Goal: Task Accomplishment & Management: Complete application form

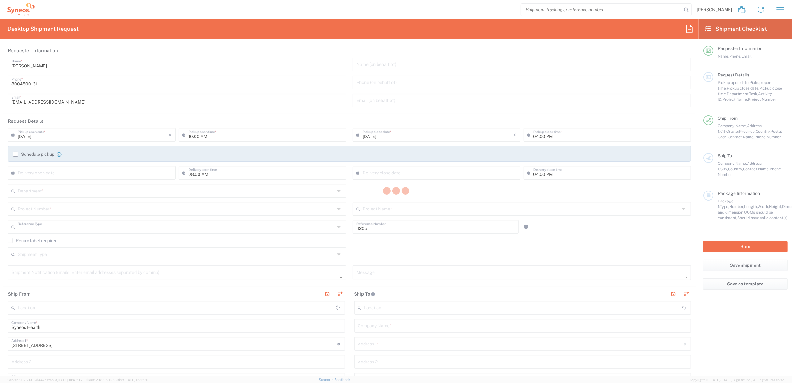
type input "Department"
type input "[US_STATE]"
type input "[GEOGRAPHIC_DATA]"
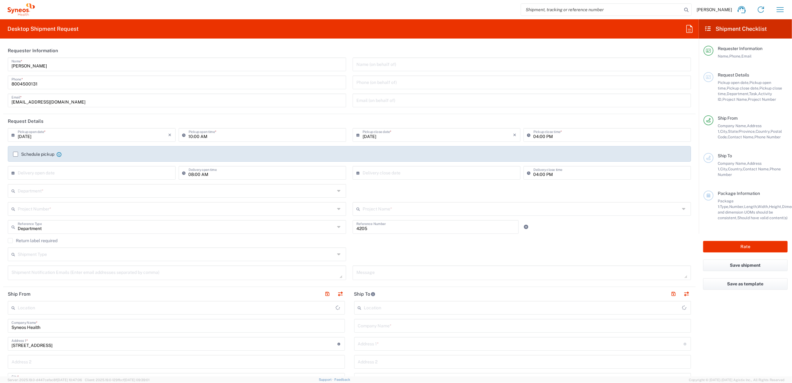
type input "Syneos Health Commercial Servi- [GEOGRAPHIC_DATA] [GEOGRAPHIC_DATA]"
click at [65, 65] on input "[PERSON_NAME]" at bounding box center [177, 63] width 331 height 11
click at [65, 63] on input "[PERSON_NAME]" at bounding box center [177, 63] width 331 height 11
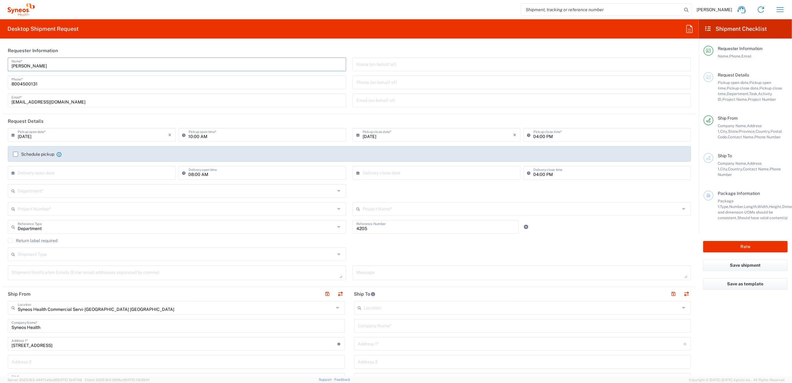
click at [62, 62] on input "[PERSON_NAME]" at bounding box center [177, 63] width 331 height 11
drag, startPoint x: 82, startPoint y: 44, endPoint x: 69, endPoint y: 58, distance: 18.9
click at [82, 45] on header "Requester Information" at bounding box center [349, 51] width 693 height 14
drag, startPoint x: 50, startPoint y: 65, endPoint x: 42, endPoint y: 52, distance: 15.7
click at [0, 63] on html "Brian Fenner Home Shipment estimator Shipment tracking Desktop shipment request…" at bounding box center [396, 191] width 792 height 383
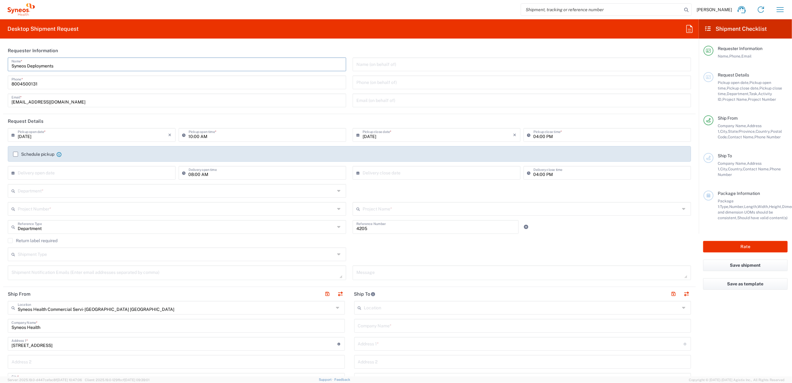
type input "Syneos Deployments"
click at [60, 56] on header "Requester Information" at bounding box center [349, 51] width 693 height 14
drag, startPoint x: 60, startPoint y: 65, endPoint x: 14, endPoint y: 63, distance: 46.7
click at [0, 66] on html "[PERSON_NAME] Home Shipment estimator Shipment tracking Desktop shipment reques…" at bounding box center [396, 191] width 792 height 383
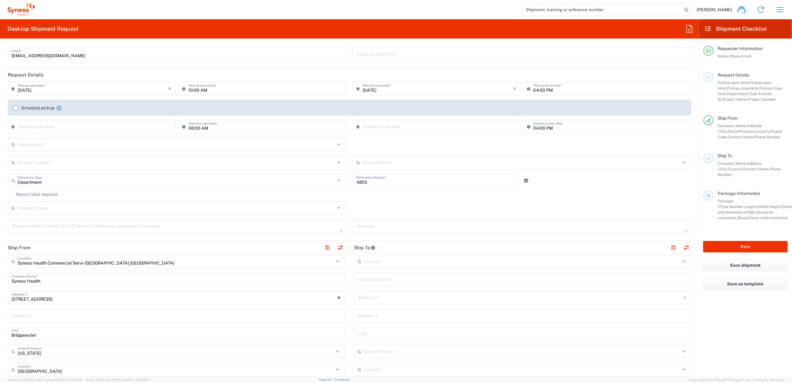
scroll to position [124, 0]
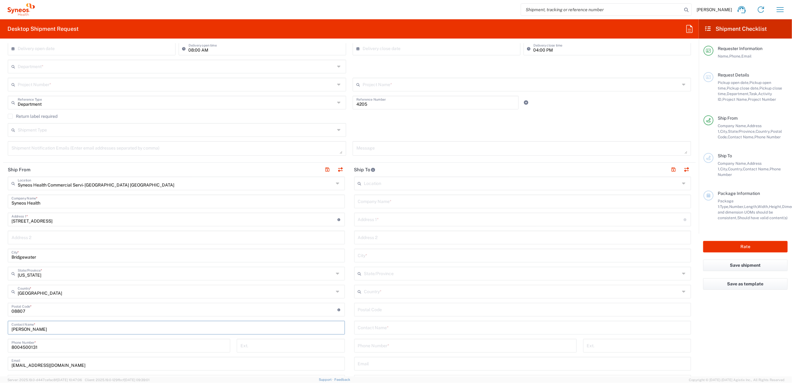
drag, startPoint x: 44, startPoint y: 330, endPoint x: 12, endPoint y: 324, distance: 32.6
click at [0, 334] on html "[PERSON_NAME] Home Shipment estimator Shipment tracking Desktop shipment reques…" at bounding box center [396, 191] width 792 height 383
paste input "Syneos Deployments"
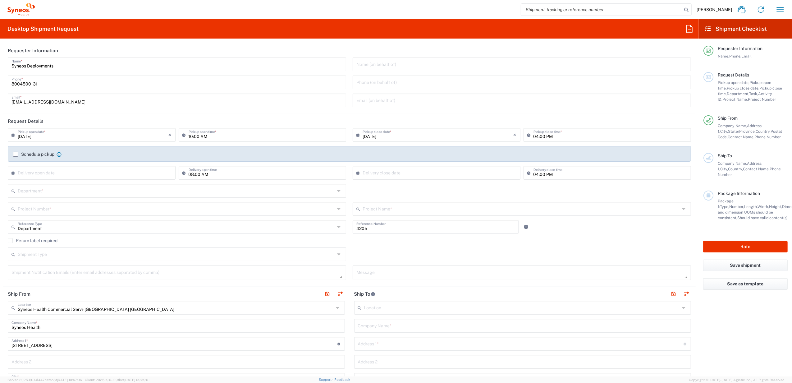
type input "Syneos Deployments"
click at [74, 189] on input "text" at bounding box center [176, 190] width 317 height 11
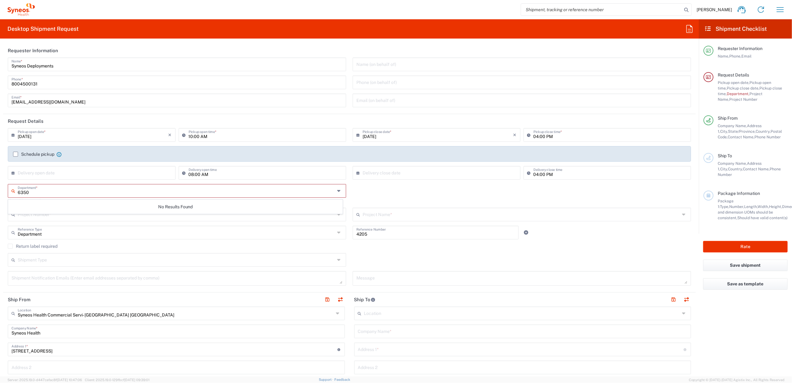
type input "6350"
click at [369, 190] on div "6350 Department * No Results Found This field is required" at bounding box center [350, 196] width 690 height 24
click at [91, 219] on input "text" at bounding box center [176, 214] width 317 height 11
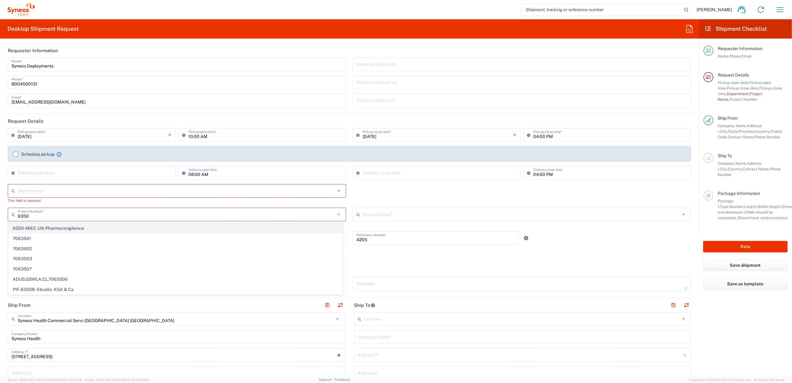
click at [86, 224] on span "6350-MIEC-US-Pharmacovigilance" at bounding box center [175, 229] width 334 height 10
type input "6350-MIEC-US-Pharmacovigilance"
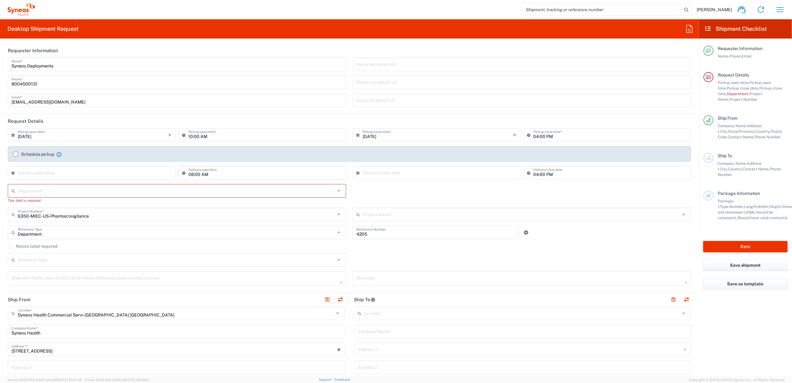
type input "6350-MIEC-US-Pharmacovigilance"
click at [80, 191] on input "text" at bounding box center [176, 190] width 317 height 11
type input "4205"
click at [71, 206] on span "4205" at bounding box center [175, 205] width 334 height 10
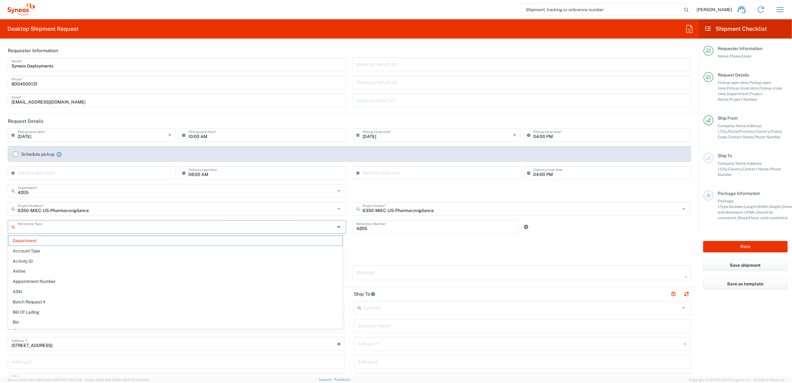
click at [67, 225] on input "text" at bounding box center [176, 226] width 317 height 11
click at [56, 246] on agx-dropdown-content "Invoice Number" at bounding box center [175, 240] width 335 height 11
click at [62, 242] on span "Invoice Number" at bounding box center [175, 241] width 334 height 10
type input "Invoice Number"
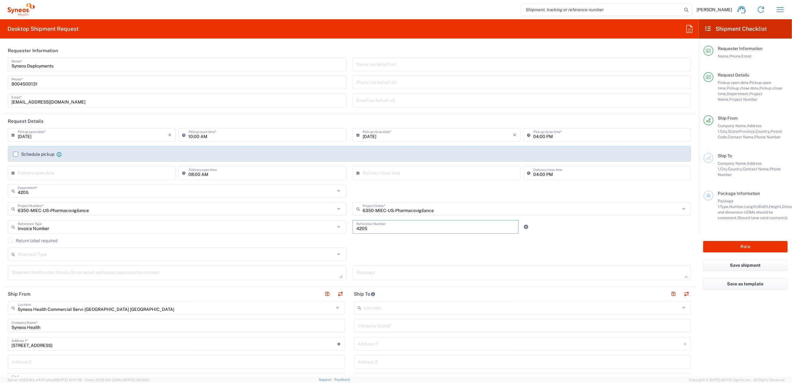
drag, startPoint x: 389, startPoint y: 230, endPoint x: 344, endPoint y: 219, distance: 47.0
click at [344, 219] on div "09/18/2025 × Pickup open date * Cancel Apply 10:00 AM Pickup open time * 09/18/…" at bounding box center [350, 206] width 690 height 156
paste input "INC2652006"
type input "INC2652006"
click at [353, 248] on div "Shipment Type Batch Regular" at bounding box center [350, 256] width 690 height 18
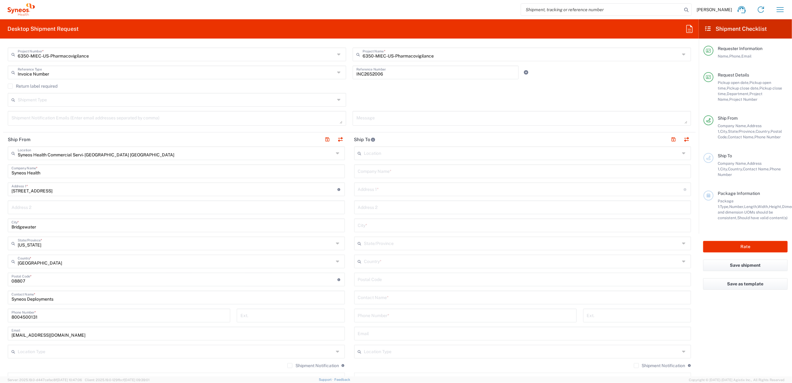
scroll to position [83, 0]
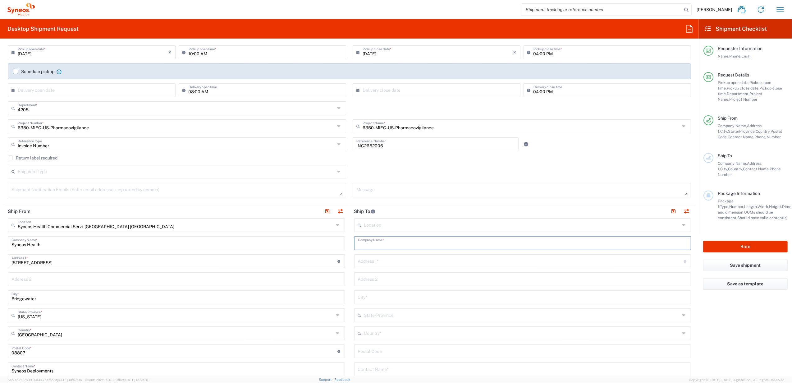
click at [370, 240] on input "text" at bounding box center [523, 242] width 330 height 11
paste input "[PERSON_NAME]"
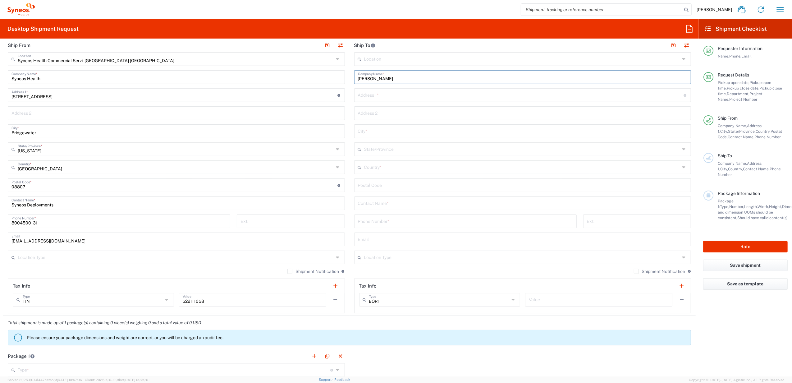
type input "[PERSON_NAME]"
click at [368, 204] on input "text" at bounding box center [523, 202] width 330 height 11
paste input "[PERSON_NAME]"
type input "[PERSON_NAME]"
click at [381, 99] on input "text" at bounding box center [521, 94] width 326 height 11
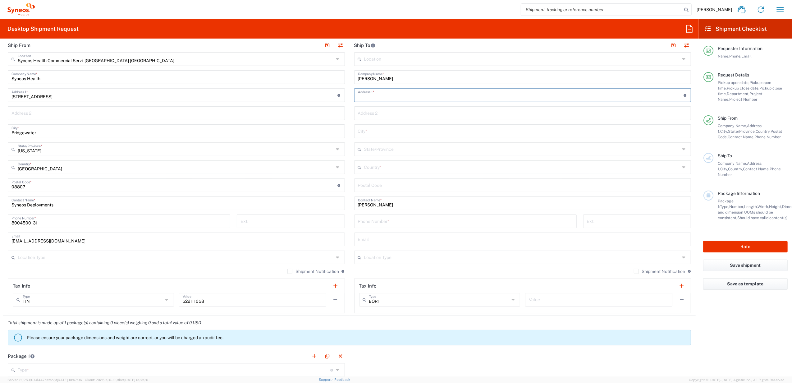
paste input "[STREET_ADDRESS]"
type input "[STREET_ADDRESS]"
click at [372, 184] on input "undefined" at bounding box center [523, 184] width 330 height 11
paste input "31301"
type input "31301"
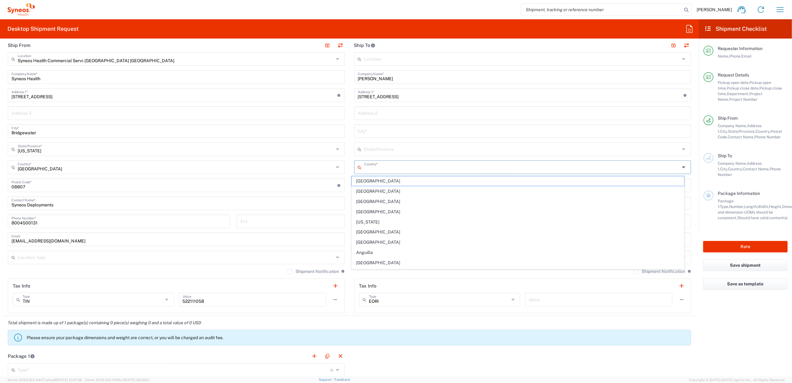
click at [371, 170] on input "text" at bounding box center [522, 166] width 316 height 11
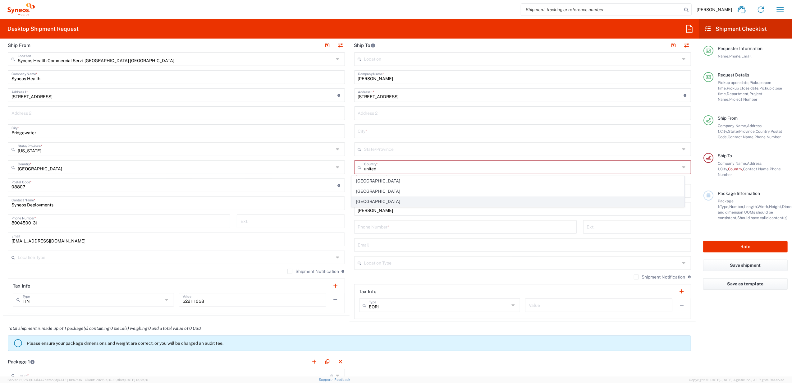
click at [364, 200] on span "[GEOGRAPHIC_DATA]" at bounding box center [518, 202] width 333 height 10
type input "[GEOGRAPHIC_DATA]"
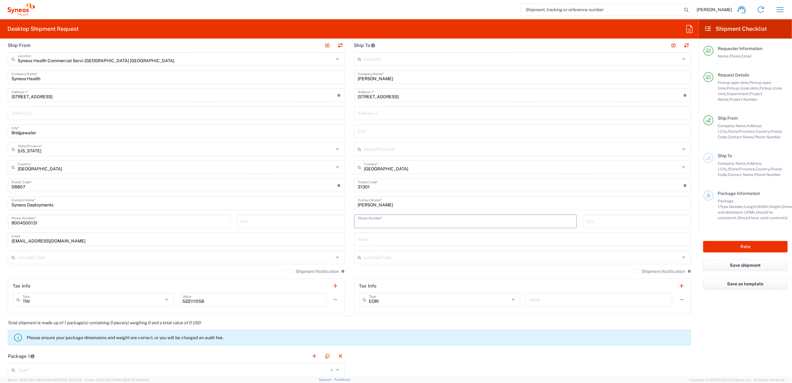
click at [381, 223] on input "tel" at bounding box center [465, 220] width 215 height 11
paste input "[PHONE_NUMBER]"
type input "[PHONE_NUMBER]"
click at [377, 153] on input "text" at bounding box center [522, 148] width 316 height 11
click at [381, 125] on div "Location [PERSON_NAME] LLC-[GEOGRAPHIC_DATA] [GEOGRAPHIC_DATA] [GEOGRAPHIC_DATA…" at bounding box center [522, 182] width 337 height 261
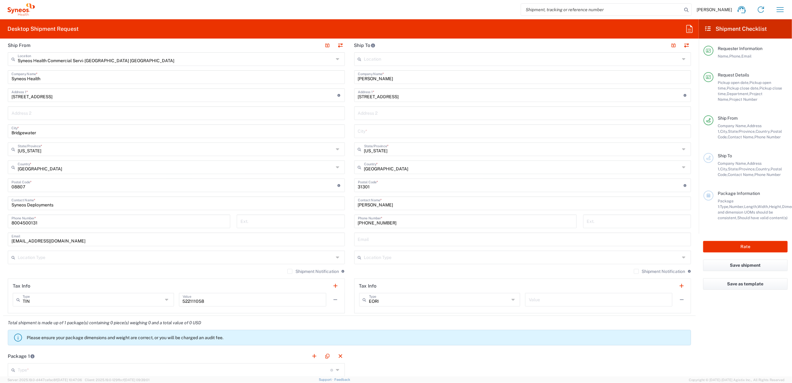
type input "[US_STATE]"
click at [380, 129] on input "text" at bounding box center [523, 130] width 330 height 11
paste input "Allenhurst"
type input "Allenhurst"
click at [343, 158] on main "Syneos Health Commercial Servi- [GEOGRAPHIC_DATA] [GEOGRAPHIC_DATA] Location Sy…" at bounding box center [176, 182] width 347 height 261
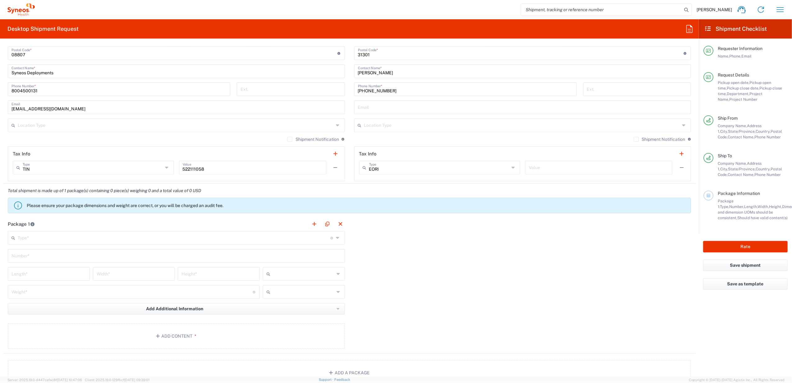
scroll to position [456, 0]
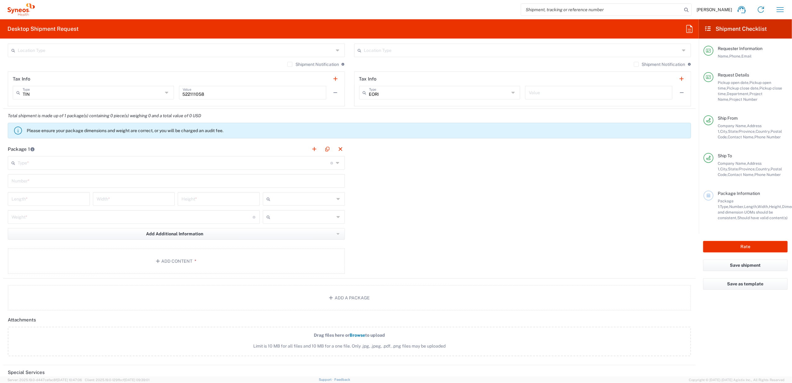
click at [72, 157] on div "Type * Material used to package goods" at bounding box center [176, 163] width 337 height 14
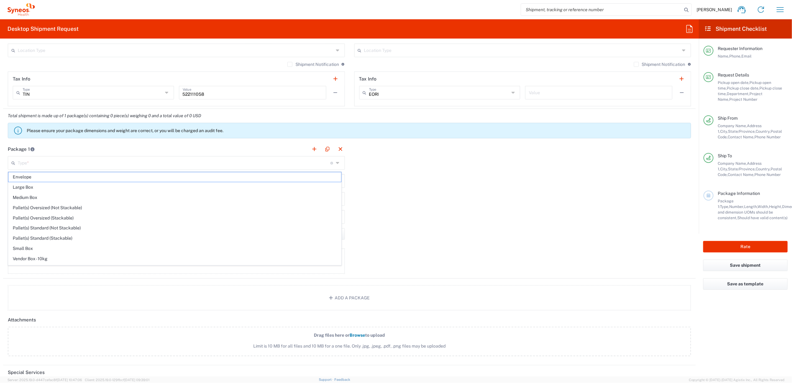
click at [71, 169] on div "Type * Material used to package goods" at bounding box center [176, 163] width 337 height 14
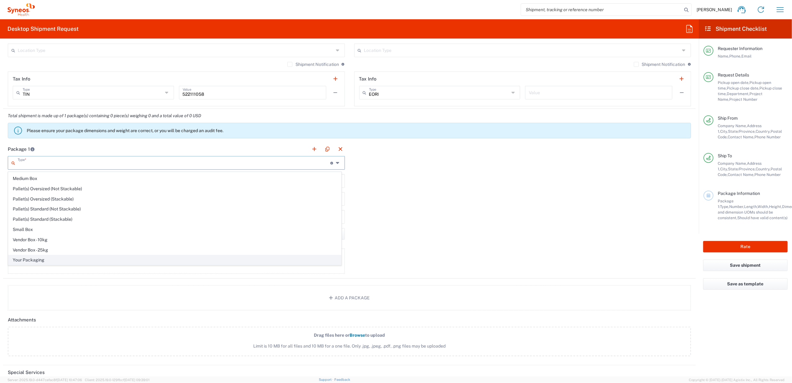
click at [48, 256] on span "Your Packaging" at bounding box center [174, 260] width 333 height 10
type input "Your Packaging"
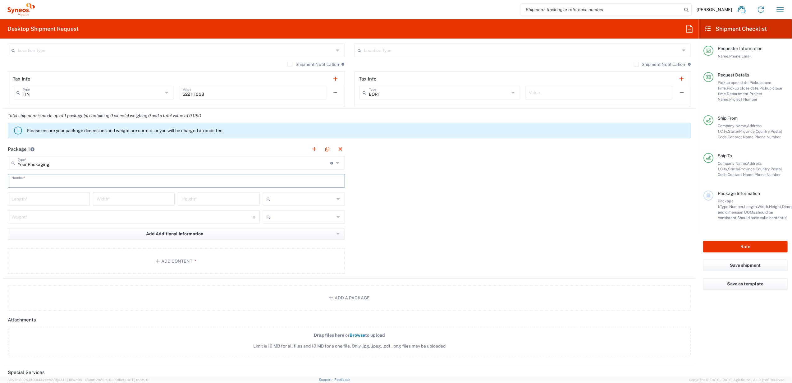
click at [41, 178] on input "text" at bounding box center [177, 180] width 330 height 11
type input "1"
click at [39, 194] on input "number" at bounding box center [49, 198] width 75 height 11
type input "17"
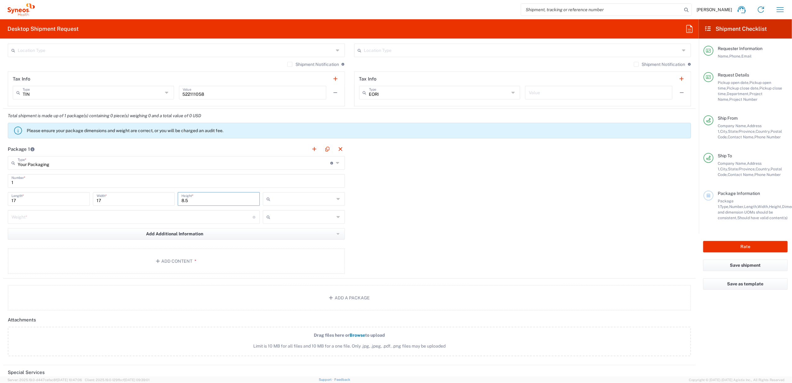
type input "8.5"
click at [313, 200] on input "text" at bounding box center [304, 199] width 62 height 10
drag, startPoint x: 312, startPoint y: 229, endPoint x: 242, endPoint y: 233, distance: 69.8
click at [310, 231] on span "in" at bounding box center [301, 234] width 80 height 10
type input "in"
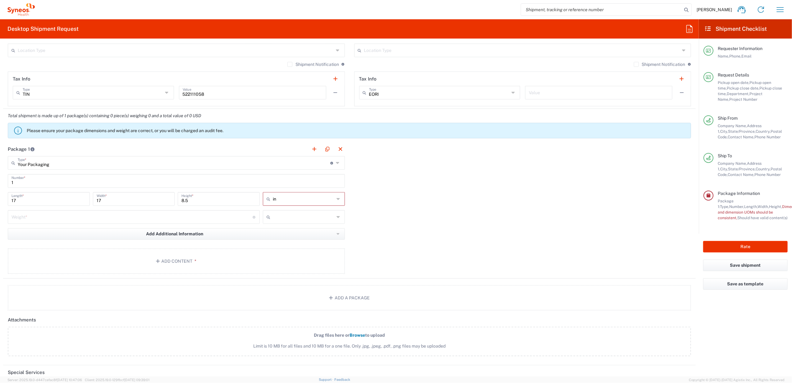
click at [184, 213] on input "number" at bounding box center [132, 216] width 241 height 11
type input "15"
click at [315, 218] on input "text" at bounding box center [304, 217] width 62 height 10
drag, startPoint x: 307, startPoint y: 239, endPoint x: 295, endPoint y: 241, distance: 12.0
click at [306, 239] on span "lbs" at bounding box center [301, 242] width 80 height 10
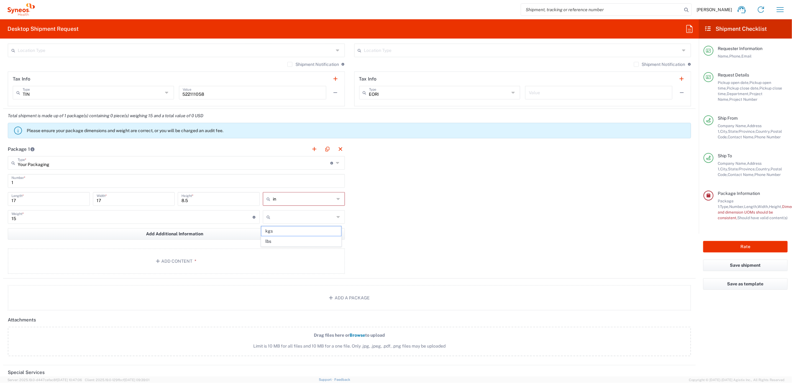
type input "lbs"
click at [256, 259] on button "Add Content *" at bounding box center [176, 260] width 337 height 25
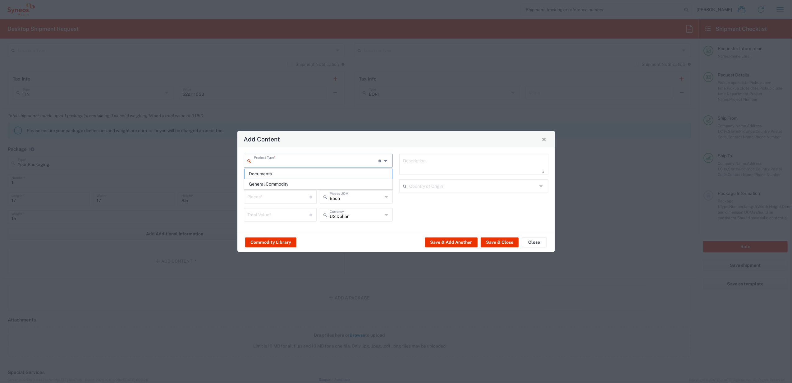
click at [277, 164] on input "text" at bounding box center [316, 160] width 125 height 11
click at [275, 180] on span "General Commodity" at bounding box center [319, 184] width 148 height 10
type input "General Commodity"
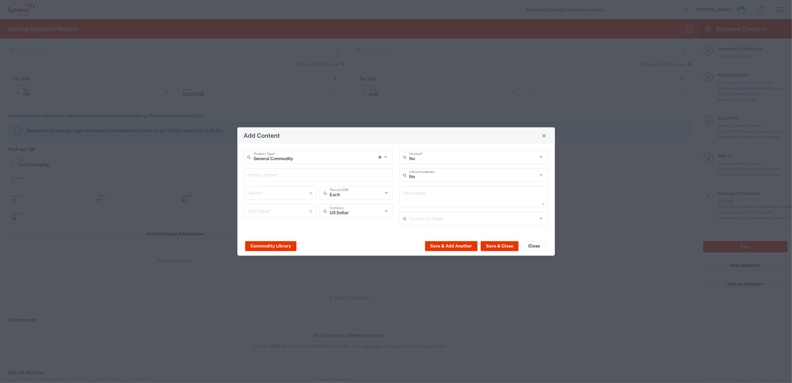
click at [279, 177] on input "text" at bounding box center [319, 174] width 142 height 11
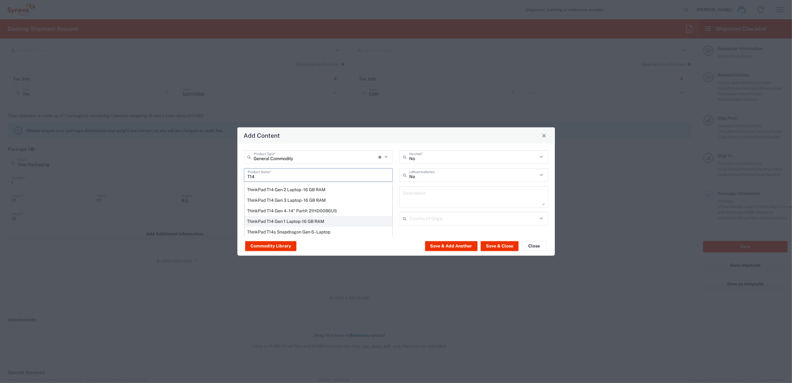
click at [287, 220] on div "ThinkPad T14 Gen 1 Laptop -16 GB RAM" at bounding box center [319, 221] width 148 height 11
type input "ThinkPad T14 Gen 1 Laptop -16 GB RAM"
type textarea "Intel Core i5-10210U- 14"- 512 GB SSD"
type input "[GEOGRAPHIC_DATA]"
type input "Yes"
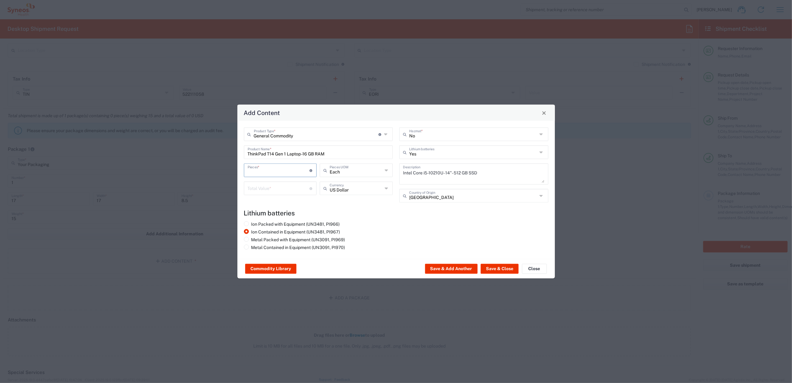
click at [279, 172] on input "number" at bounding box center [279, 169] width 62 height 11
type input "1"
click at [275, 190] on input "number" at bounding box center [279, 187] width 62 height 11
type input "1000"
click at [497, 266] on button "Save & Close" at bounding box center [500, 269] width 38 height 10
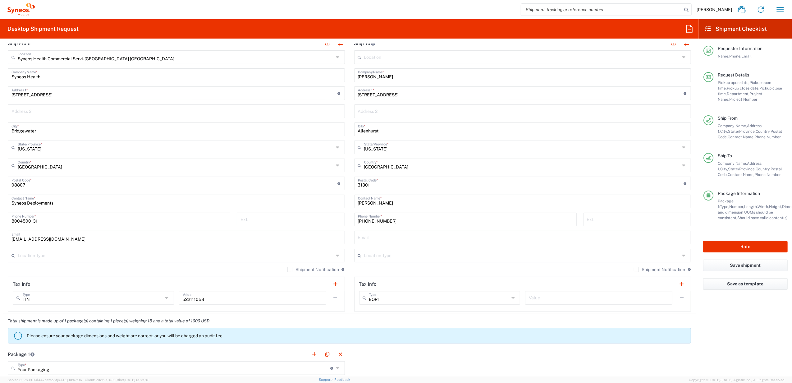
scroll to position [153, 0]
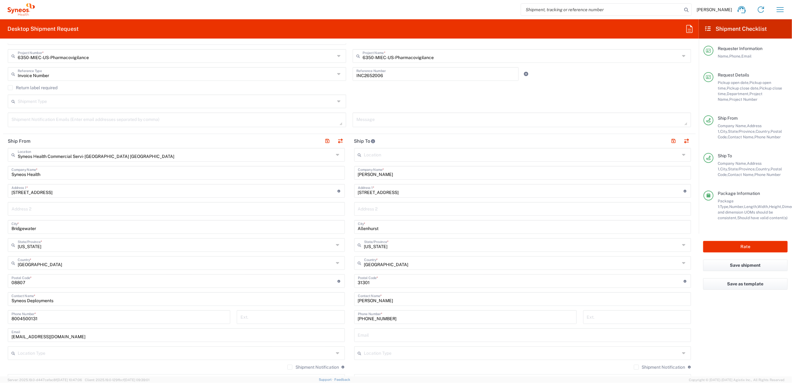
click at [33, 87] on label "Return label required" at bounding box center [33, 87] width 50 height 5
click at [10, 88] on input "Return label required" at bounding box center [10, 88] width 0 height 0
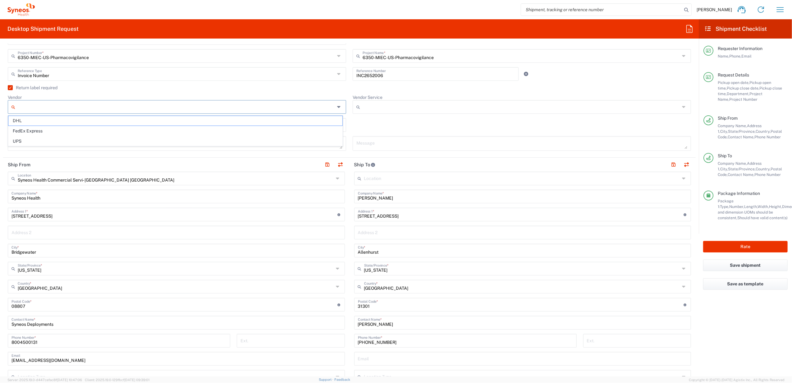
click at [40, 104] on input "Vendor" at bounding box center [176, 107] width 317 height 10
drag, startPoint x: 51, startPoint y: 142, endPoint x: 104, endPoint y: 141, distance: 52.2
click at [52, 142] on span "UPS" at bounding box center [175, 141] width 334 height 10
type input "UPS"
click at [382, 100] on agx-dropdown-control "Vendor Service Ground Next Day Air" at bounding box center [522, 104] width 339 height 19
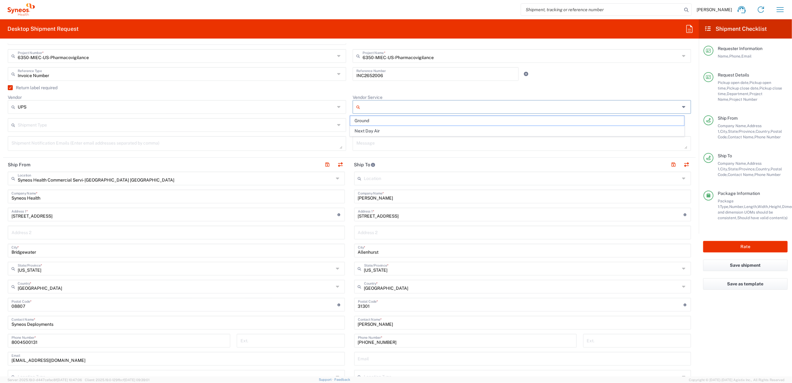
click at [382, 111] on input "Vendor Service" at bounding box center [521, 107] width 317 height 10
click at [378, 121] on span "Ground" at bounding box center [517, 121] width 334 height 10
type input "Ground"
click at [350, 91] on div "Return label required" at bounding box center [350, 89] width 684 height 9
click at [744, 250] on button "Rate" at bounding box center [746, 247] width 85 height 12
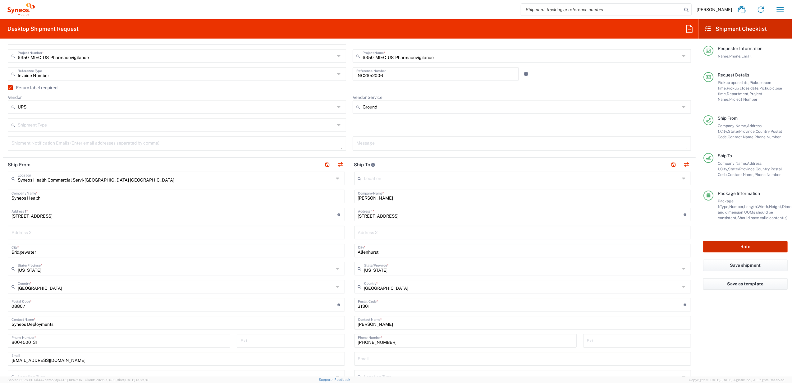
type input "4205"
type input "6350-MIEC-US-Pharmacovigilance"
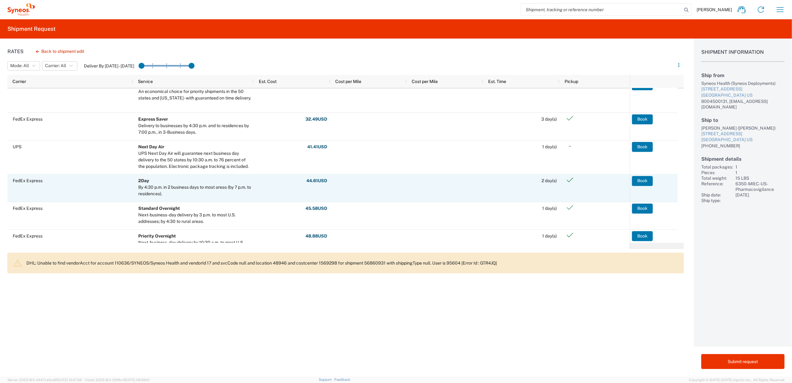
scroll to position [83, 0]
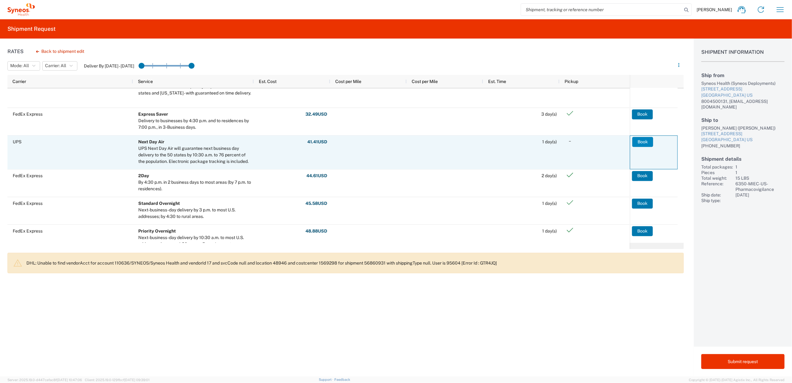
click at [644, 139] on button "Book" at bounding box center [643, 142] width 21 height 10
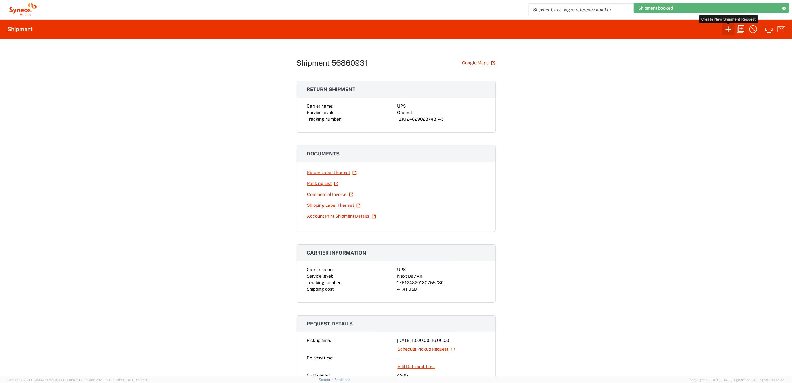
click at [726, 25] on icon "button" at bounding box center [729, 29] width 10 height 10
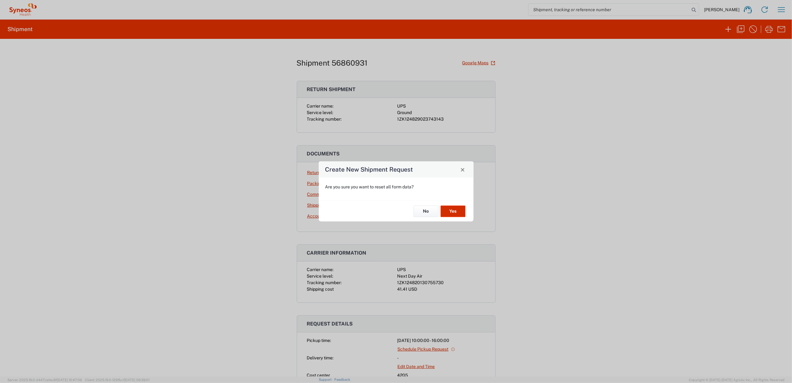
drag, startPoint x: 452, startPoint y: 207, endPoint x: 469, endPoint y: 201, distance: 17.9
click at [452, 207] on button "Yes" at bounding box center [453, 212] width 25 height 12
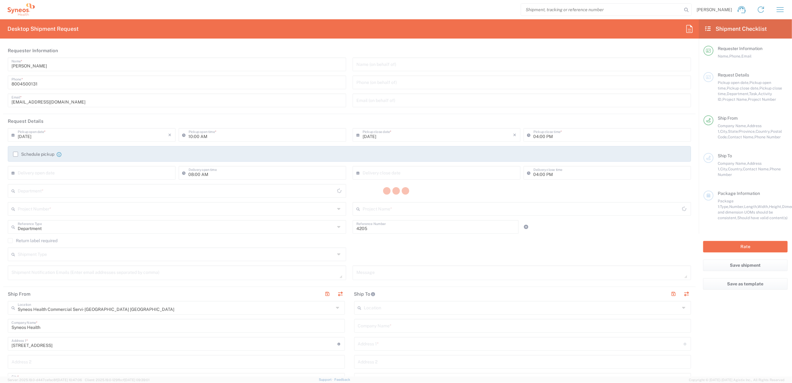
type input "[US_STATE]"
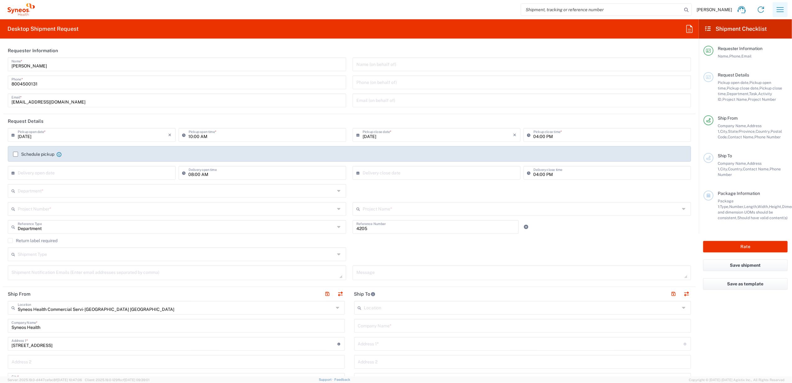
click at [780, 10] on icon "button" at bounding box center [781, 10] width 10 height 10
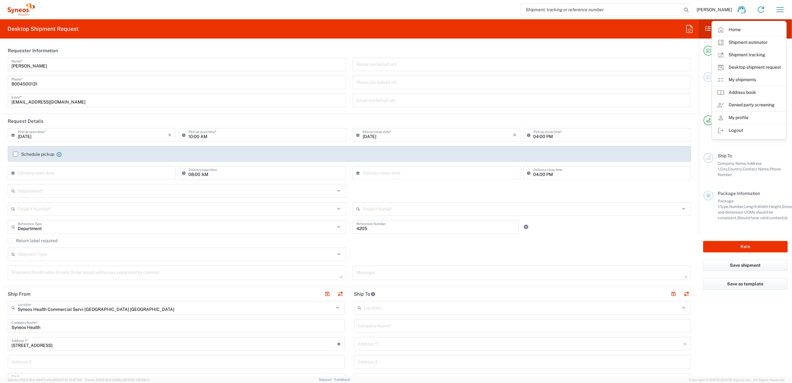
click at [733, 80] on link "My shipments" at bounding box center [750, 80] width 74 height 12
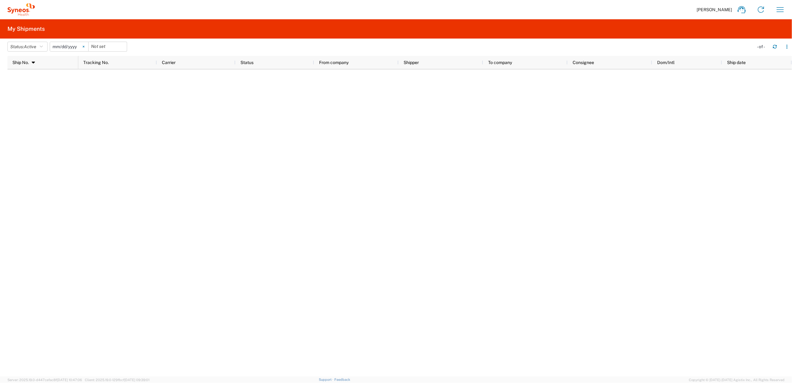
click at [84, 48] on svg-icon at bounding box center [83, 46] width 9 height 9
click at [25, 44] on button "Status: Active" at bounding box center [27, 47] width 40 height 10
click at [29, 81] on span "All" at bounding box center [44, 80] width 72 height 10
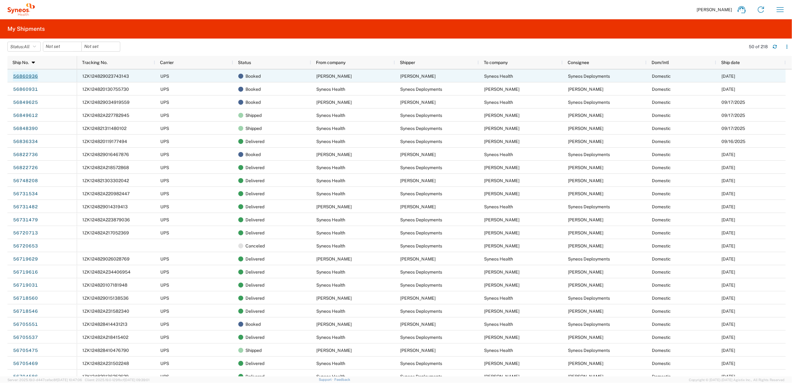
click at [26, 74] on link "56860936" at bounding box center [25, 77] width 25 height 10
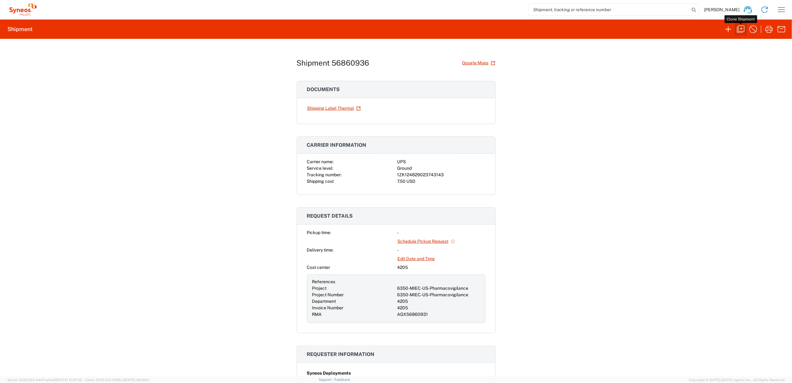
click at [740, 30] on icon "button" at bounding box center [741, 29] width 10 height 10
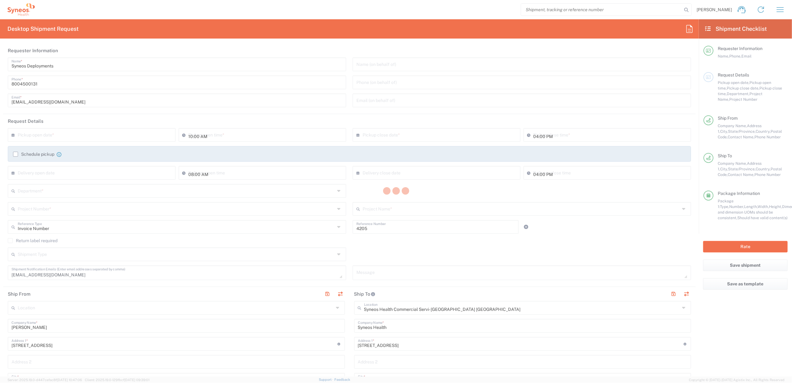
type input "[US_STATE]"
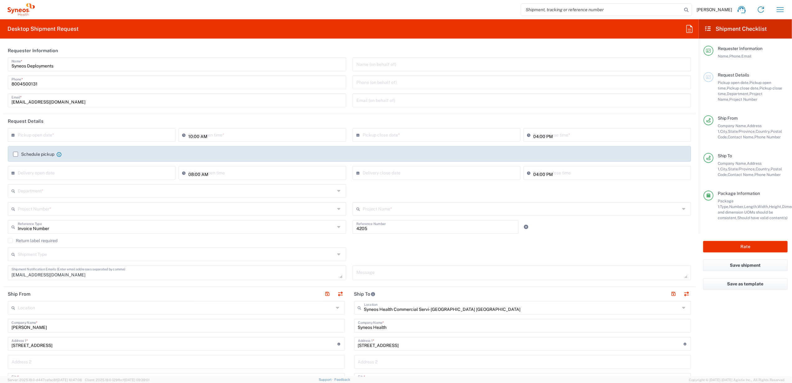
type input "[US_STATE]"
type input "Your Packaging"
type input "6350-MIEC-US-Pharmacovigilance"
type input "4205"
type input "6350-MIEC-US-Pharmacovigilance"
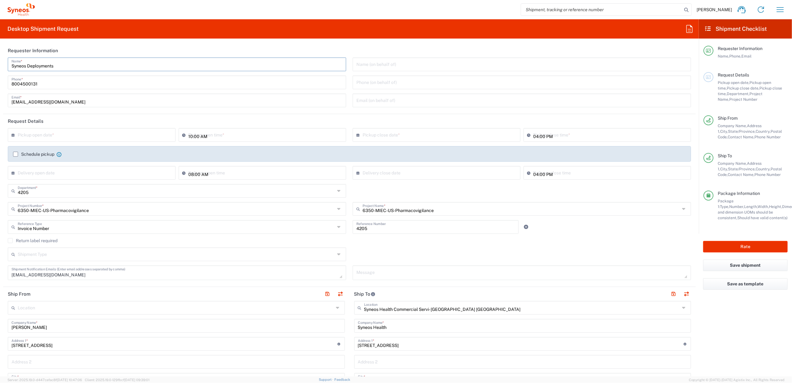
drag, startPoint x: 67, startPoint y: 67, endPoint x: 2, endPoint y: 68, distance: 65.0
click at [2, 68] on form "Requester Information Syneos Deployments Name * 8004500131 Phone * deployments@…" at bounding box center [349, 210] width 699 height 333
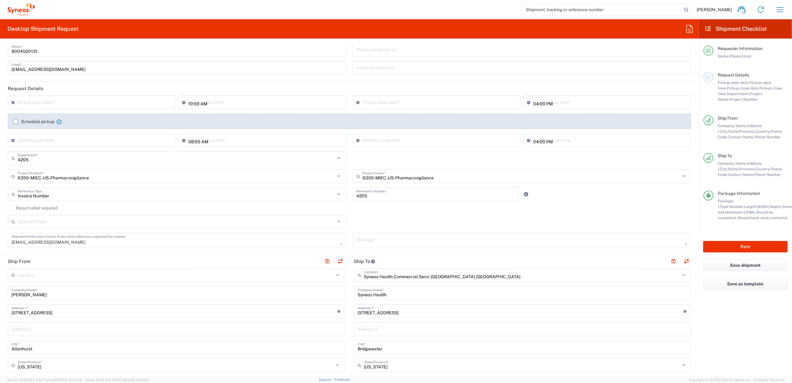
scroll to position [166, 0]
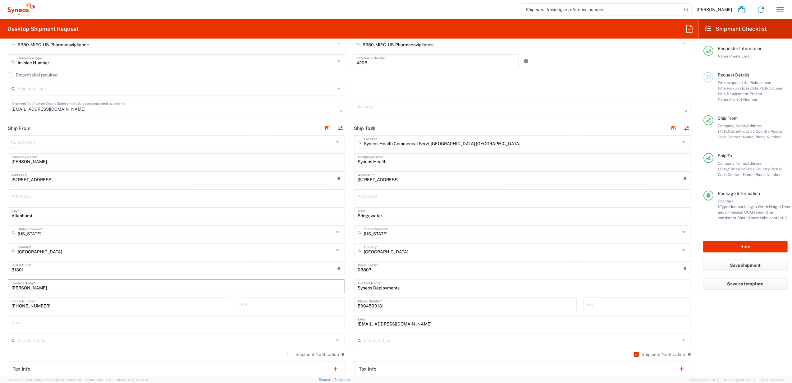
drag, startPoint x: 47, startPoint y: 287, endPoint x: 71, endPoint y: 285, distance: 24.0
click at [0, 289] on html "Brian Fenner Home Shipment estimator Shipment tracking Desktop shipment request…" at bounding box center [396, 191] width 792 height 383
paste input "Syneos Deployments"
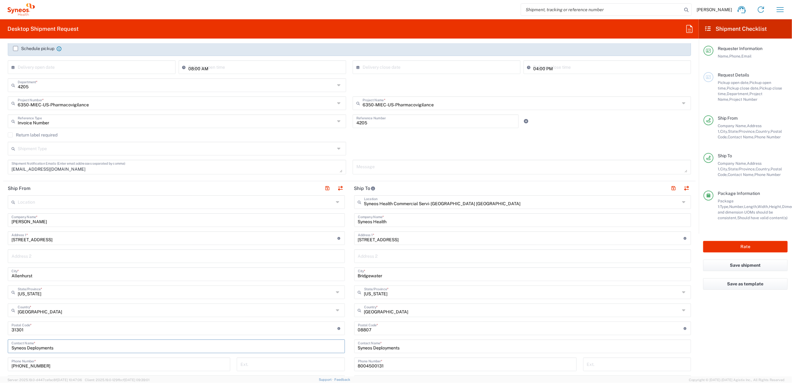
scroll to position [124, 0]
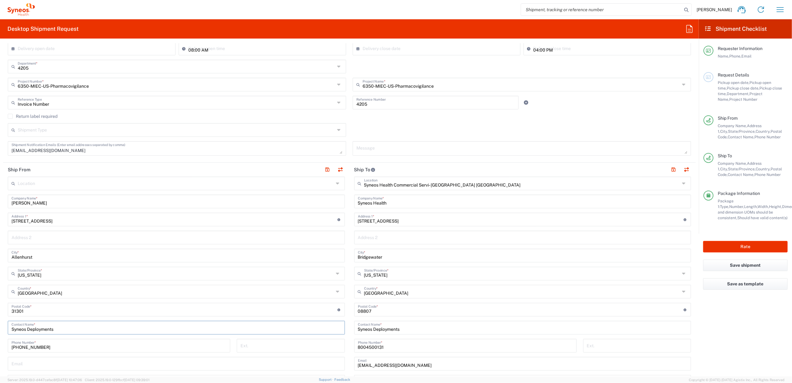
type input "Syneos Deployments"
drag, startPoint x: 399, startPoint y: 202, endPoint x: 358, endPoint y: 201, distance: 40.8
click at [350, 202] on main "Syneos Health Commercial Servi- [GEOGRAPHIC_DATA] [GEOGRAPHIC_DATA] Location Sy…" at bounding box center [523, 307] width 347 height 261
paste input "[PERSON_NAME]"
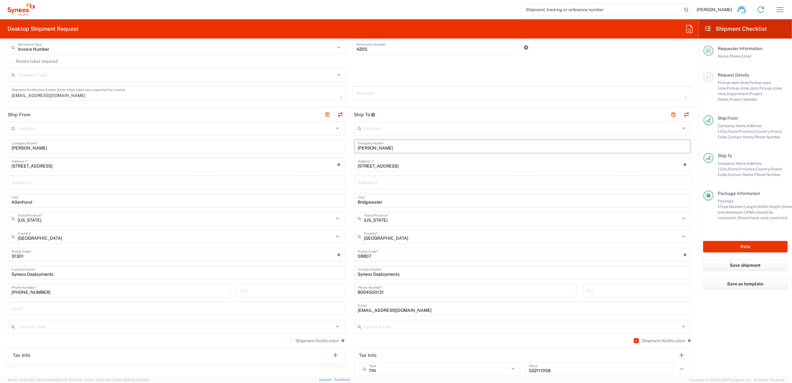
scroll to position [207, 0]
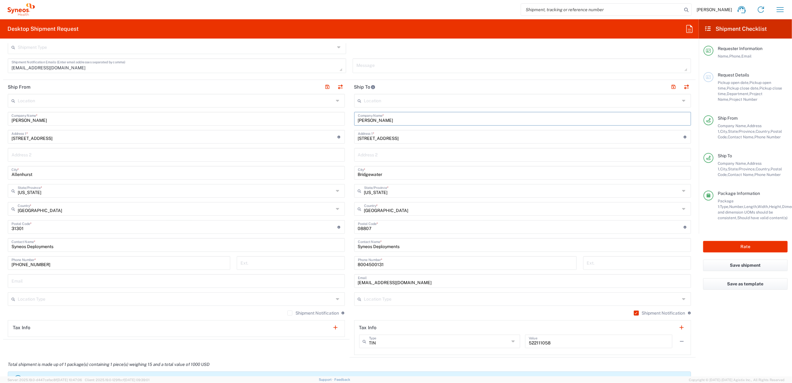
type input "[PERSON_NAME]"
drag, startPoint x: 399, startPoint y: 246, endPoint x: 341, endPoint y: 242, distance: 58.3
click at [341, 242] on div "Ship From Location Addison Whitney LLC-Morrisvile NC US Barcelona-Syneos Health…" at bounding box center [349, 219] width 693 height 278
paste input "[PERSON_NAME]"
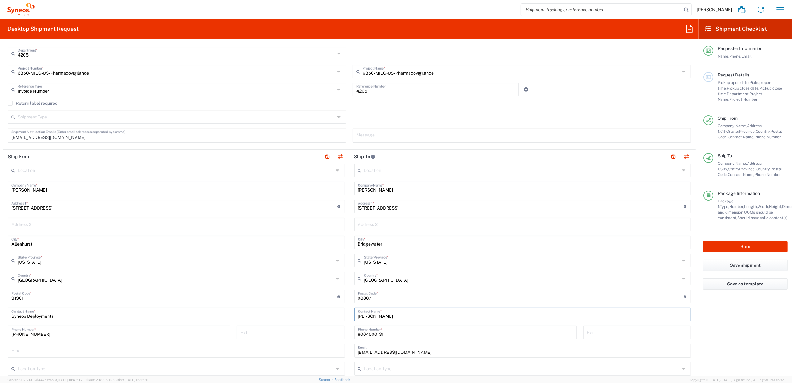
scroll to position [124, 0]
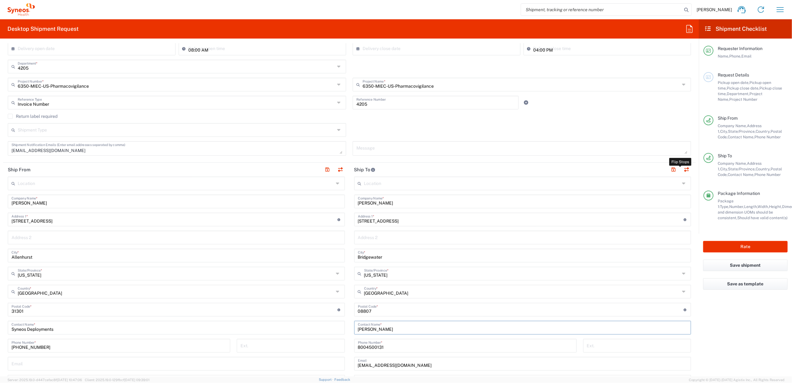
type input "[PERSON_NAME]"
click at [683, 166] on button "button" at bounding box center [687, 169] width 9 height 9
type input "[PERSON_NAME]"
type input "[STREET_ADDRESS]"
type input "Bridgewater"
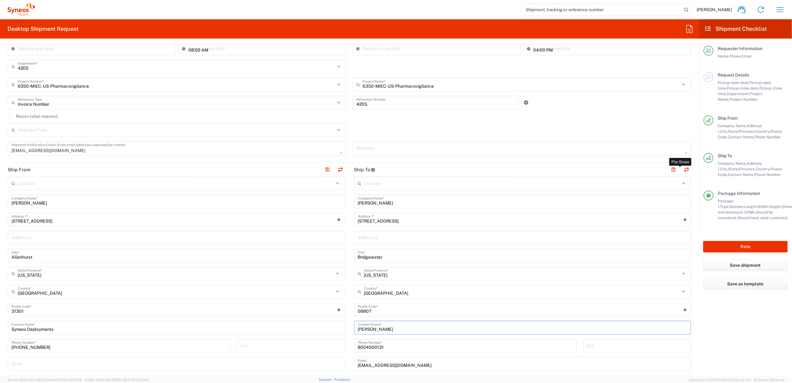
type input "[US_STATE]"
type input "08807"
type input "[PERSON_NAME]"
type input "8004500131"
type input "[EMAIL_ADDRESS][DOMAIN_NAME]"
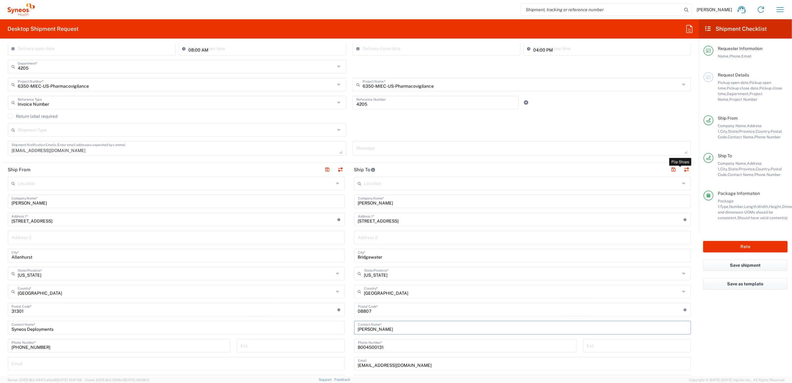
type input "[PERSON_NAME]"
type input "[STREET_ADDRESS]"
type input "Allenhurst"
type input "[US_STATE]"
type input "31301"
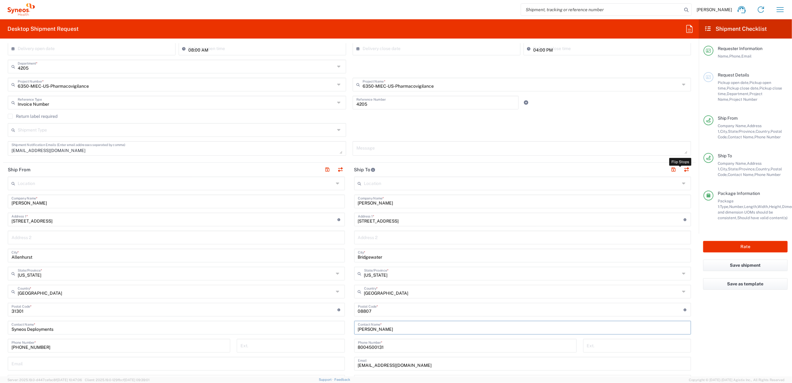
type input "Syneos Deployments"
type input "[PHONE_NUMBER]"
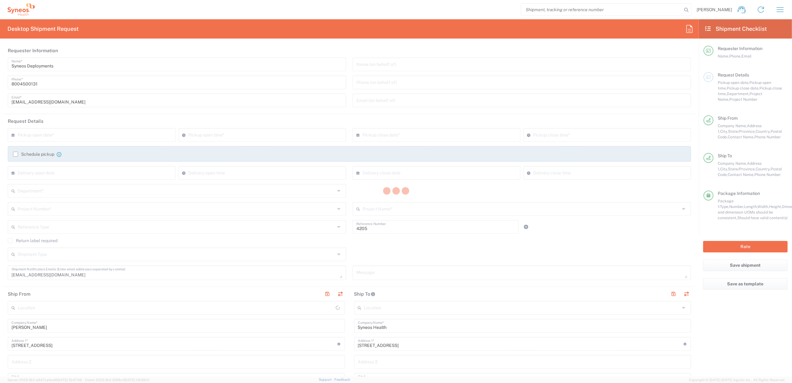
type input "6350-MIEC-US-Pharmacovigilance"
type input "Invoice Number"
type input "[US_STATE]"
type input "[GEOGRAPHIC_DATA]"
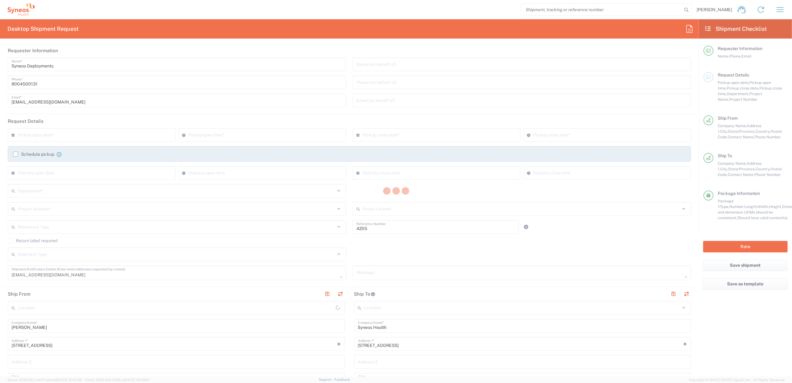
type input "[US_STATE]"
type input "Your Packaging"
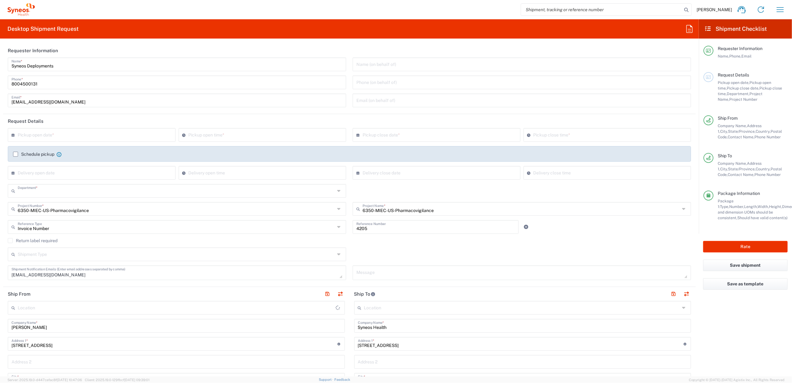
type input "4205"
type input "Syneos Health Commercial Servi- [GEOGRAPHIC_DATA] [GEOGRAPHIC_DATA]"
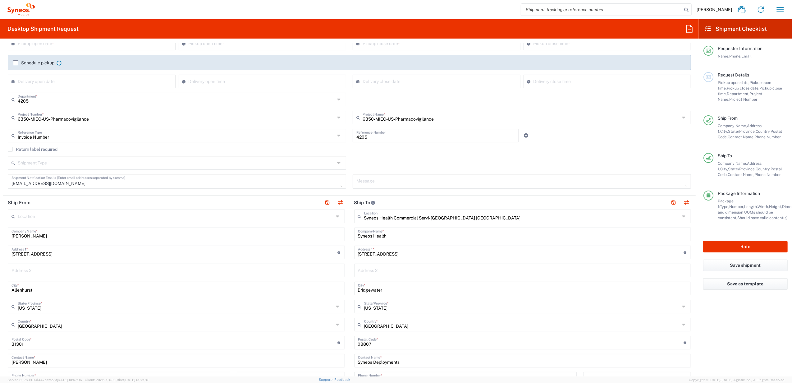
scroll to position [41, 0]
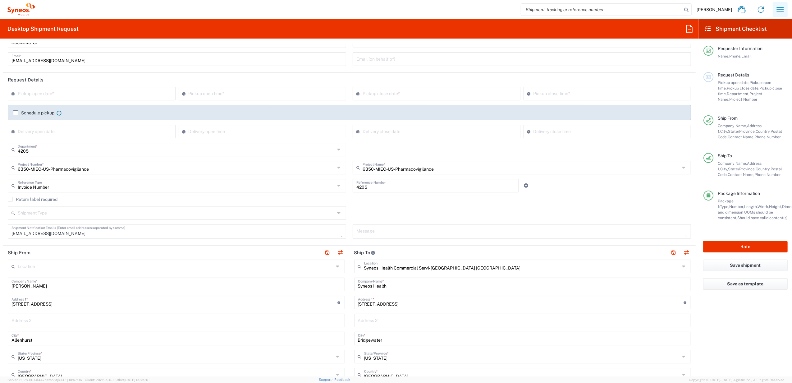
click at [783, 7] on icon "button" at bounding box center [781, 10] width 10 height 10
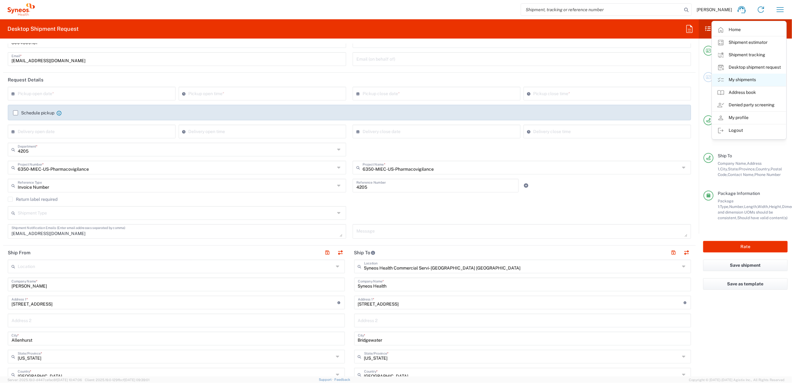
click at [736, 78] on link "My shipments" at bounding box center [750, 80] width 74 height 12
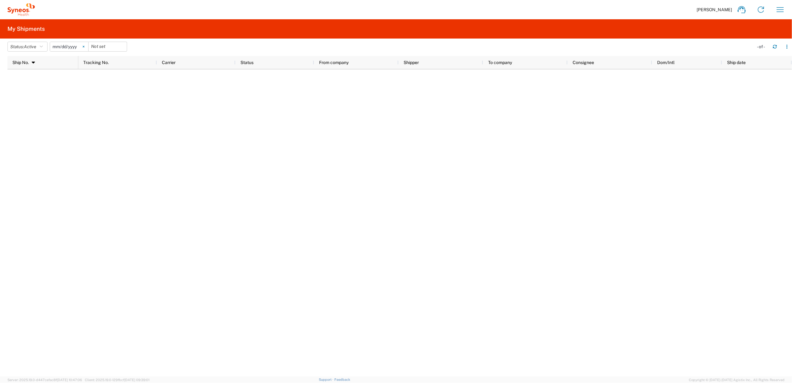
click at [86, 48] on svg-icon at bounding box center [83, 46] width 9 height 9
click at [25, 45] on button "Status: Active" at bounding box center [27, 47] width 40 height 10
drag, startPoint x: 30, startPoint y: 87, endPoint x: 29, endPoint y: 80, distance: 7.6
click at [29, 80] on ul "Active All Approved Booked Canceled Delivered Denied New On Hold Pending Return…" at bounding box center [44, 122] width 72 height 115
drag, startPoint x: 29, startPoint y: 80, endPoint x: 19, endPoint y: 77, distance: 10.0
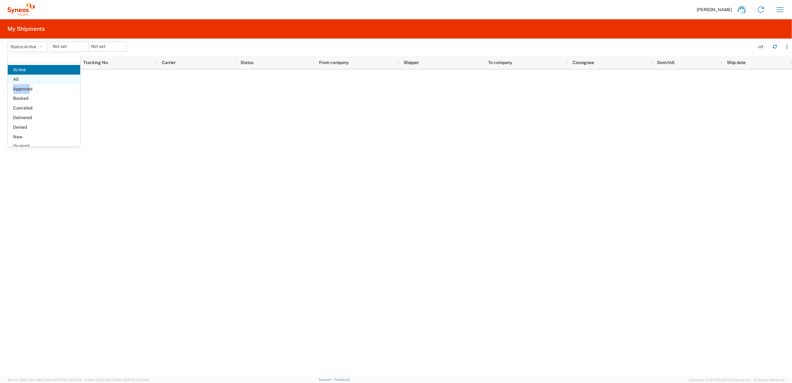
click at [19, 77] on span "All" at bounding box center [44, 80] width 72 height 10
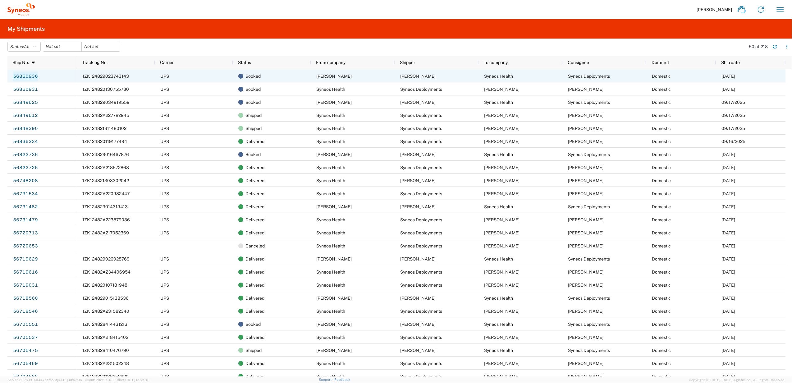
click at [31, 75] on link "56860936" at bounding box center [25, 77] width 25 height 10
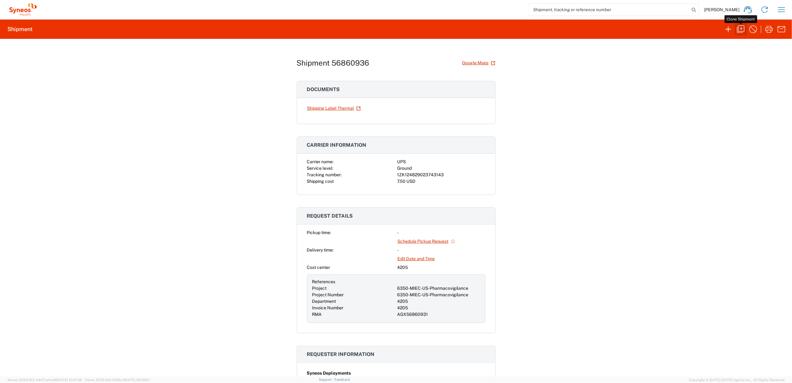
click at [740, 32] on icon "button" at bounding box center [741, 29] width 10 height 10
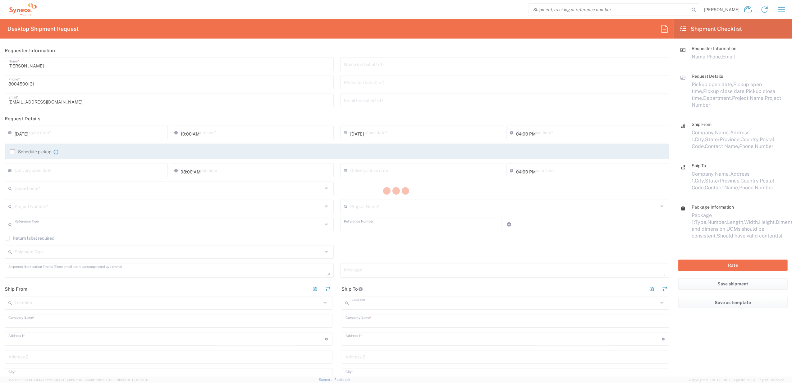
type input "Syneos Deployments"
type input "Invoice Number"
type input "4205"
type textarea "[EMAIL_ADDRESS][DOMAIN_NAME]"
type input "[PERSON_NAME]"
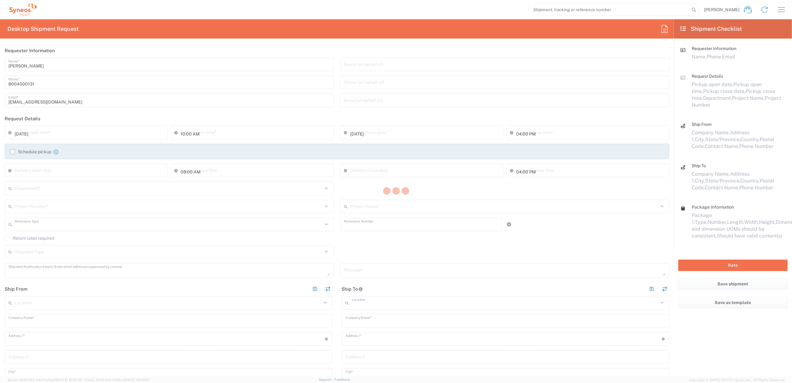
type input "[STREET_ADDRESS]"
type input "Allenhurst"
type input "[US_STATE]"
type input "31301"
type input "[PERSON_NAME]"
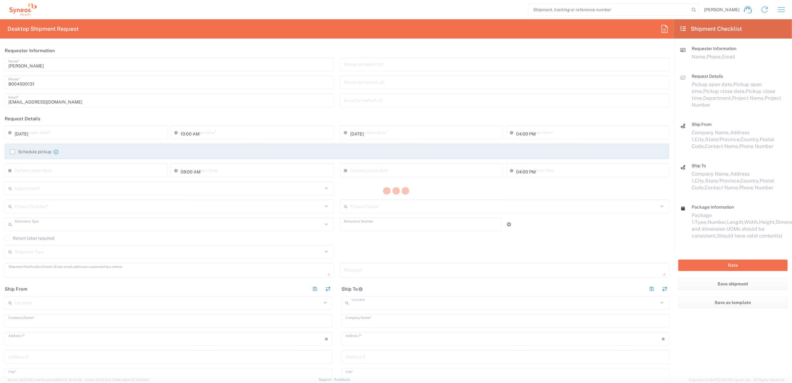
type input "[PHONE_NUMBER]"
type input "Syneos Health Commercial Servi- [GEOGRAPHIC_DATA] [GEOGRAPHIC_DATA]"
type input "Syneos Health"
type input "[STREET_ADDRESS]"
type input "Bridgewater"
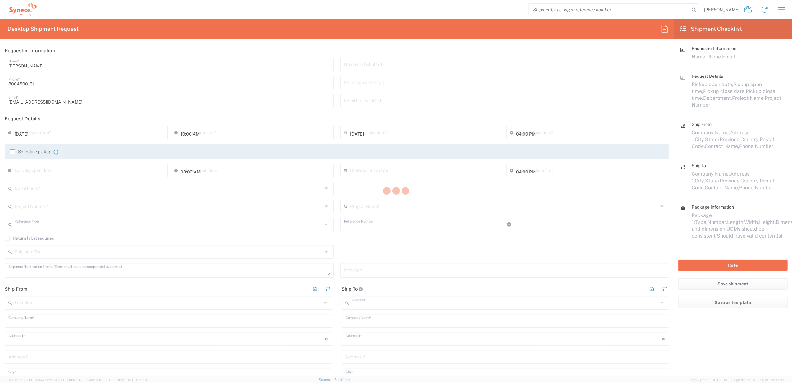
type input "[GEOGRAPHIC_DATA]"
type input "08807"
type input "Syneos Deployments"
type input "8004500131"
type input "[EMAIL_ADDRESS][DOMAIN_NAME]"
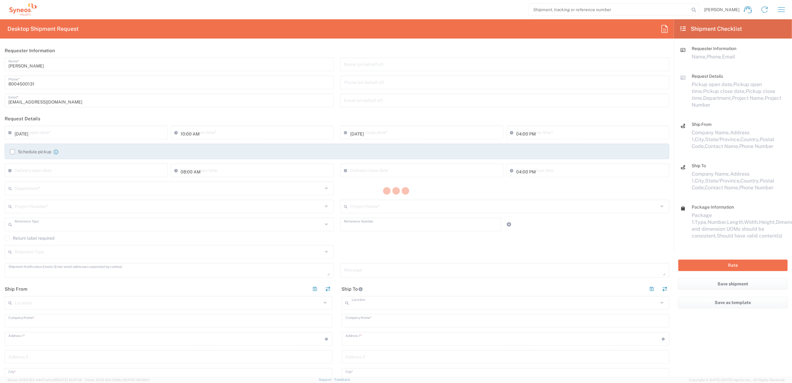
type input "Sender/Shipper"
type input "[US_STATE]"
type input "Your Packaging"
type input "6350-MIEC-US-Pharmacovigilance"
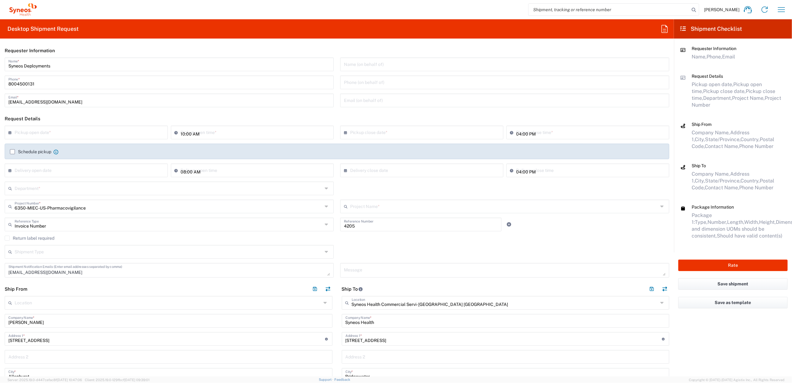
type input "6350-MIEC-US-Pharmacovigilance"
type input "4205"
click at [661, 287] on button "button" at bounding box center [665, 289] width 9 height 9
type input "Syneos Health Commercial Servi- [GEOGRAPHIC_DATA] [GEOGRAPHIC_DATA]"
type input "Syneos Health"
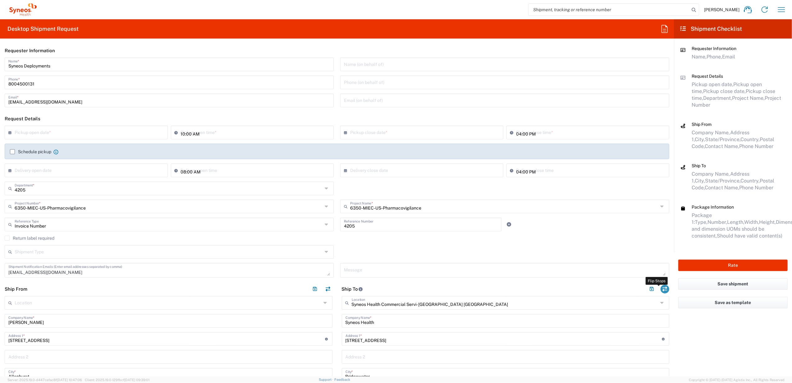
type input "[STREET_ADDRESS]"
type input "Bridgewater"
type input "[US_STATE]"
type input "08807"
type input "Syneos Deployments"
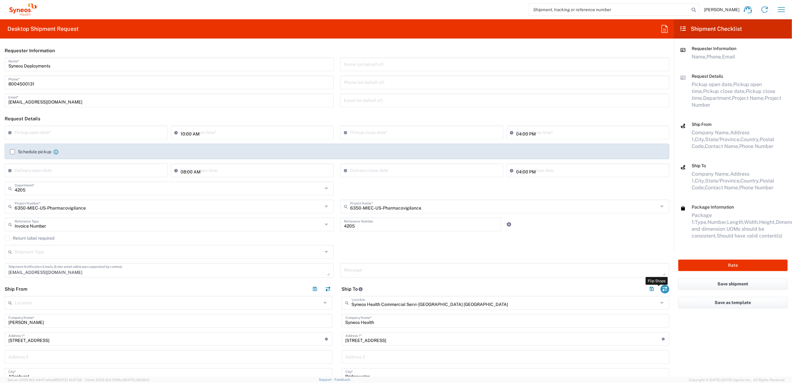
type input "8004500131"
type input "[EMAIL_ADDRESS][DOMAIN_NAME]"
type input "[PERSON_NAME]"
type input "[STREET_ADDRESS]"
type input "Allenhurst"
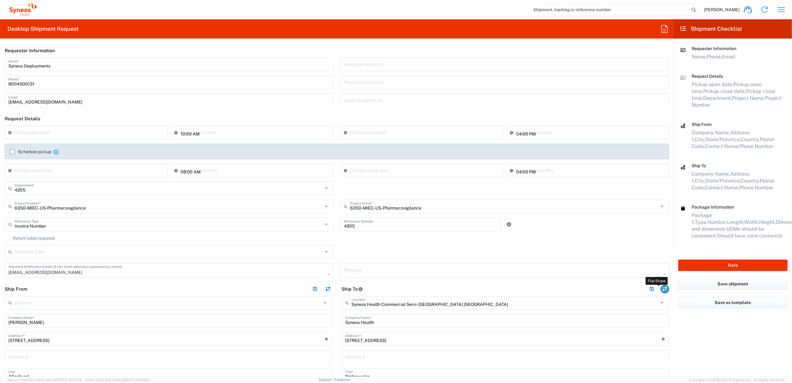
type input "[US_STATE]"
type input "31301"
type input "[PERSON_NAME]"
type input "[PHONE_NUMBER]"
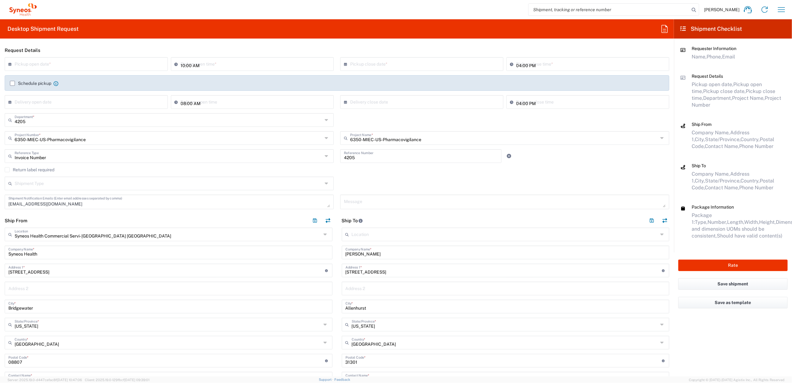
scroll to position [83, 0]
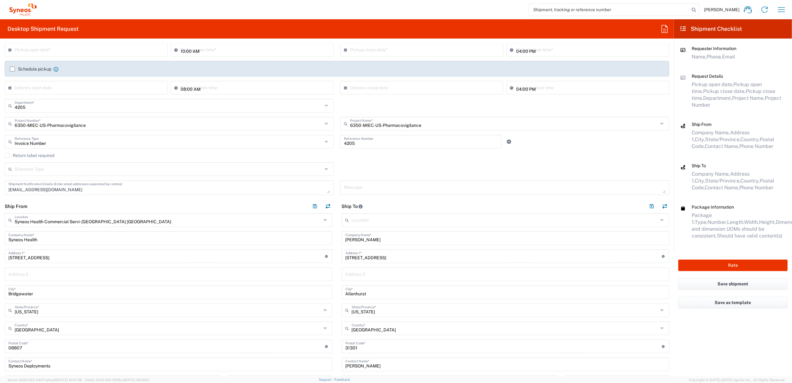
drag, startPoint x: 382, startPoint y: 243, endPoint x: 381, endPoint y: 251, distance: 8.3
click at [346, 245] on div "Location [PERSON_NAME] LLC-[GEOGRAPHIC_DATA] [GEOGRAPHIC_DATA] [GEOGRAPHIC_DATA…" at bounding box center [506, 342] width 328 height 258
drag, startPoint x: 374, startPoint y: 238, endPoint x: 364, endPoint y: 234, distance: 11.4
click at [310, 229] on div "Ship From Syneos Health Commercial Servi- [GEOGRAPHIC_DATA] [GEOGRAPHIC_DATA] L…" at bounding box center [337, 335] width 674 height 272
paste input "[PERSON_NAME]"
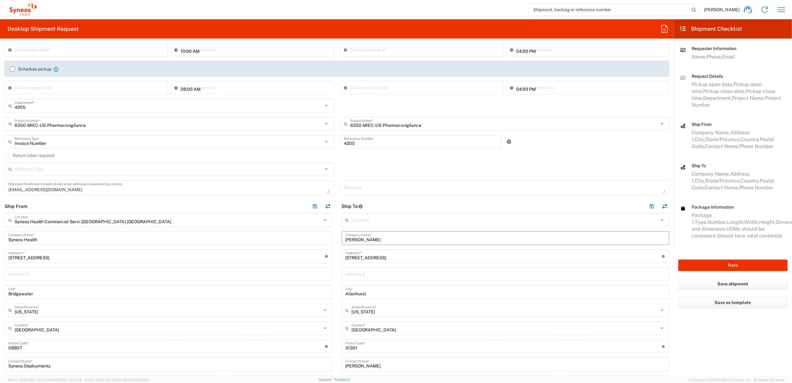
type input "[PERSON_NAME]"
drag, startPoint x: 390, startPoint y: 255, endPoint x: 344, endPoint y: 250, distance: 46.2
click at [323, 252] on div "Ship From Syneos Health Commercial Servi- [GEOGRAPHIC_DATA] [GEOGRAPHIC_DATA] L…" at bounding box center [337, 335] width 674 height 272
paste input "[STREET_ADDRESS]"
type input "[STREET_ADDRESS]"
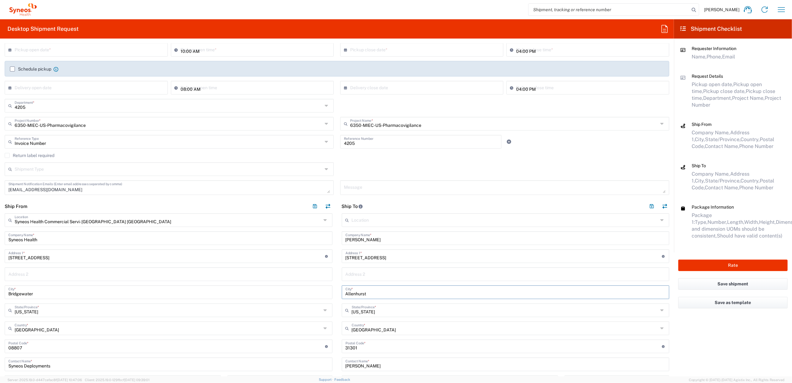
drag, startPoint x: 366, startPoint y: 293, endPoint x: 343, endPoint y: 284, distance: 25.5
click at [306, 286] on div "Ship From Syneos Health Commercial Servi- [GEOGRAPHIC_DATA] [GEOGRAPHIC_DATA] L…" at bounding box center [337, 335] width 674 height 272
paste input "Oak Lawn"
type input "Oak Lawn"
drag, startPoint x: 357, startPoint y: 347, endPoint x: 344, endPoint y: 347, distance: 13.7
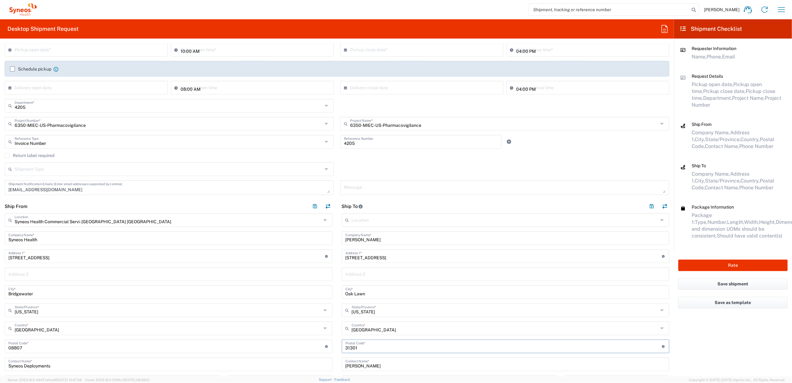
click at [346, 347] on input "undefined" at bounding box center [504, 345] width 317 height 11
paste input "60453"
type input "60453"
click at [333, 320] on main "Syneos Health Commercial Servi- [GEOGRAPHIC_DATA] [GEOGRAPHIC_DATA] Location Sy…" at bounding box center [168, 333] width 337 height 240
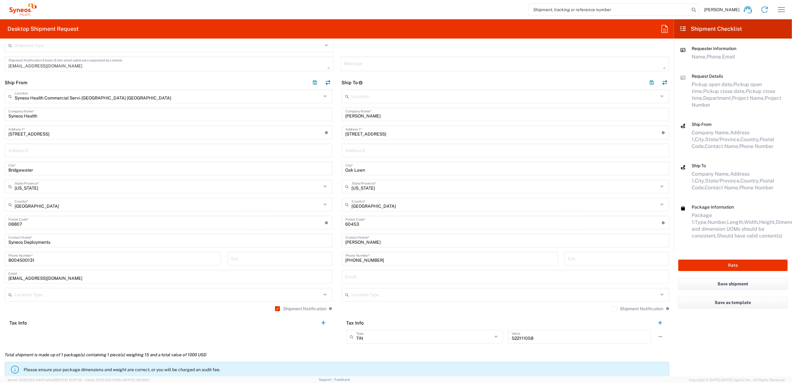
scroll to position [207, 0]
drag, startPoint x: 379, startPoint y: 240, endPoint x: 382, endPoint y: 249, distance: 9.7
click at [342, 246] on div "[PERSON_NAME] Contact Name *" at bounding box center [506, 240] width 328 height 14
paste input "[PERSON_NAME]"
type input "[PERSON_NAME]"
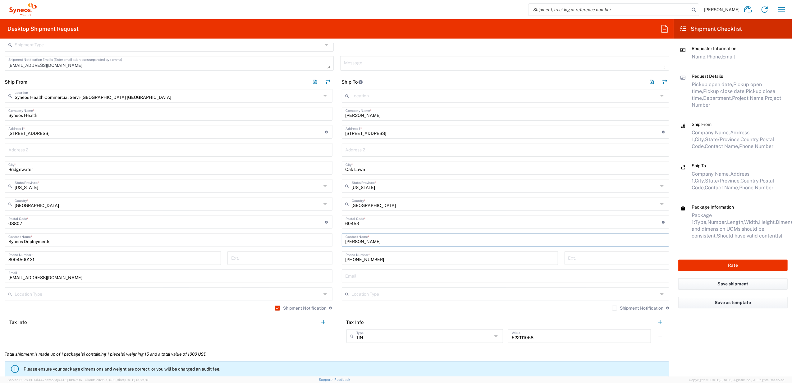
click at [337, 248] on main "Location [PERSON_NAME] LLC-[GEOGRAPHIC_DATA] [GEOGRAPHIC_DATA] [GEOGRAPHIC_DATA…" at bounding box center [505, 218] width 337 height 258
drag, startPoint x: 382, startPoint y: 259, endPoint x: 341, endPoint y: 258, distance: 40.7
click at [325, 261] on div "Ship From Syneos Health Commercial Servi- [GEOGRAPHIC_DATA] [GEOGRAPHIC_DATA] L…" at bounding box center [337, 211] width 674 height 272
paste input "(312) 868-503"
type input "[PHONE_NUMBER]"
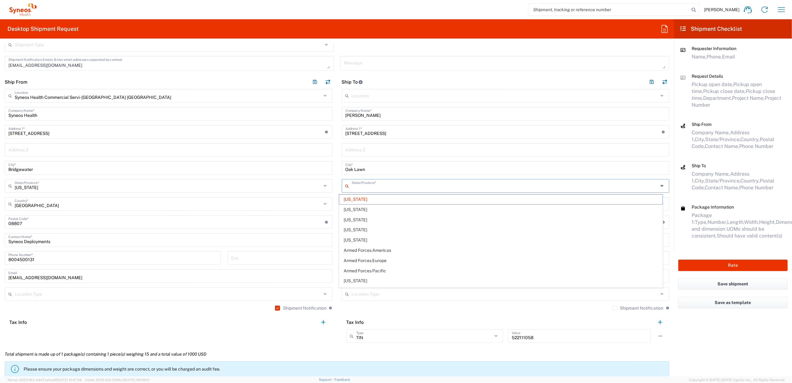
drag, startPoint x: 368, startPoint y: 185, endPoint x: 345, endPoint y: 187, distance: 23.7
click at [342, 188] on div "State/Province *" at bounding box center [506, 186] width 328 height 14
click at [351, 197] on span "[US_STATE]" at bounding box center [501, 200] width 324 height 10
type input "[US_STATE]"
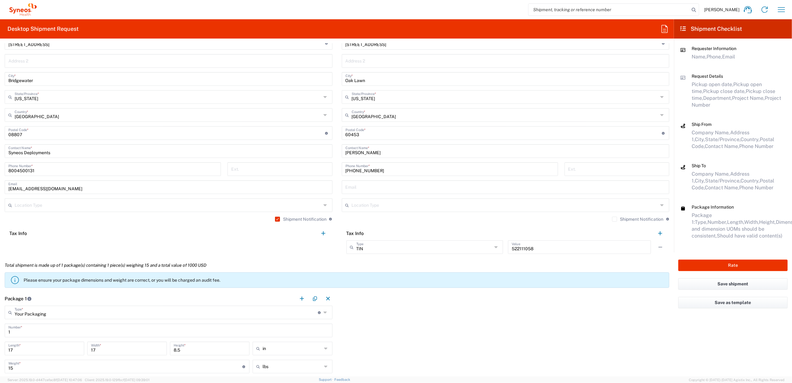
scroll to position [373, 0]
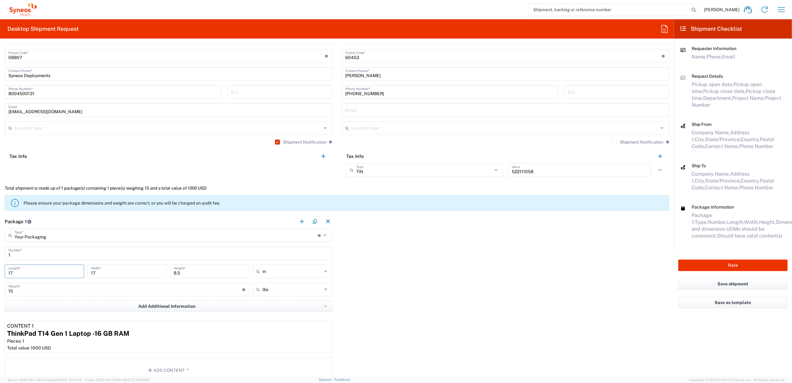
click at [20, 271] on input "17" at bounding box center [44, 271] width 72 height 11
click at [17, 273] on input "17" at bounding box center [44, 271] width 72 height 11
click at [16, 273] on input "17" at bounding box center [44, 271] width 72 height 11
drag, startPoint x: 16, startPoint y: 272, endPoint x: 7, endPoint y: 274, distance: 9.4
click at [7, 274] on div "17 Length *" at bounding box center [45, 272] width 80 height 14
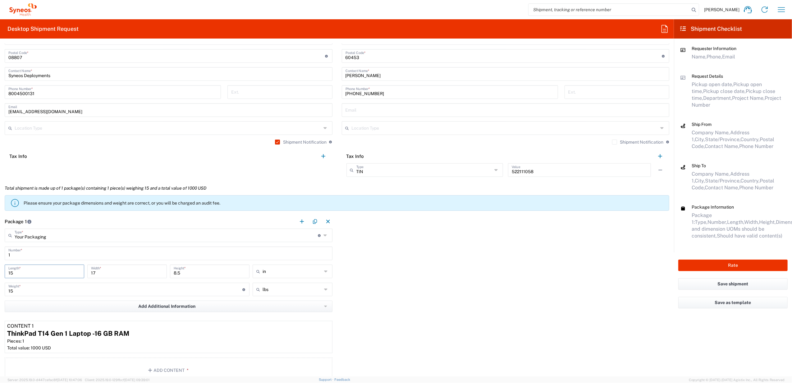
type input "15"
type input "12.5"
type input "1"
click at [30, 293] on input "15" at bounding box center [125, 289] width 234 height 11
click at [30, 294] on input "15" at bounding box center [125, 289] width 234 height 11
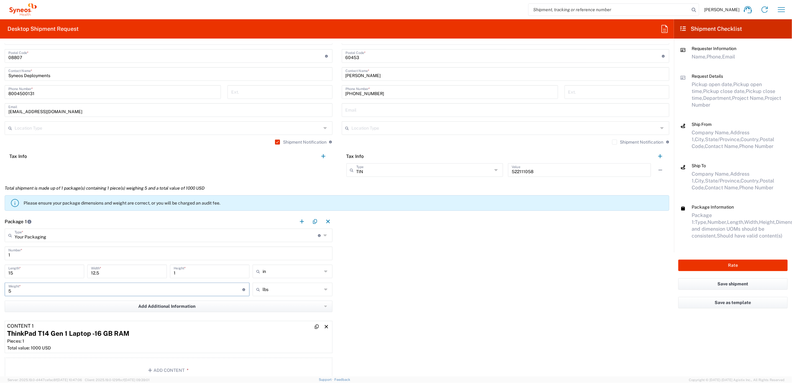
type input "5"
click at [218, 335] on div "ThinkPad T14 Gen 1 Laptop -16 GB RAM" at bounding box center [168, 333] width 323 height 9
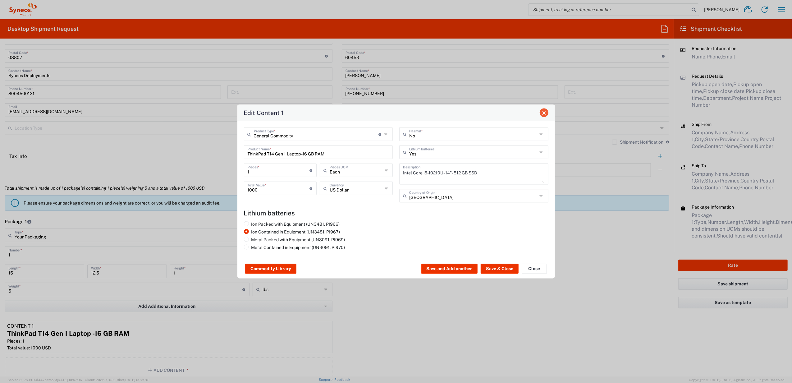
click at [547, 109] on button "Close" at bounding box center [544, 113] width 9 height 9
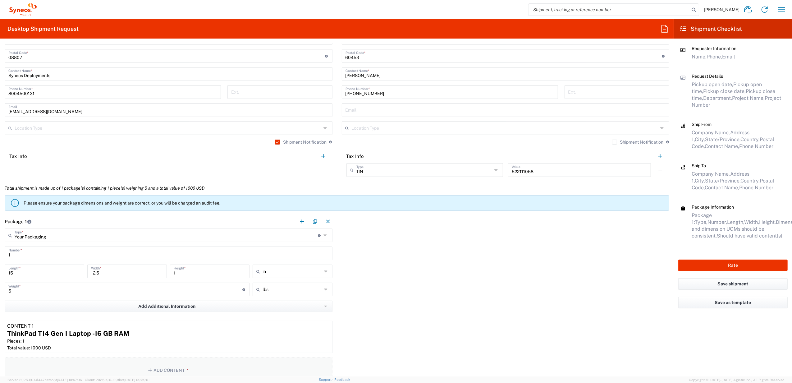
scroll to position [539, 0]
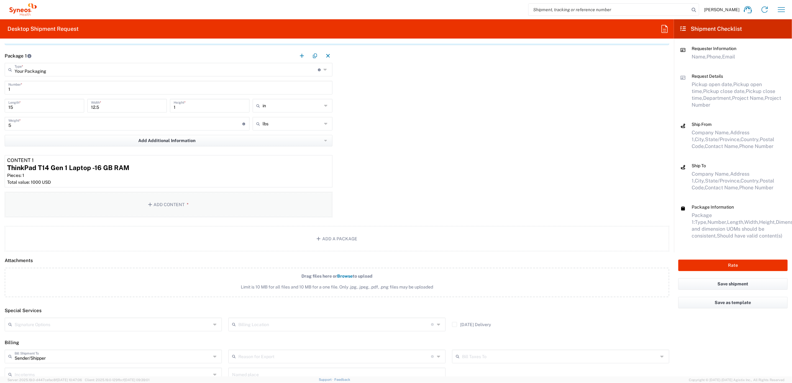
click at [174, 205] on button "Add Content *" at bounding box center [169, 204] width 328 height 25
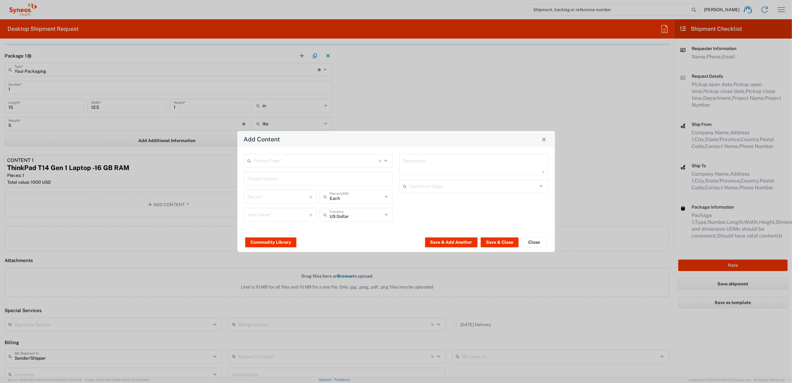
click at [276, 163] on input "text" at bounding box center [316, 160] width 125 height 11
click at [291, 182] on span "General Commodity" at bounding box center [319, 184] width 148 height 10
type input "General Commodity"
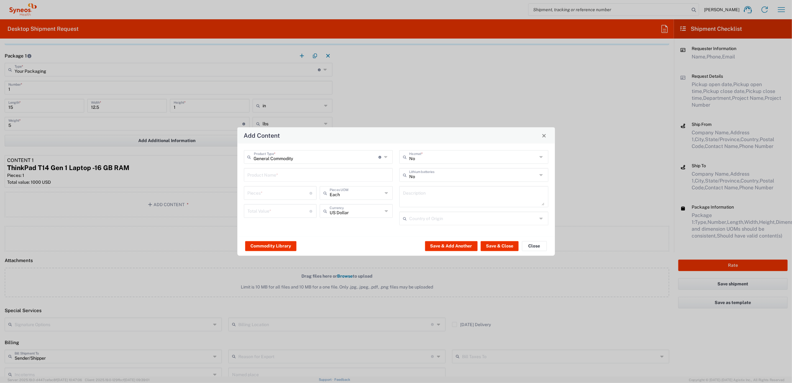
click at [274, 174] on input "text" at bounding box center [319, 174] width 142 height 11
click at [289, 206] on div "USB Headset Logitech" at bounding box center [319, 211] width 148 height 11
type input "USB Headset Logitech"
type textarea "Logitech H570e Wired Headset, Mono Headphones with Noise-Cancelling Microphone,…"
type input "[GEOGRAPHIC_DATA]"
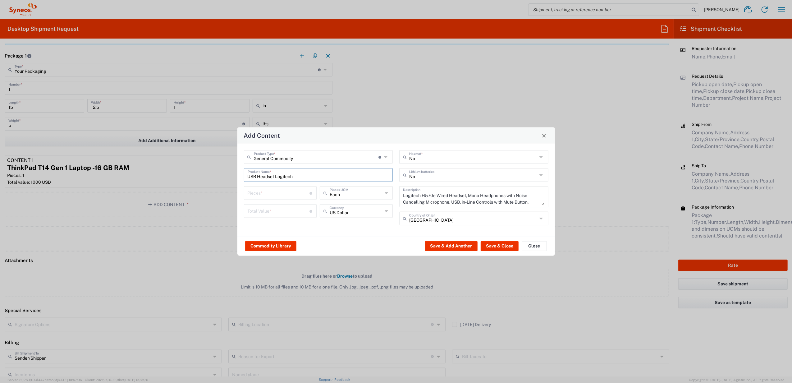
click at [299, 191] on input "number" at bounding box center [279, 192] width 62 height 11
type input "1"
click at [288, 211] on input "number" at bounding box center [279, 210] width 62 height 11
type input "50"
click at [485, 245] on button "Save & Close" at bounding box center [500, 246] width 38 height 10
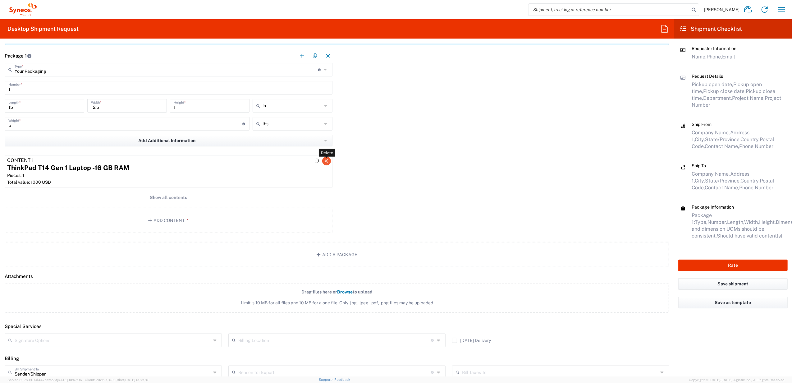
click at [325, 161] on icon "button" at bounding box center [327, 161] width 6 height 4
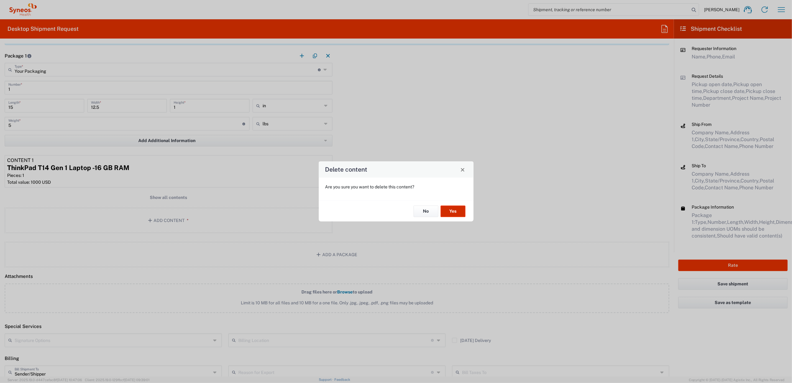
click at [445, 208] on button "Yes" at bounding box center [453, 212] width 25 height 12
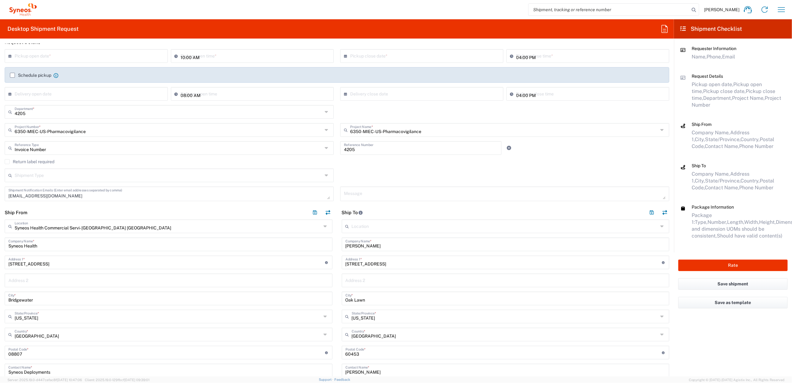
scroll to position [46, 0]
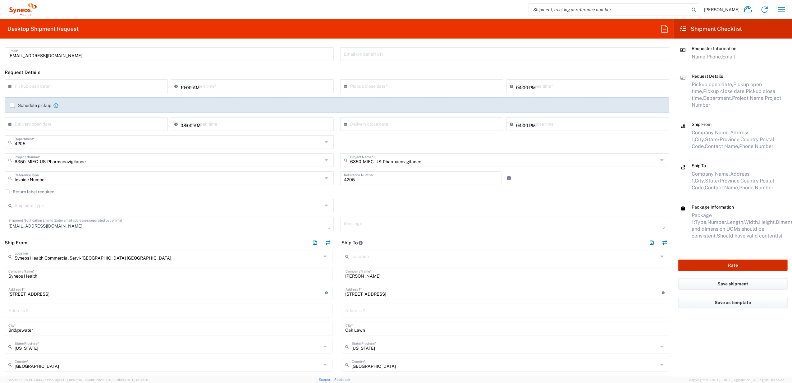
click at [714, 265] on button "Rate" at bounding box center [733, 266] width 109 height 12
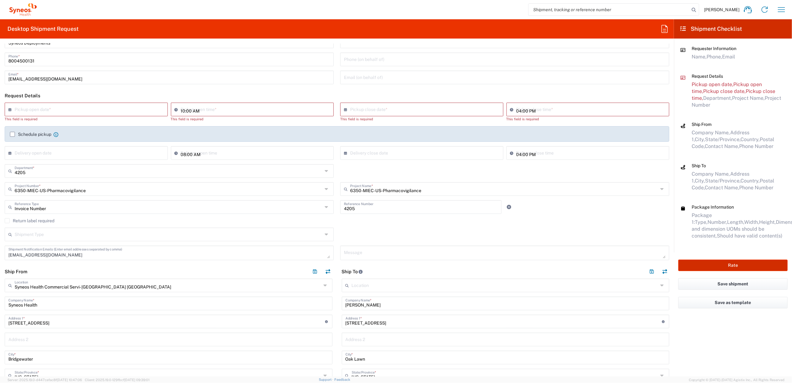
scroll to position [0, 0]
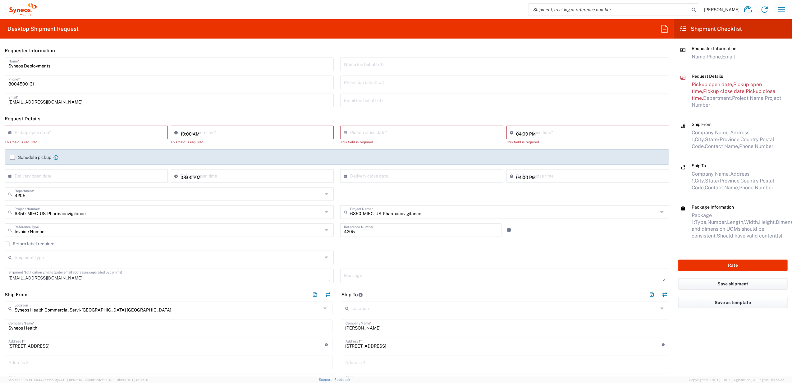
click at [85, 132] on input "text" at bounding box center [88, 132] width 146 height 11
click at [97, 182] on span "18" at bounding box center [95, 180] width 9 height 9
type input "[DATE]"
click at [717, 266] on button "Rate" at bounding box center [733, 266] width 109 height 12
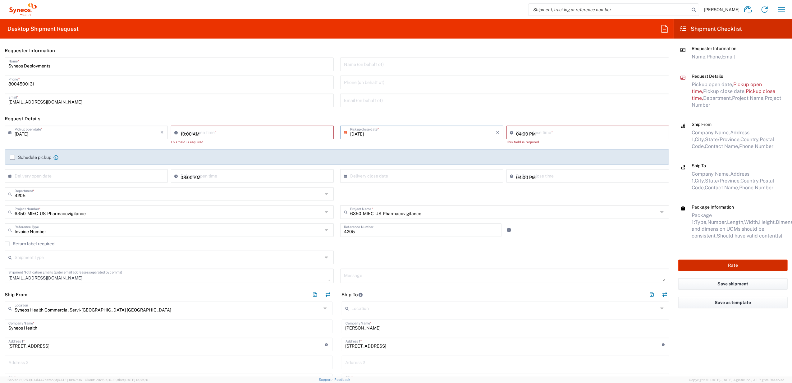
click at [700, 265] on button "Rate" at bounding box center [733, 266] width 109 height 12
type input "09:12 AM"
click at [182, 132] on input "09:12 AM" at bounding box center [256, 132] width 150 height 11
click at [726, 261] on button "Rate" at bounding box center [733, 266] width 109 height 12
click at [732, 262] on button "Rate" at bounding box center [733, 266] width 109 height 12
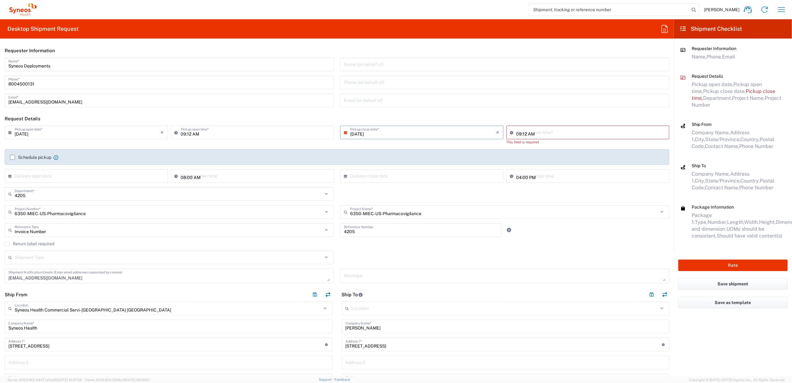
click at [517, 133] on input "09:12 AM" at bounding box center [592, 132] width 150 height 11
click at [527, 135] on input "04:12 AM" at bounding box center [592, 132] width 150 height 11
type input "04:12 PM"
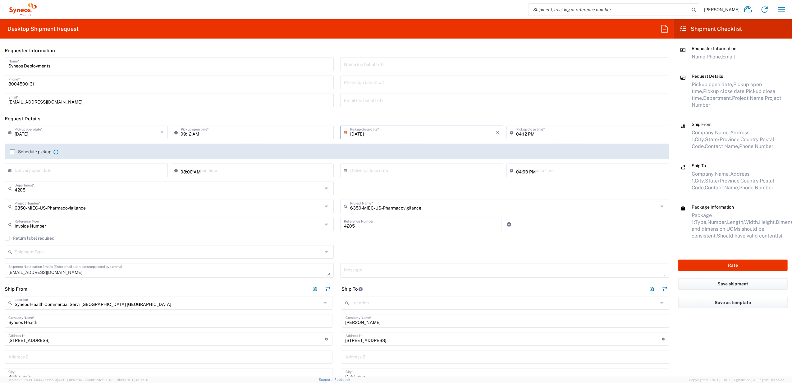
click at [603, 150] on div "Schedule pickup When scheduling a pickup please be sure to meet the following c…" at bounding box center [337, 152] width 665 height 16
click at [726, 266] on button "Rate" at bounding box center [733, 266] width 109 height 12
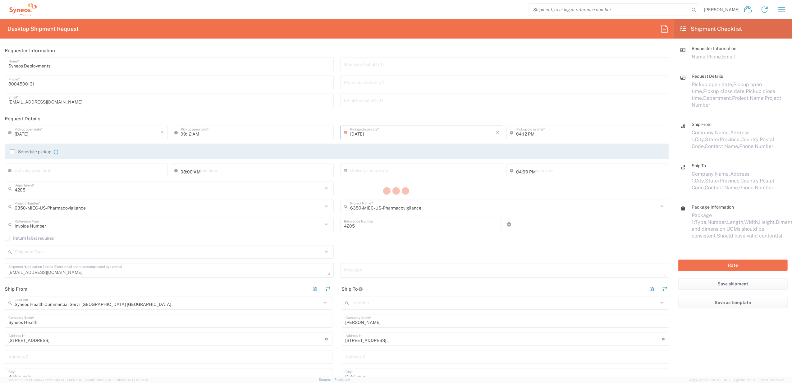
click at [725, 265] on div at bounding box center [396, 191] width 792 height 383
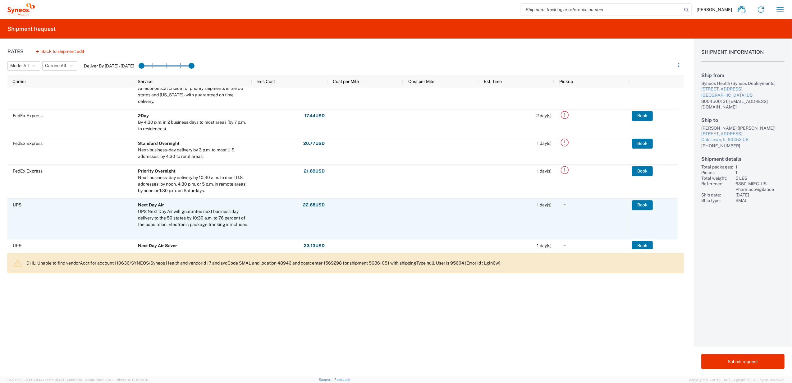
scroll to position [166, 0]
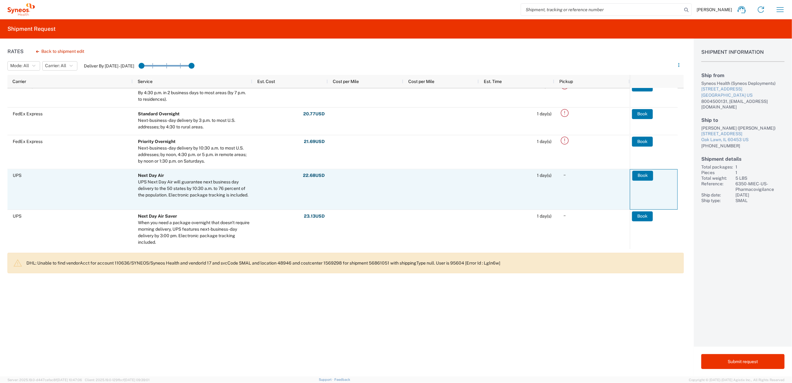
click at [642, 176] on button "Book" at bounding box center [643, 176] width 21 height 10
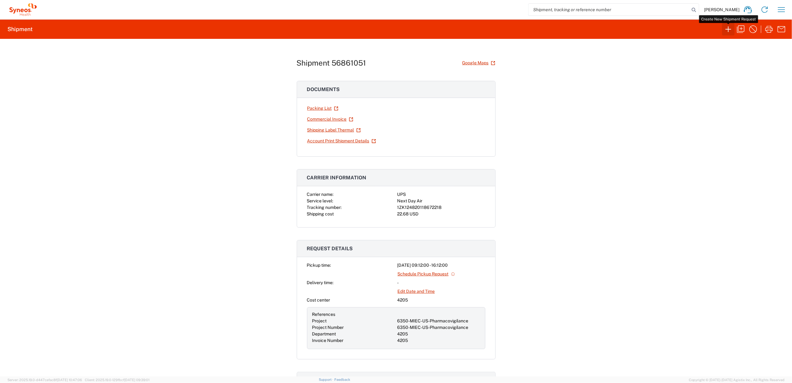
click at [728, 32] on icon "button" at bounding box center [729, 29] width 10 height 10
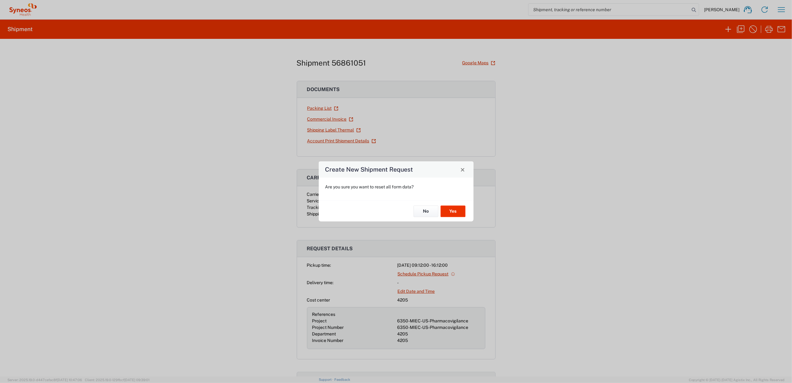
click at [439, 214] on div "No Yes" at bounding box center [396, 211] width 155 height 21
click at [448, 211] on button "Yes" at bounding box center [453, 212] width 25 height 12
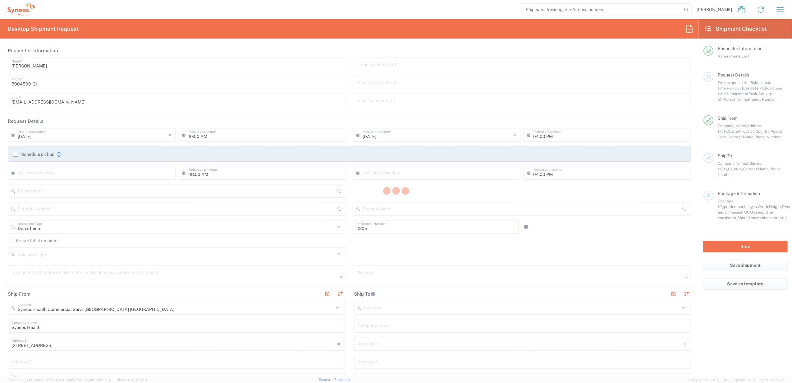
type input "[US_STATE]"
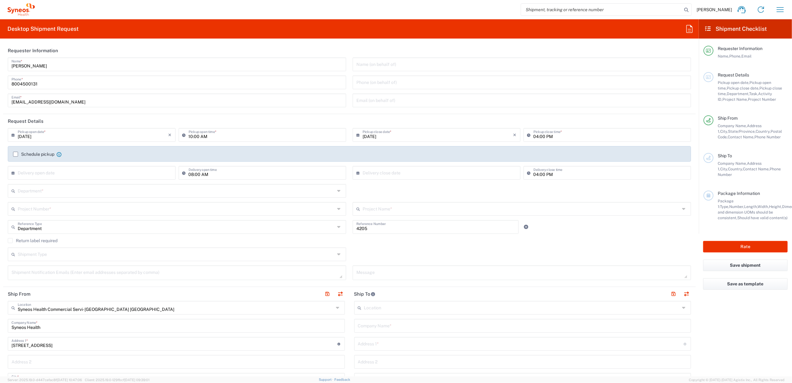
click at [43, 63] on input "[PERSON_NAME]" at bounding box center [177, 63] width 331 height 11
click at [42, 63] on input "[PERSON_NAME]" at bounding box center [177, 63] width 331 height 11
click at [41, 64] on input "[PERSON_NAME]" at bounding box center [177, 63] width 331 height 11
type input "Syneos Deployments"
drag, startPoint x: 107, startPoint y: 44, endPoint x: 80, endPoint y: 42, distance: 27.4
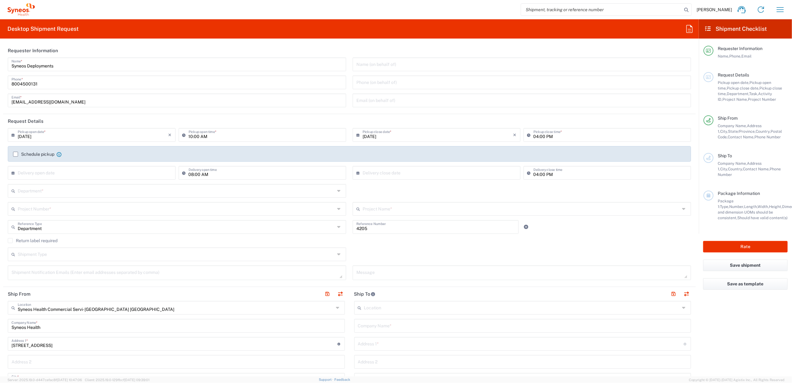
click at [104, 44] on header "Requester Information" at bounding box center [349, 51] width 693 height 14
drag, startPoint x: 60, startPoint y: 65, endPoint x: 12, endPoint y: 66, distance: 48.5
click at [12, 66] on input "Syneos Deployments" at bounding box center [177, 63] width 331 height 11
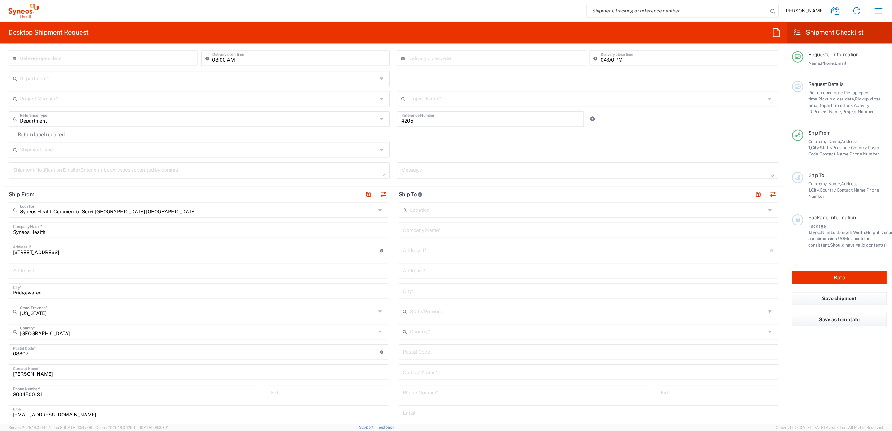
scroll to position [124, 0]
drag, startPoint x: 45, startPoint y: 331, endPoint x: 49, endPoint y: 330, distance: 3.8
click at [0, 330] on form "Requester Information Syneos Deployments Name * [PHONE_NUMBER] Phone * [EMAIL_A…" at bounding box center [349, 210] width 699 height 333
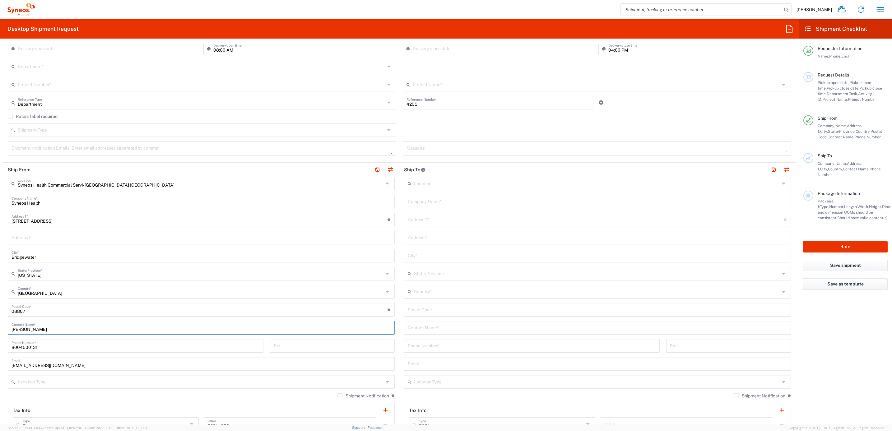
paste input "Syneos Deployments"
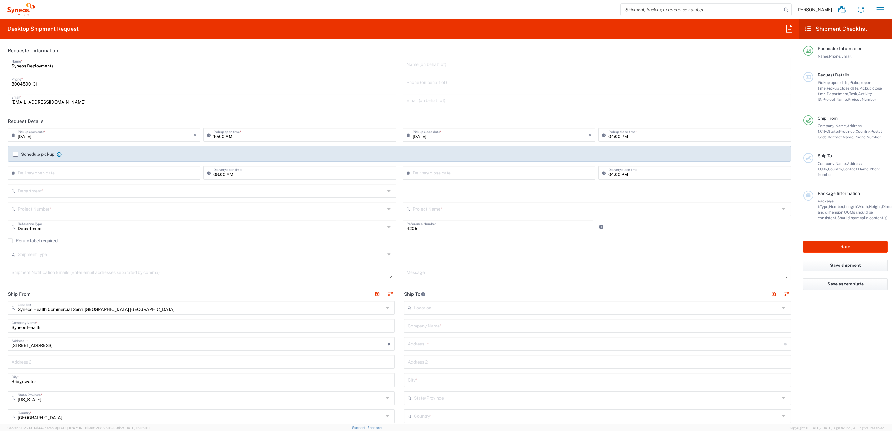
type input "Syneos Deployments"
click at [77, 188] on input "text" at bounding box center [201, 190] width 367 height 11
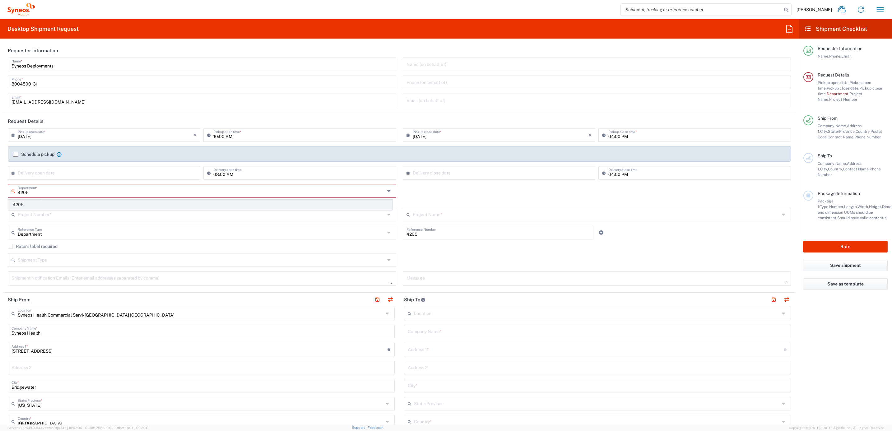
type input "4205"
click at [53, 205] on span "4205" at bounding box center [199, 205] width 383 height 10
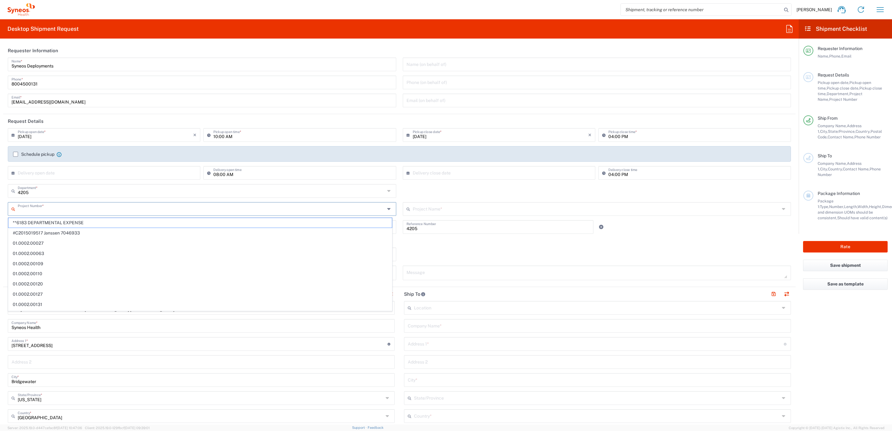
click at [51, 211] on input "text" at bounding box center [201, 208] width 367 height 11
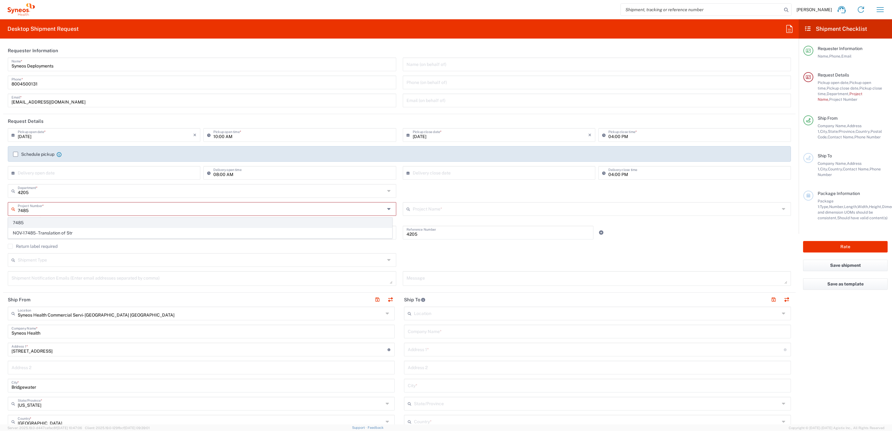
type input "7485"
click at [61, 221] on span "7485" at bounding box center [199, 223] width 383 height 10
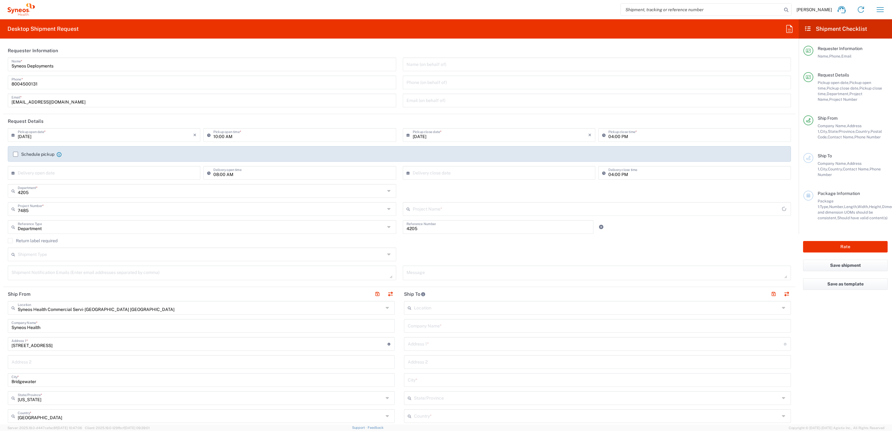
type input "EC-US-Novo Nordisk Tele Tm"
click at [151, 233] on div "Department Reference Type" at bounding box center [202, 227] width 388 height 14
click at [103, 242] on span "Invoice Number" at bounding box center [199, 241] width 383 height 10
type input "Invoice Number"
click at [418, 230] on input "4205" at bounding box center [497, 226] width 183 height 11
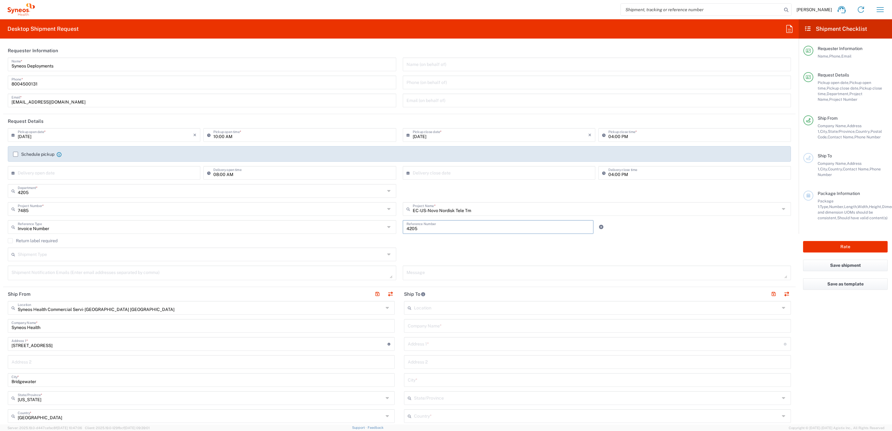
click at [418, 230] on input "4205" at bounding box center [497, 226] width 183 height 11
click at [414, 224] on input "4205" at bounding box center [497, 226] width 183 height 11
click at [416, 228] on input "4205" at bounding box center [497, 226] width 183 height 11
paste input "INC26519"
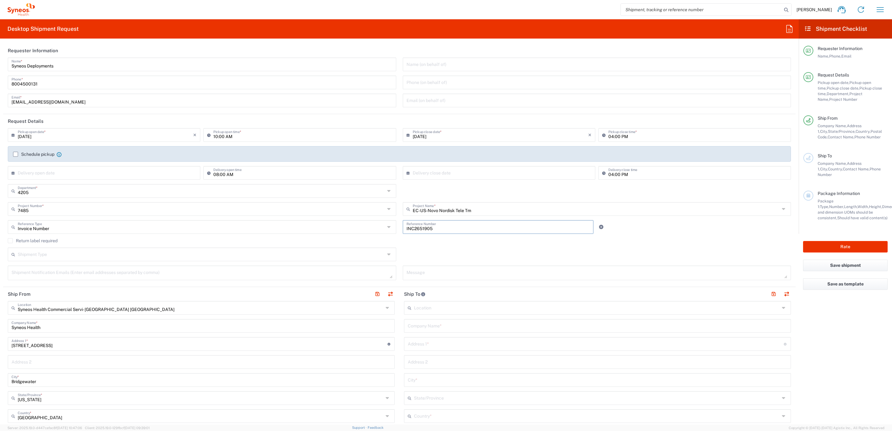
type input "INC2651905"
click at [404, 244] on div "Return label required" at bounding box center [399, 242] width 783 height 9
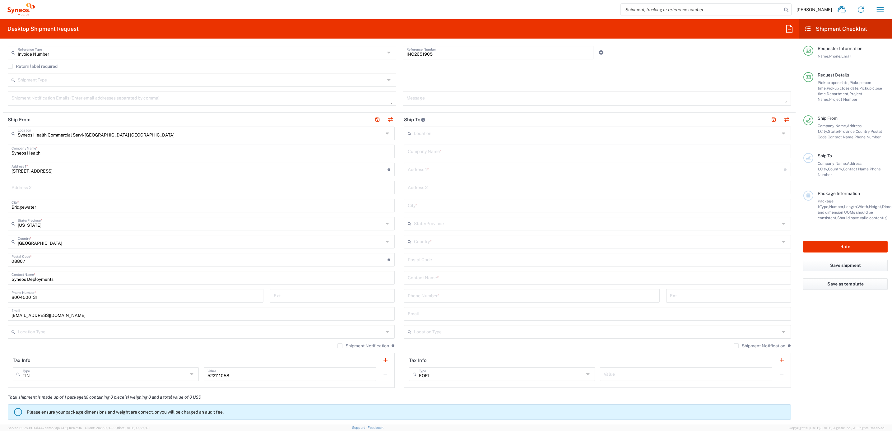
scroll to position [187, 0]
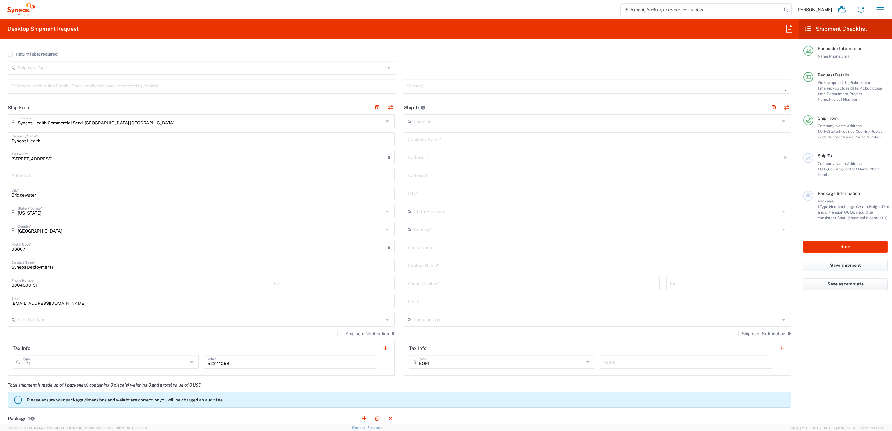
click at [438, 139] on input "text" at bounding box center [597, 138] width 379 height 11
paste input "[PERSON_NAME]"
type input "[PERSON_NAME]"
click at [424, 262] on input "text" at bounding box center [597, 265] width 379 height 11
paste input "[PERSON_NAME]"
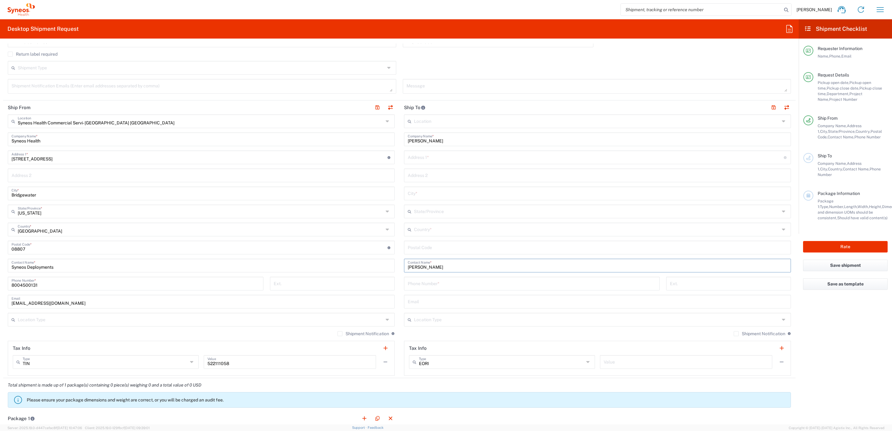
type input "[PERSON_NAME]"
drag, startPoint x: 414, startPoint y: 151, endPoint x: 427, endPoint y: 150, distance: 12.5
click at [414, 150] on div "Location [PERSON_NAME] LLC-[GEOGRAPHIC_DATA] [GEOGRAPHIC_DATA] [GEOGRAPHIC_DATA…" at bounding box center [597, 244] width 387 height 261
click at [423, 156] on input "text" at bounding box center [596, 156] width 376 height 11
paste input "[STREET_ADDRESS][PERSON_NAME]"
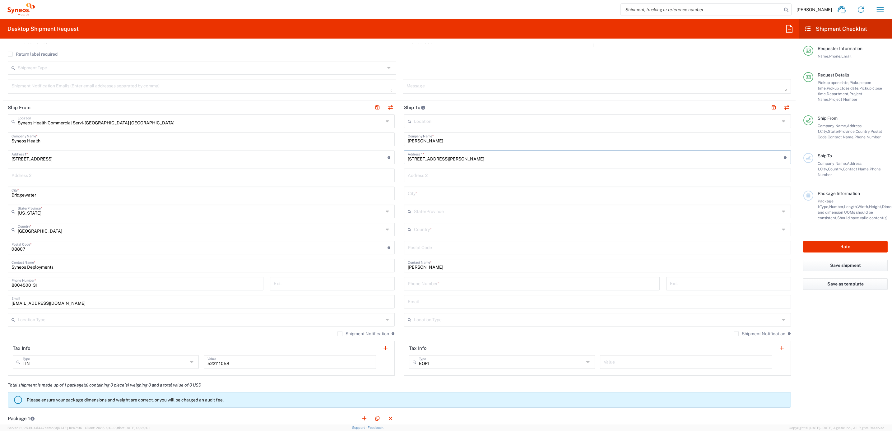
type input "[STREET_ADDRESS][PERSON_NAME]"
drag, startPoint x: 411, startPoint y: 177, endPoint x: 393, endPoint y: 182, distance: 18.6
click at [411, 177] on input "text" at bounding box center [597, 174] width 379 height 11
drag, startPoint x: 418, startPoint y: 170, endPoint x: 419, endPoint y: 173, distance: 3.8
click at [418, 170] on input "text" at bounding box center [597, 174] width 379 height 11
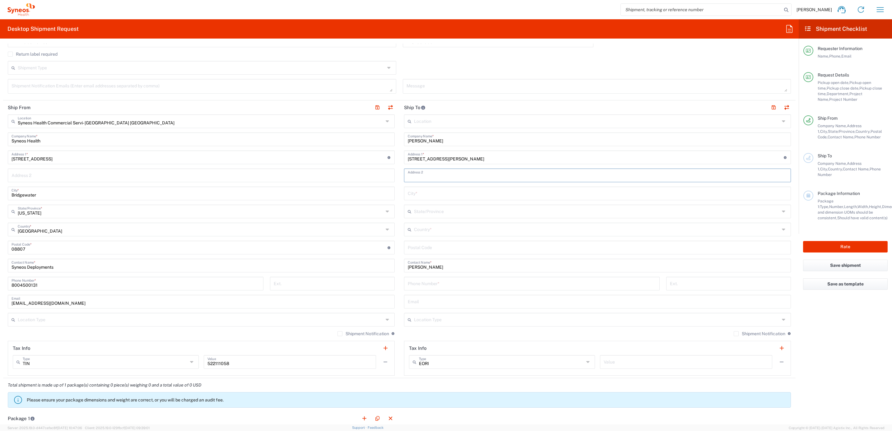
paste input "REAR 5"
type input "REAR 5"
drag, startPoint x: 424, startPoint y: 194, endPoint x: 435, endPoint y: 201, distance: 12.9
click at [424, 194] on input "text" at bounding box center [597, 192] width 379 height 11
paste input "[GEOGRAPHIC_DATA]"
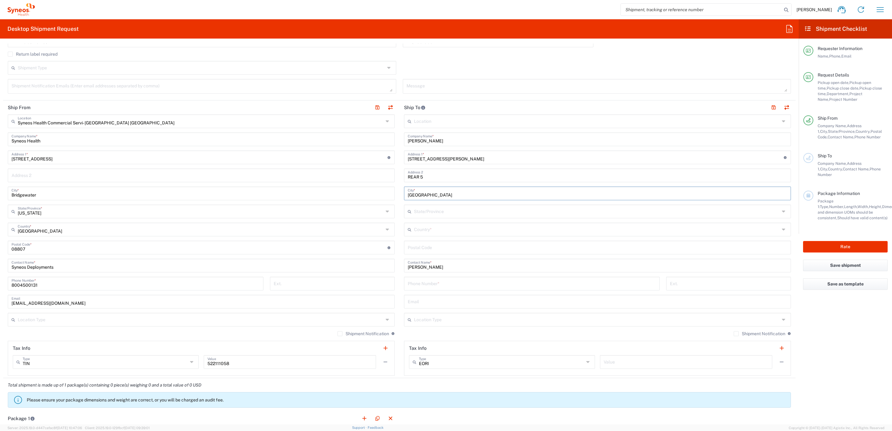
type input "[GEOGRAPHIC_DATA]"
click at [441, 212] on input "text" at bounding box center [597, 211] width 366 height 11
type input "p"
click at [399, 256] on main "Location [PERSON_NAME] LLC-[GEOGRAPHIC_DATA] [GEOGRAPHIC_DATA] [GEOGRAPHIC_DATA…" at bounding box center [597, 244] width 396 height 261
click at [414, 234] on input "text" at bounding box center [597, 229] width 366 height 11
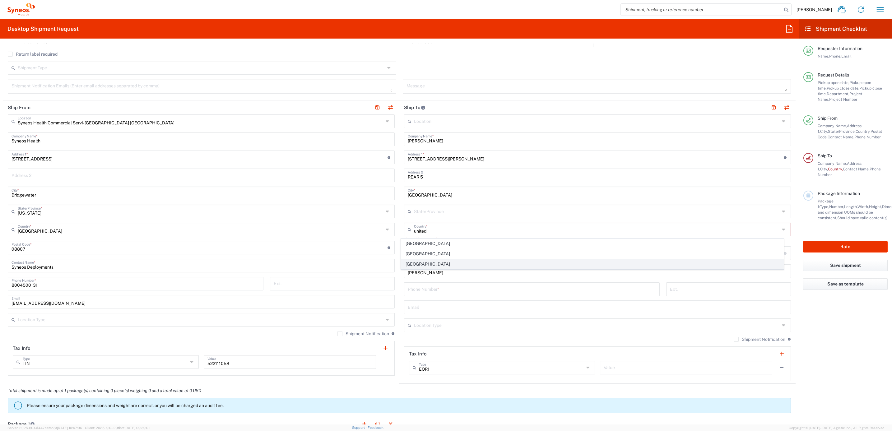
click at [412, 260] on span "[GEOGRAPHIC_DATA]" at bounding box center [592, 264] width 382 height 10
type input "[GEOGRAPHIC_DATA]"
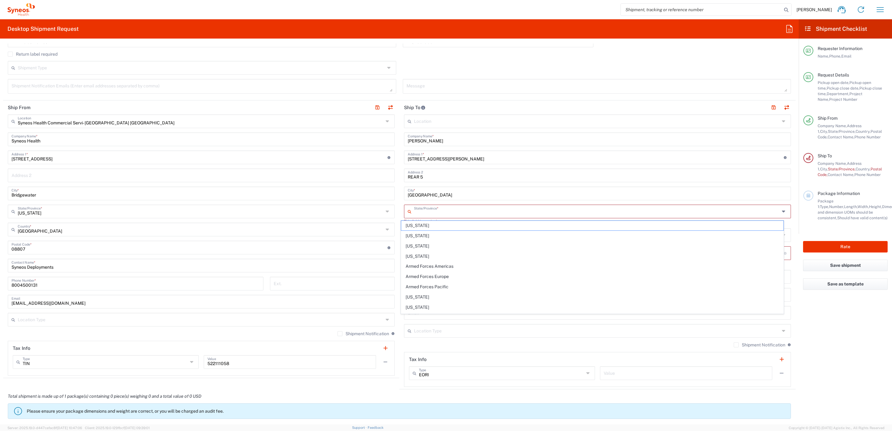
click at [419, 216] on input "text" at bounding box center [597, 211] width 366 height 11
click at [420, 226] on span "[US_STATE]" at bounding box center [592, 226] width 382 height 10
type input "[US_STATE]"
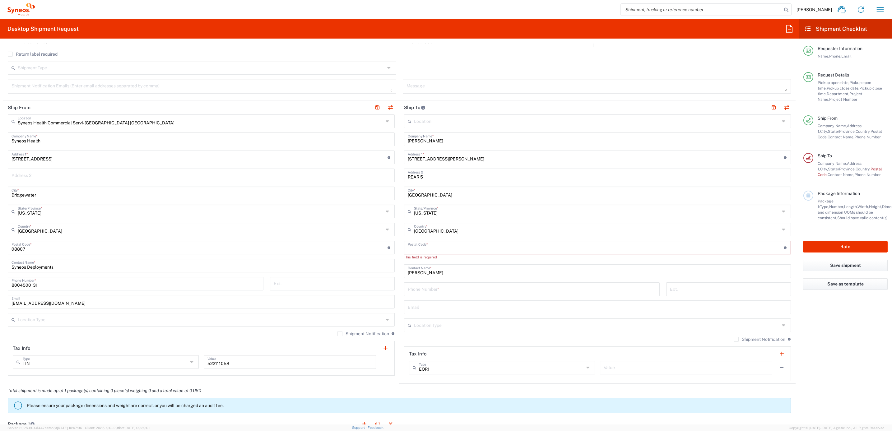
click at [433, 248] on input "undefined" at bounding box center [596, 247] width 376 height 11
paste input "19144"
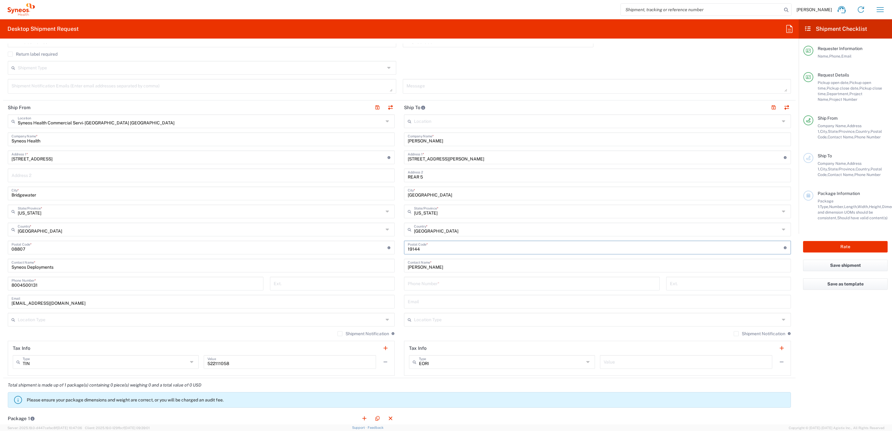
type input "19144"
click at [394, 242] on main "Syneos Health Commercial Servi- [GEOGRAPHIC_DATA] [GEOGRAPHIC_DATA] Location Sy…" at bounding box center [201, 244] width 396 height 261
drag, startPoint x: 428, startPoint y: 287, endPoint x: 436, endPoint y: 285, distance: 8.6
click at [428, 287] on input "tel" at bounding box center [532, 283] width 248 height 11
paste input "2676274130"
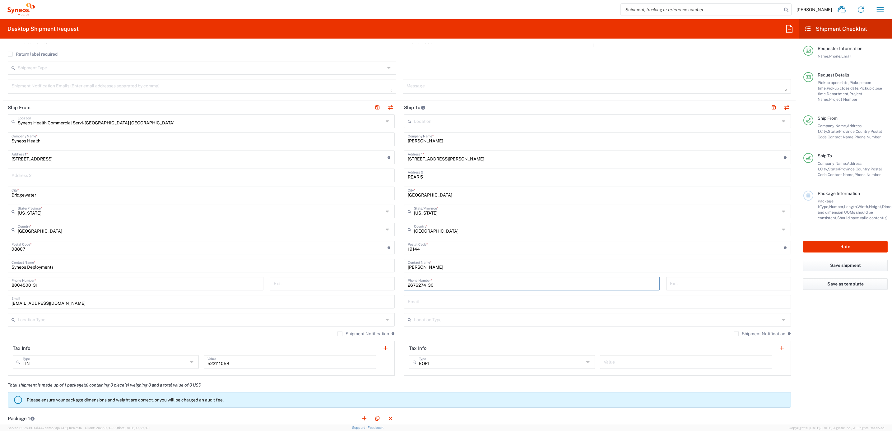
type input "2676274130"
click at [401, 284] on div "[PHONE_NUMBER] Phone Number *" at bounding box center [532, 286] width 262 height 18
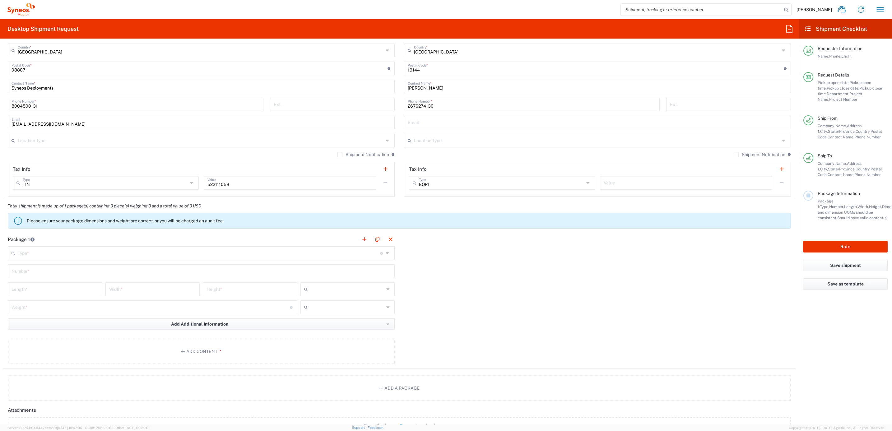
scroll to position [373, 0]
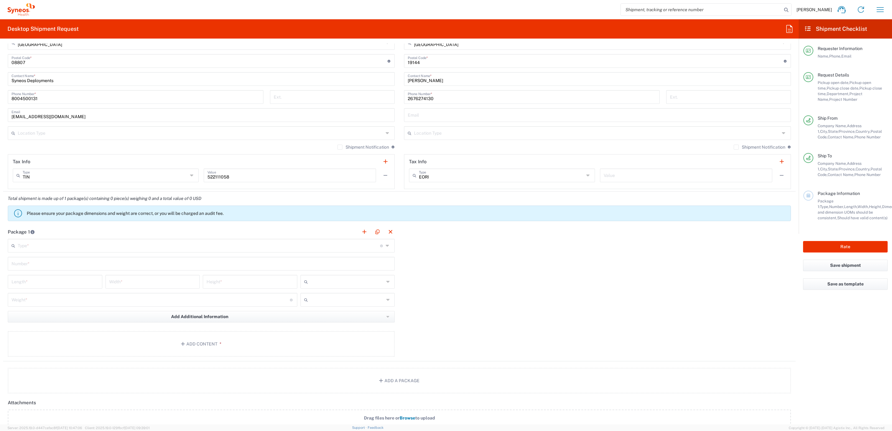
click at [48, 247] on input "text" at bounding box center [199, 245] width 362 height 11
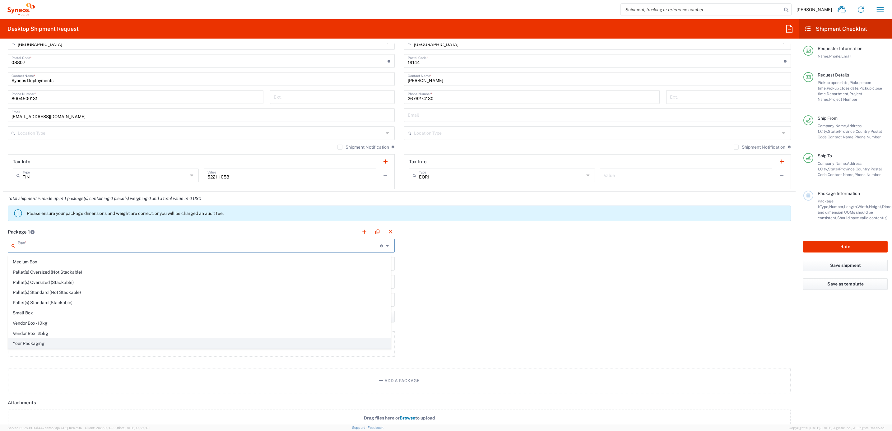
click at [47, 341] on span "Your Packaging" at bounding box center [199, 344] width 382 height 10
type input "Your Packaging"
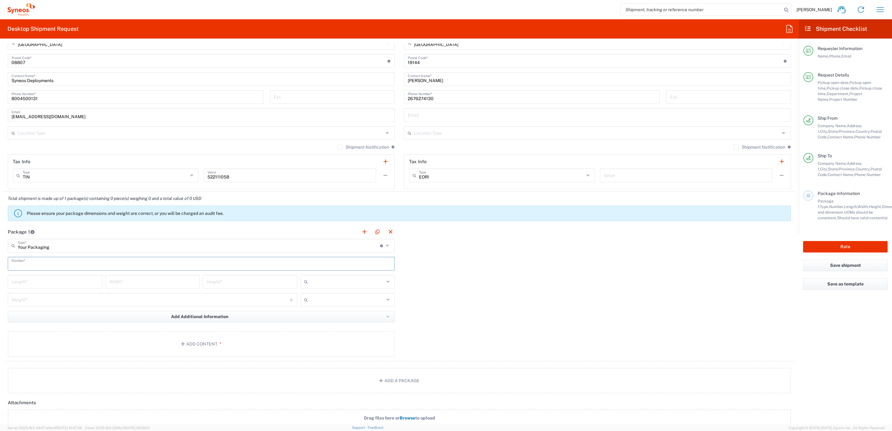
click at [70, 259] on input "text" at bounding box center [201, 263] width 379 height 11
type input "1"
click at [59, 279] on input "number" at bounding box center [55, 281] width 87 height 11
type input "15"
type input "12.5"
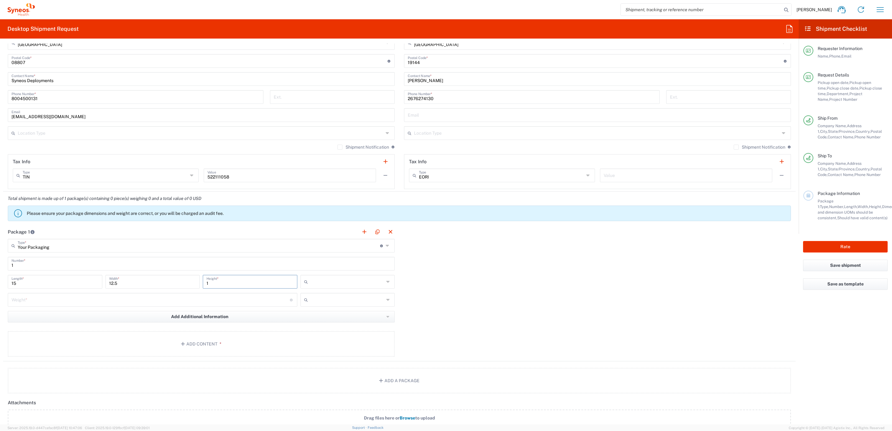
type input "1"
click at [375, 286] on input "text" at bounding box center [347, 282] width 74 height 10
click at [344, 316] on span "in" at bounding box center [344, 317] width 92 height 10
type input "in"
click at [115, 304] on input "number" at bounding box center [151, 299] width 278 height 11
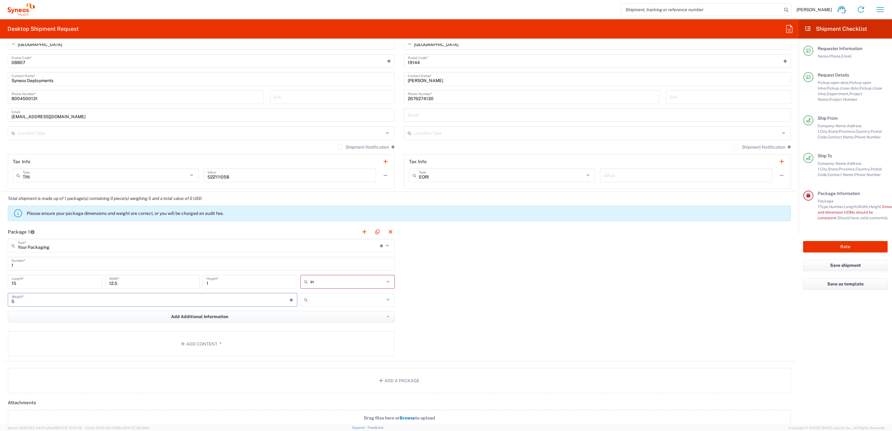
type input "5"
click at [327, 303] on input "text" at bounding box center [347, 300] width 74 height 10
drag, startPoint x: 327, startPoint y: 322, endPoint x: 287, endPoint y: 318, distance: 40.9
click at [327, 322] on span "lbs" at bounding box center [344, 325] width 92 height 10
type input "lbs"
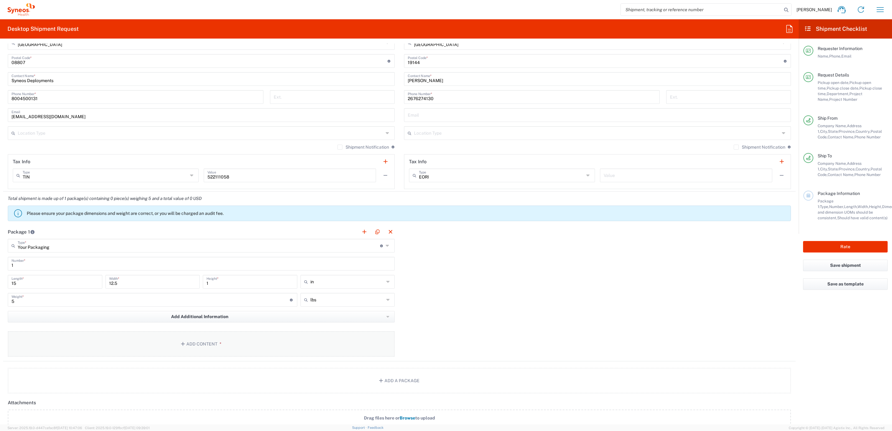
click at [198, 344] on button "Add Content *" at bounding box center [201, 343] width 387 height 25
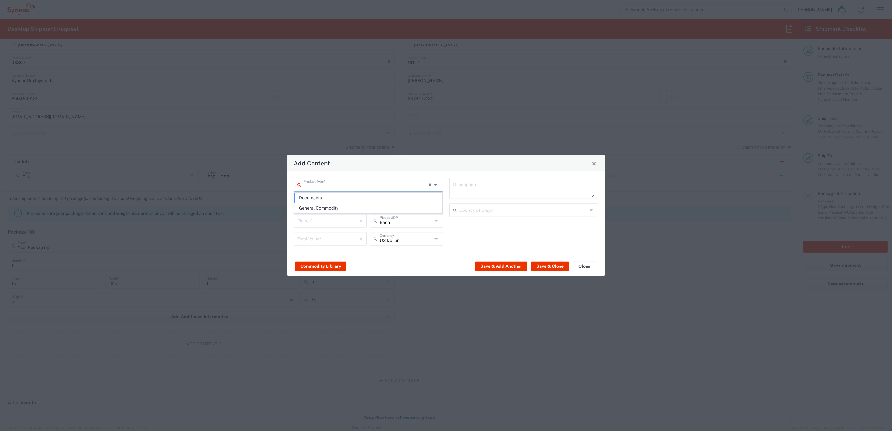
click at [331, 183] on input "text" at bounding box center [365, 184] width 125 height 11
click at [331, 204] on span "General Commodity" at bounding box center [368, 208] width 148 height 10
type input "General Commodity"
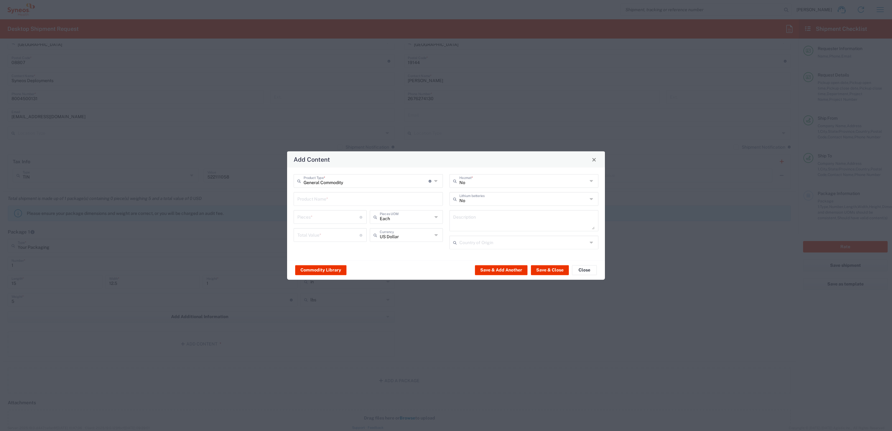
click at [325, 199] on input "text" at bounding box center [368, 198] width 142 height 11
type input "HDMI Cable"
click at [319, 212] on input "number" at bounding box center [328, 216] width 62 height 11
type input "1"
drag, startPoint x: 336, startPoint y: 244, endPoint x: 336, endPoint y: 229, distance: 15.9
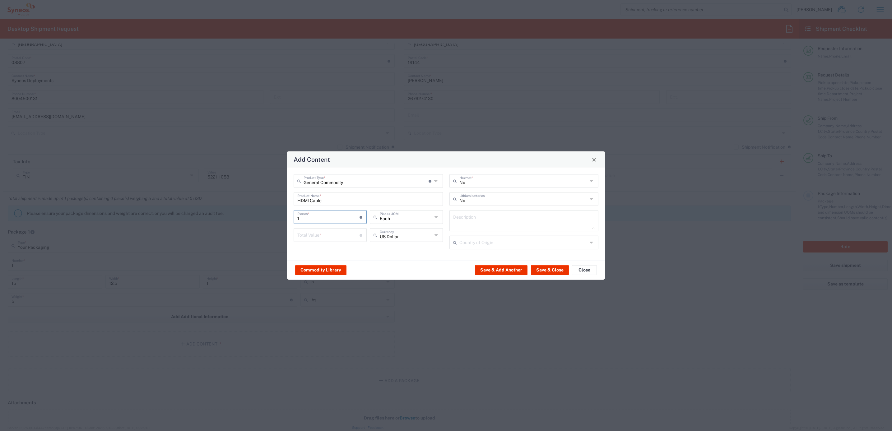
click at [337, 244] on div "Total Value * Total value of all the pieces" at bounding box center [330, 237] width 76 height 18
click at [338, 227] on div "1 Pieces * Number of pieces inside all the packages" at bounding box center [330, 219] width 76 height 18
click at [336, 233] on input "number" at bounding box center [328, 234] width 62 height 11
type input "30"
click at [553, 269] on button "Save & Close" at bounding box center [550, 270] width 38 height 10
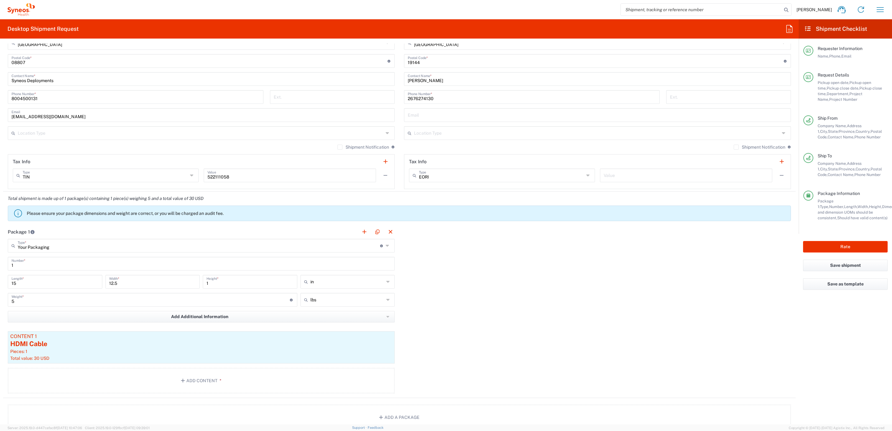
scroll to position [560, 0]
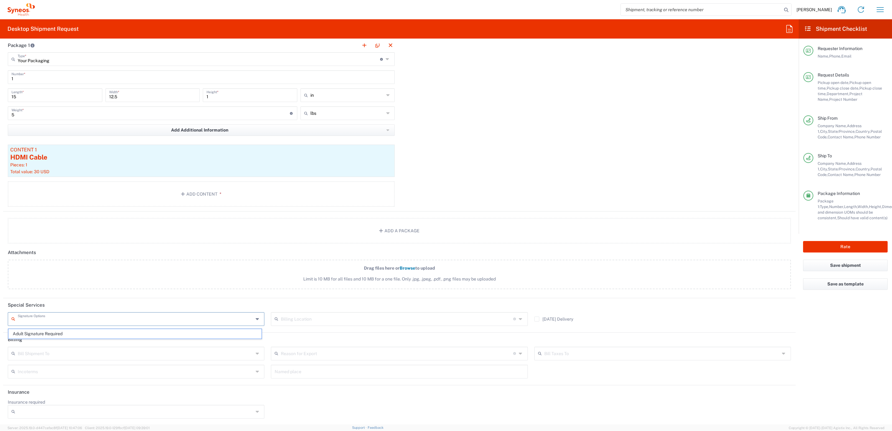
click at [73, 316] on input "text" at bounding box center [136, 318] width 236 height 11
click at [70, 334] on span "Adult Signature Required" at bounding box center [134, 334] width 253 height 10
type input "Adult Signature Required"
click at [146, 320] on input "Adult Signature Required" at bounding box center [136, 318] width 236 height 11
click at [62, 332] on span "Adult Signature Required" at bounding box center [134, 334] width 253 height 10
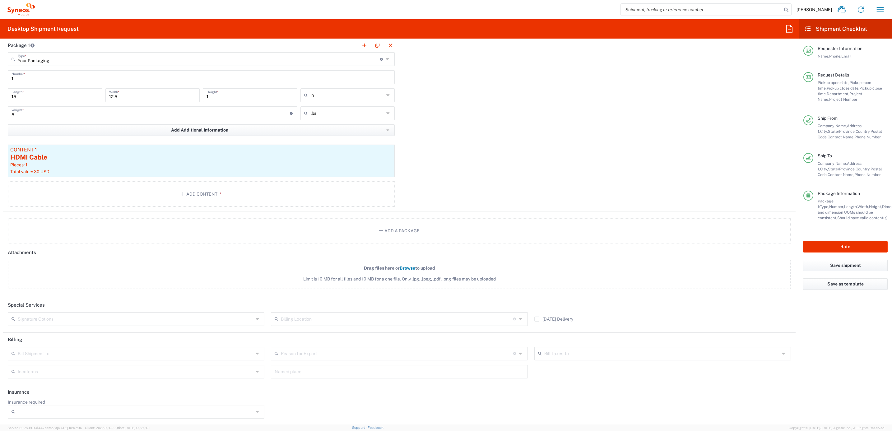
click at [449, 157] on div "Package 1 Your Packaging Type * Material used to package goods Envelope Large B…" at bounding box center [399, 124] width 792 height 173
click at [792, 242] on button "Rate" at bounding box center [845, 247] width 85 height 12
type input "4205"
type input "7485"
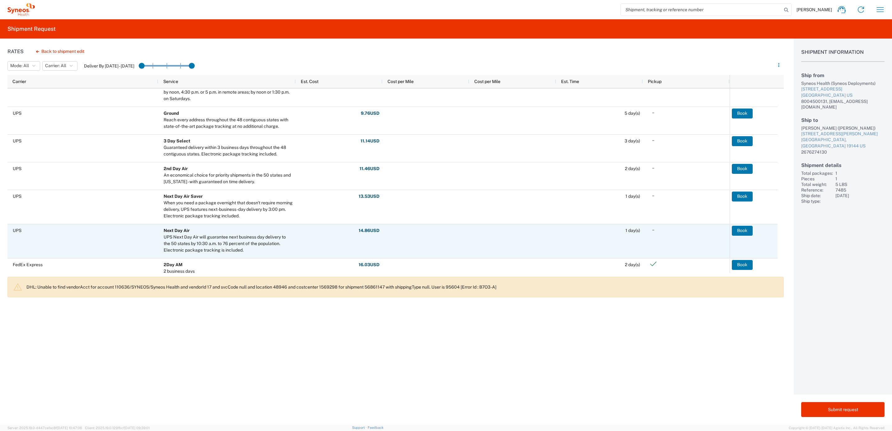
scroll to position [140, 0]
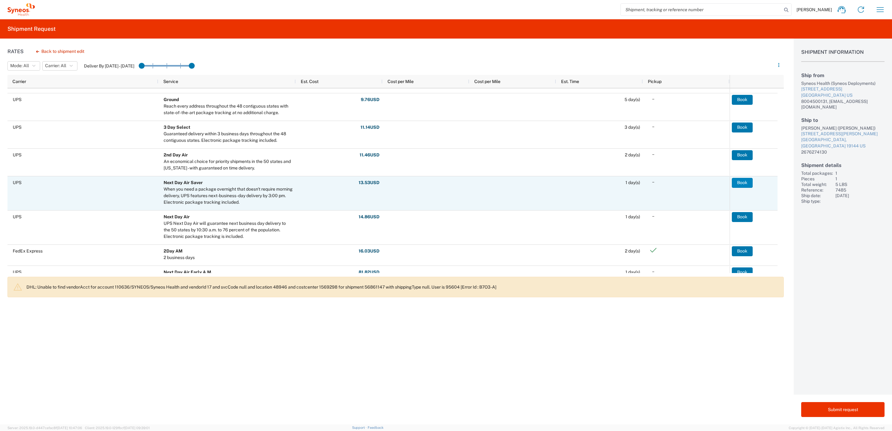
click at [741, 183] on button "Book" at bounding box center [742, 183] width 21 height 10
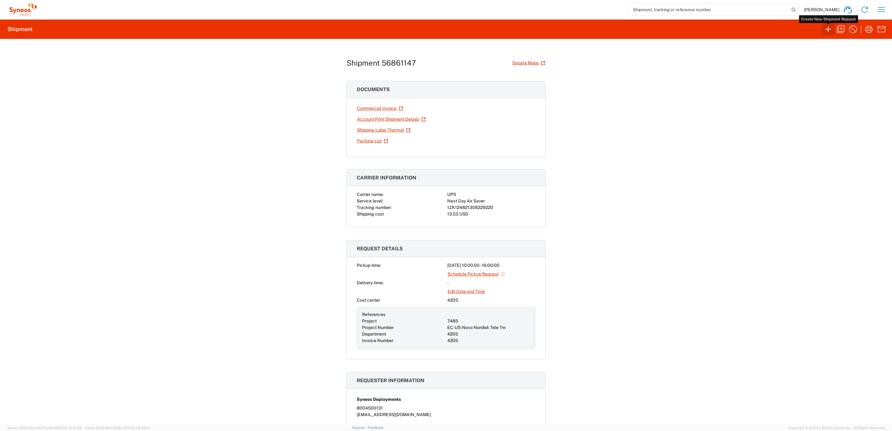
click at [792, 31] on icon "button" at bounding box center [828, 29] width 10 height 10
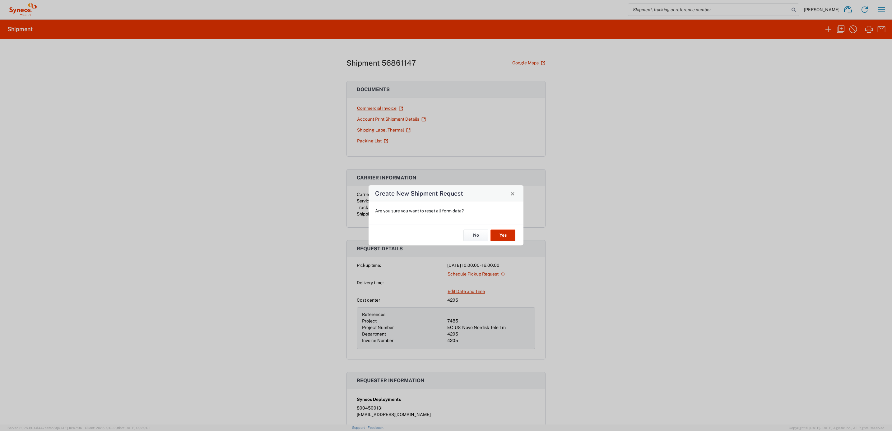
click at [500, 238] on button "Yes" at bounding box center [502, 235] width 25 height 12
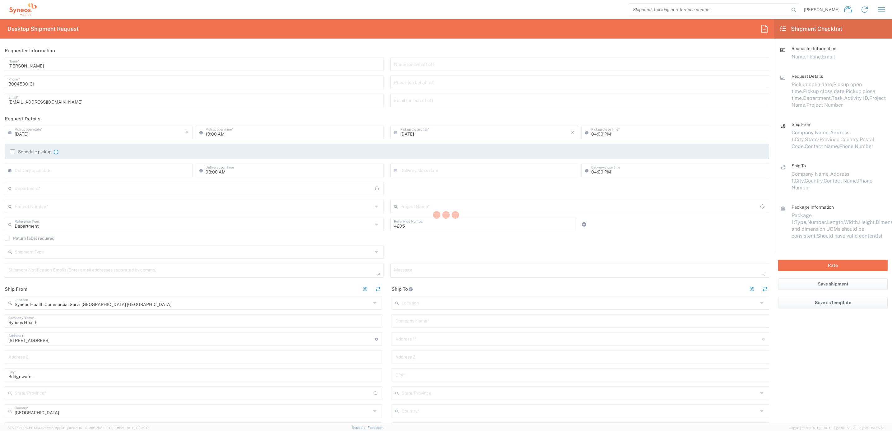
type input "[US_STATE]"
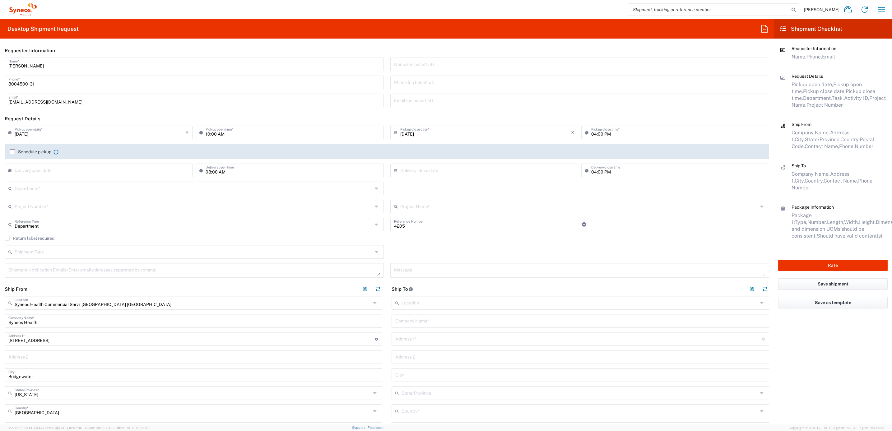
click at [90, 64] on input "[PERSON_NAME]" at bounding box center [194, 63] width 372 height 11
click at [52, 186] on input "text" at bounding box center [194, 187] width 358 height 11
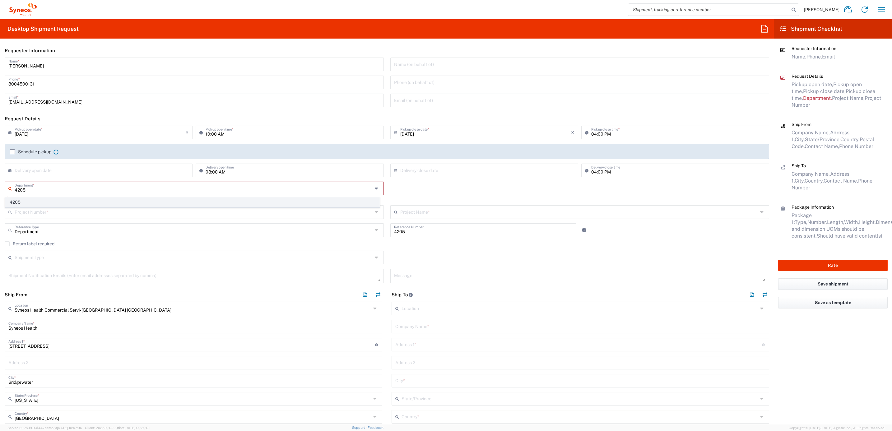
type input "4205"
click at [32, 203] on span "4205" at bounding box center [192, 202] width 374 height 10
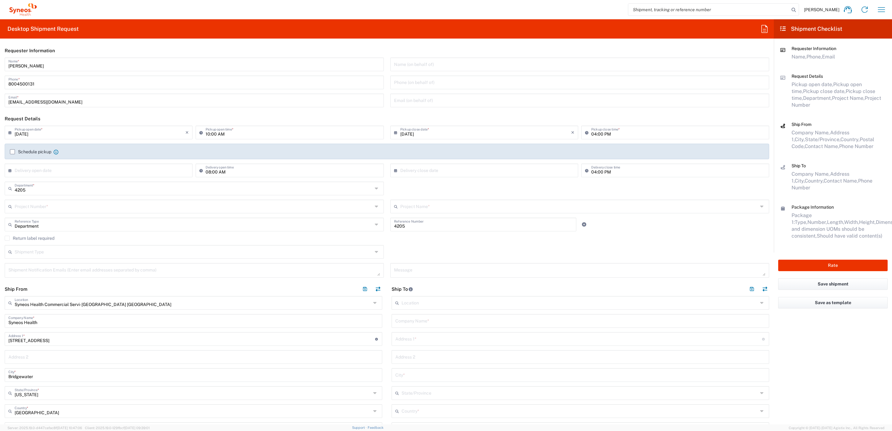
click at [33, 206] on input "text" at bounding box center [194, 206] width 358 height 11
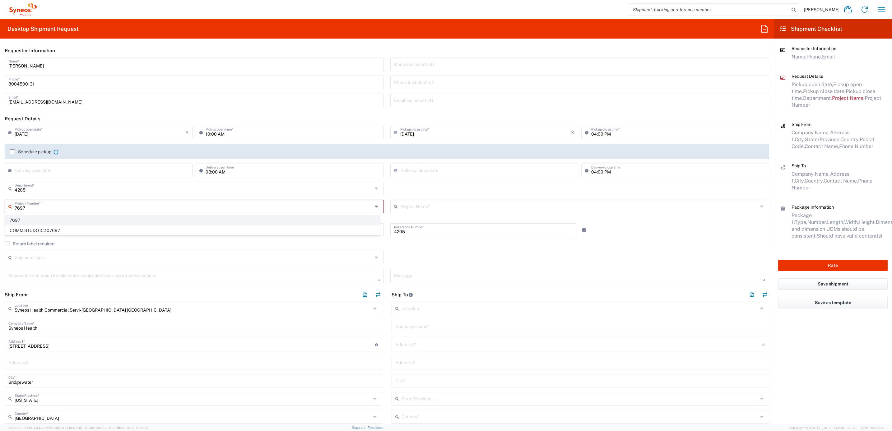
type input "7697"
click at [37, 221] on span "7697" at bounding box center [192, 220] width 374 height 10
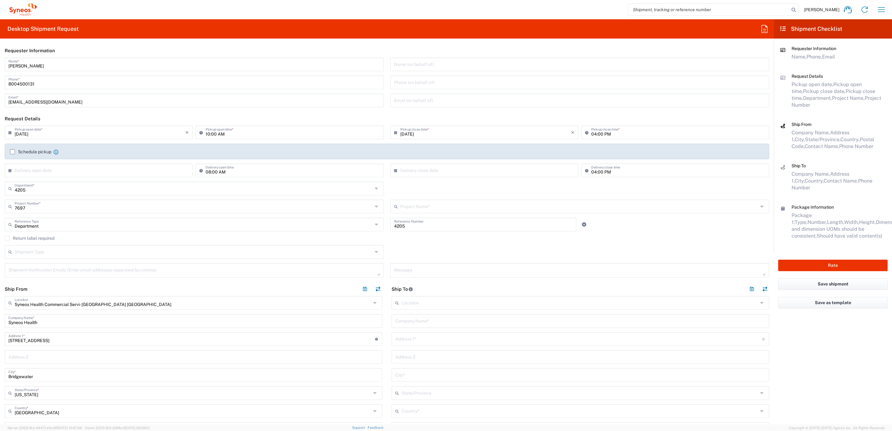
type input "EC-US JBI EC Team"
click at [87, 226] on input "text" at bounding box center [194, 224] width 358 height 11
click at [80, 239] on span "Invoice Number" at bounding box center [192, 238] width 374 height 10
type input "Invoice Number"
drag, startPoint x: 426, startPoint y: 230, endPoint x: 398, endPoint y: 224, distance: 28.1
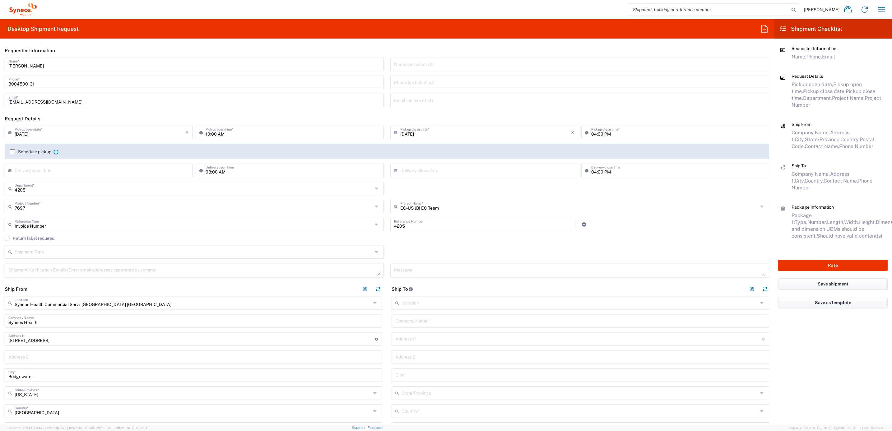
click at [393, 229] on div "4205 Reference Number" at bounding box center [483, 225] width 186 height 14
drag, startPoint x: 405, startPoint y: 226, endPoint x: 371, endPoint y: 217, distance: 34.7
click at [360, 222] on div "Invoice Number Reference Type Invoice Number 4205 Reference Number" at bounding box center [387, 227] width 771 height 18
paste input "INC2651090"
type input "INC2651090"
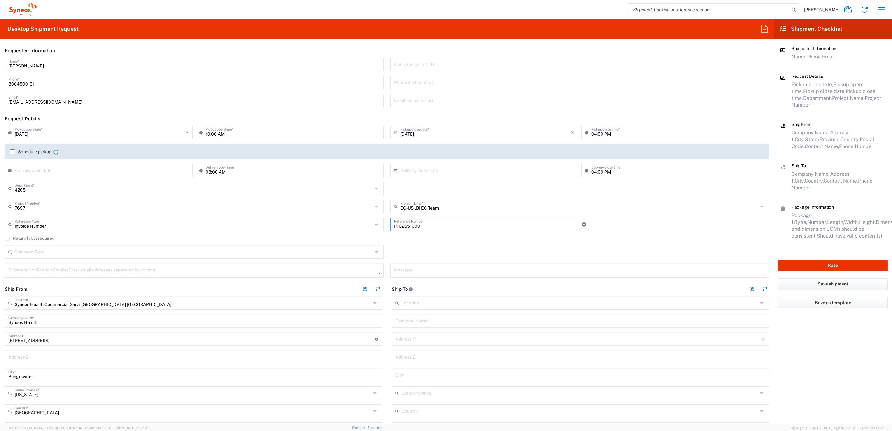
click at [387, 246] on div "Shipment Type Batch Regular" at bounding box center [387, 254] width 771 height 18
click at [38, 236] on label "Return label required" at bounding box center [30, 238] width 50 height 5
click at [7, 238] on input "Return label required" at bounding box center [7, 238] width 0 height 0
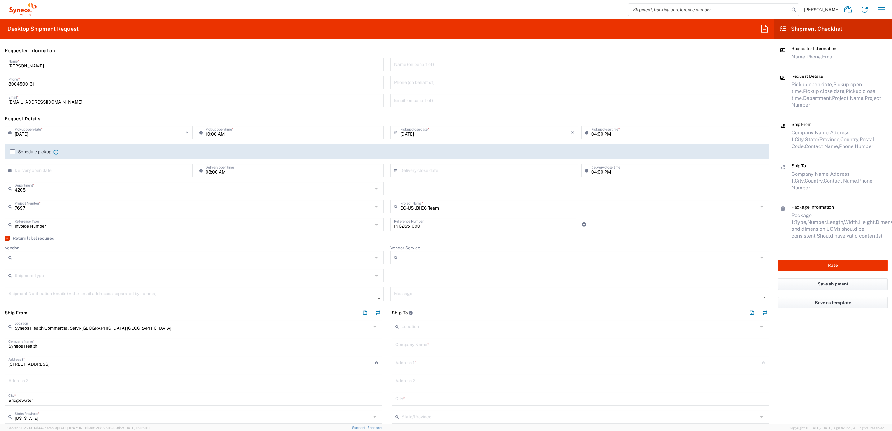
click at [39, 251] on div at bounding box center [194, 258] width 379 height 14
click at [39, 257] on input "Vendor" at bounding box center [194, 257] width 358 height 10
click at [38, 289] on span "UPS" at bounding box center [192, 292] width 374 height 10
type input "UPS"
click at [407, 258] on input "Vendor Service" at bounding box center [579, 257] width 358 height 10
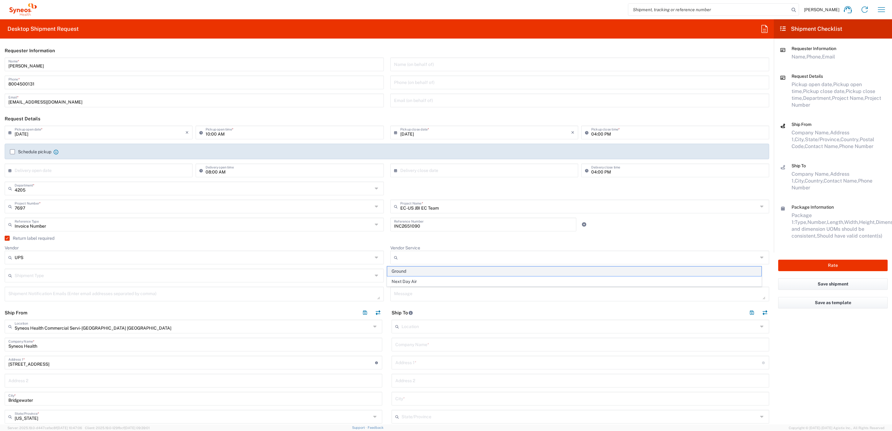
click at [411, 270] on span "Ground" at bounding box center [574, 271] width 374 height 10
type input "Ground"
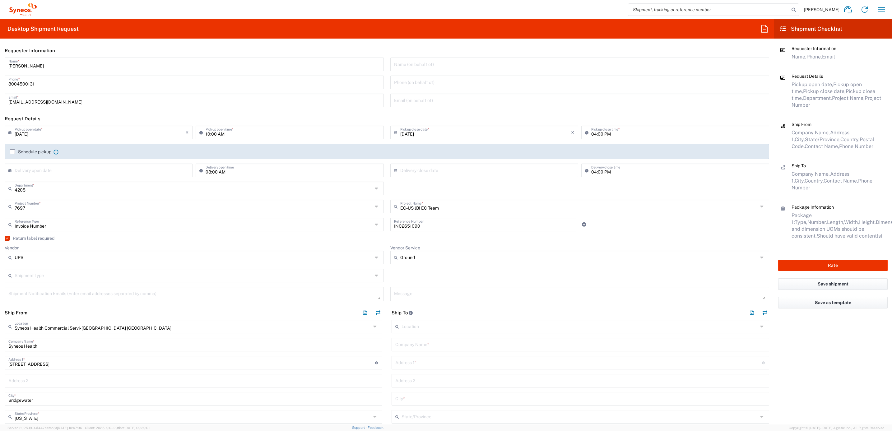
click at [379, 265] on div "Vendor UPS DHL FedEx Express UPS" at bounding box center [195, 257] width 386 height 24
click at [384, 271] on div "Shipment Type Batch Regular" at bounding box center [387, 278] width 771 height 18
drag, startPoint x: 45, startPoint y: 67, endPoint x: 6, endPoint y: 61, distance: 39.9
click at [6, 61] on div "[PERSON_NAME] Name *" at bounding box center [194, 65] width 379 height 14
type input "Syneos Deployments"
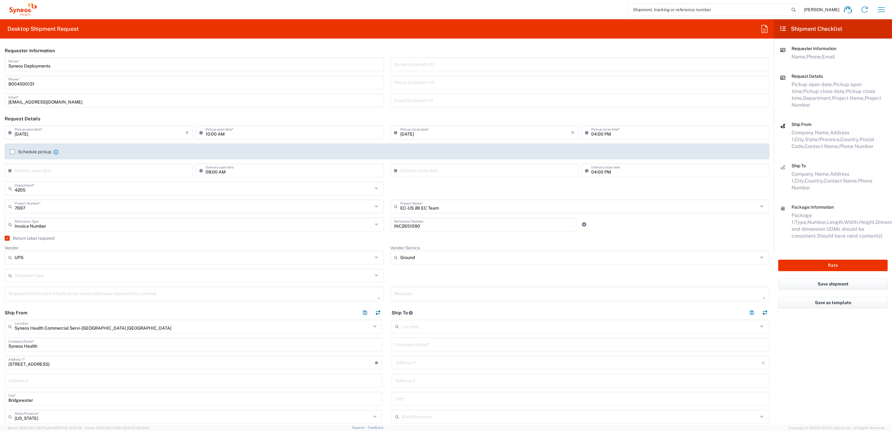
click at [125, 45] on header "Requester Information" at bounding box center [387, 51] width 774 height 14
drag, startPoint x: 69, startPoint y: 65, endPoint x: 31, endPoint y: 65, distance: 37.9
click at [4, 60] on div "Syneos Deployments Name * [PHONE_NUMBER] Phone * [EMAIL_ADDRESS][DOMAIN_NAME] E…" at bounding box center [195, 85] width 386 height 54
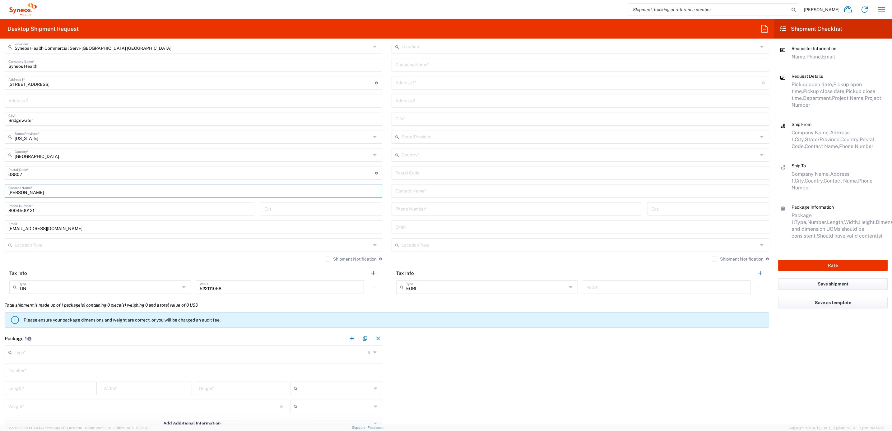
drag, startPoint x: 44, startPoint y: 193, endPoint x: 11, endPoint y: 190, distance: 33.8
click at [0, 189] on html "[PERSON_NAME] Home Shipment estimator Shipment tracking Desktop shipment reques…" at bounding box center [446, 215] width 892 height 431
paste input "Syneos Deployments"
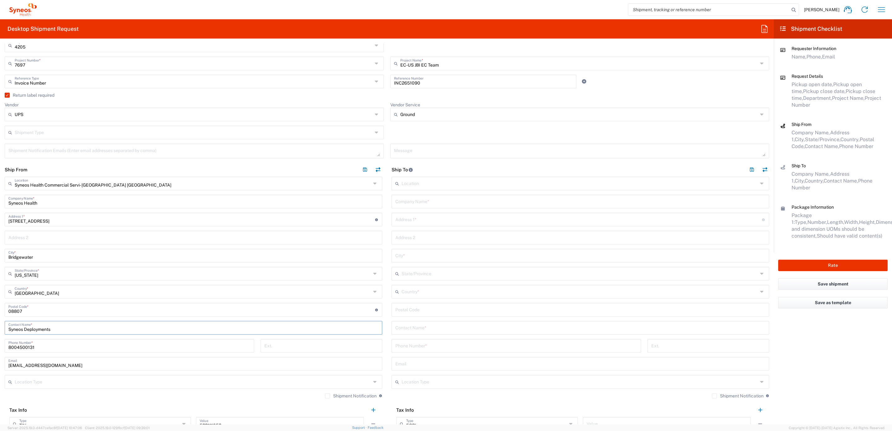
scroll to position [140, 0]
type input "Syneos Deployments"
click at [417, 201] on input "text" at bounding box center [580, 204] width 370 height 11
paste input "[PERSON_NAME]"
type input "[PERSON_NAME]"
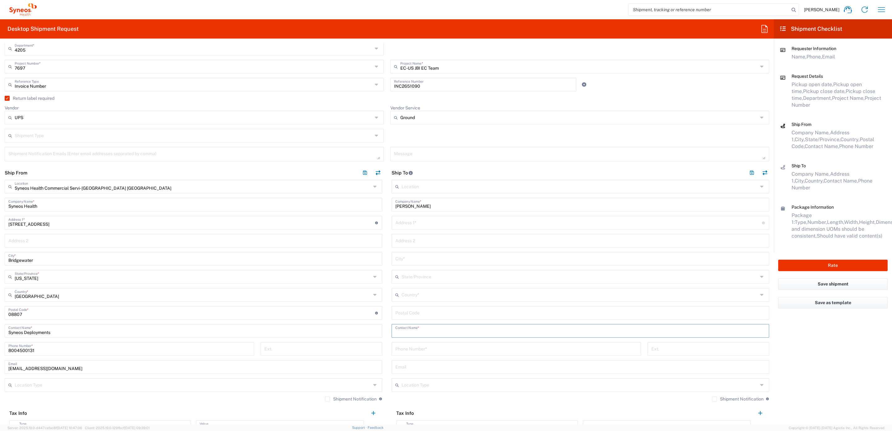
drag, startPoint x: 427, startPoint y: 330, endPoint x: 447, endPoint y: 332, distance: 20.4
click at [427, 330] on input "text" at bounding box center [580, 330] width 370 height 11
paste input "[PERSON_NAME]"
type input "[PERSON_NAME]"
drag, startPoint x: 424, startPoint y: 220, endPoint x: 445, endPoint y: 224, distance: 21.2
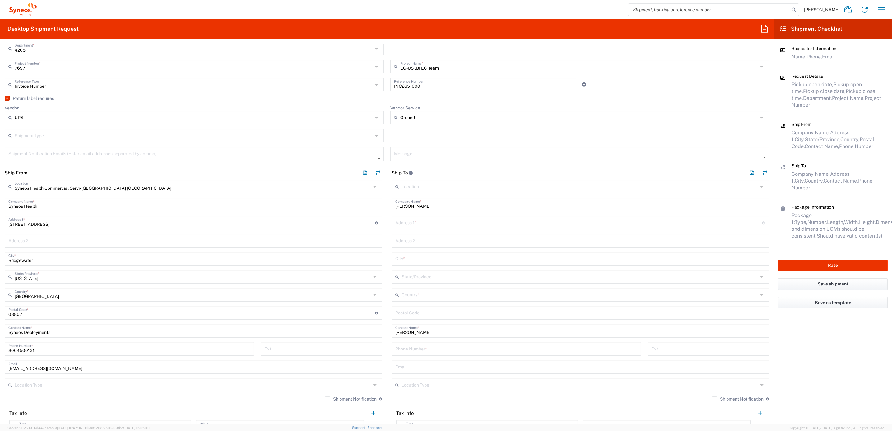
click at [425, 220] on input "text" at bounding box center [578, 222] width 367 height 11
paste input "[STREET_ADDRESS]"
type input "[STREET_ADDRESS]"
drag, startPoint x: 411, startPoint y: 310, endPoint x: 415, endPoint y: 308, distance: 4.7
click at [411, 310] on input "undefined" at bounding box center [580, 312] width 370 height 11
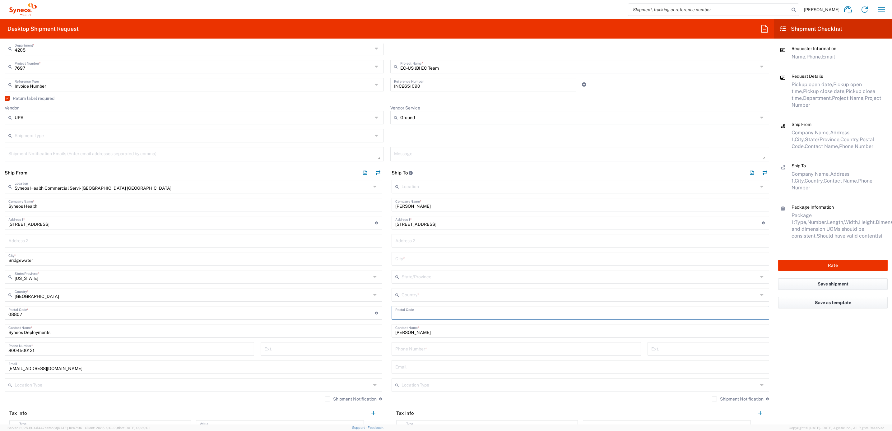
paste input "44024"
type input "44024"
click at [403, 297] on input "text" at bounding box center [579, 294] width 356 height 11
click at [408, 323] on span "[GEOGRAPHIC_DATA]" at bounding box center [575, 319] width 373 height 10
type input "[GEOGRAPHIC_DATA]"
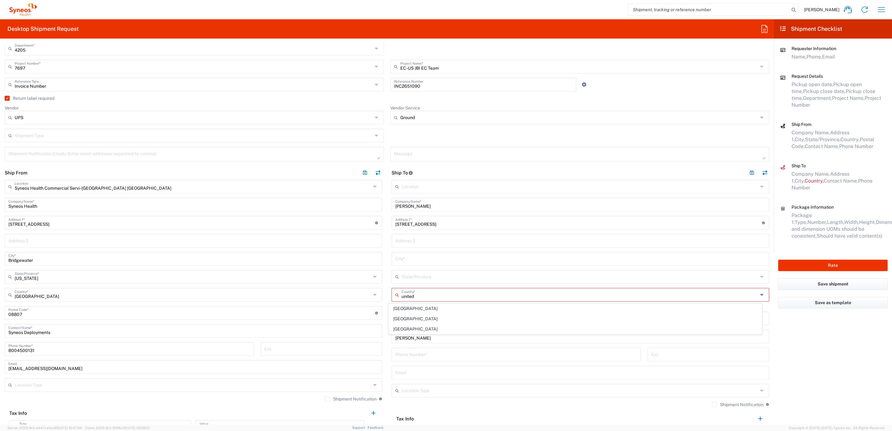
type input "Sender/Shipper"
type input "Delivery Duty Paid"
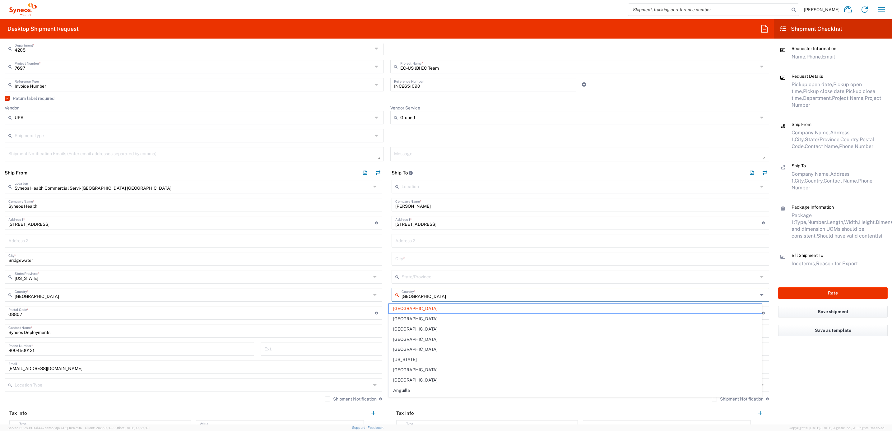
drag, startPoint x: 432, startPoint y: 294, endPoint x: 372, endPoint y: 296, distance: 60.7
click at [369, 296] on div "Ship From Syneos Health Commercial Servi- [GEOGRAPHIC_DATA] [GEOGRAPHIC_DATA] L…" at bounding box center [387, 302] width 774 height 272
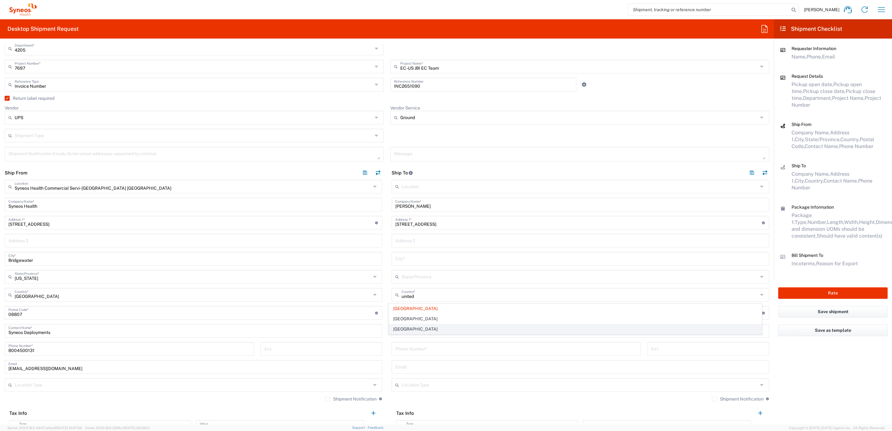
click at [403, 327] on span "[GEOGRAPHIC_DATA]" at bounding box center [575, 329] width 373 height 10
type input "[GEOGRAPHIC_DATA]"
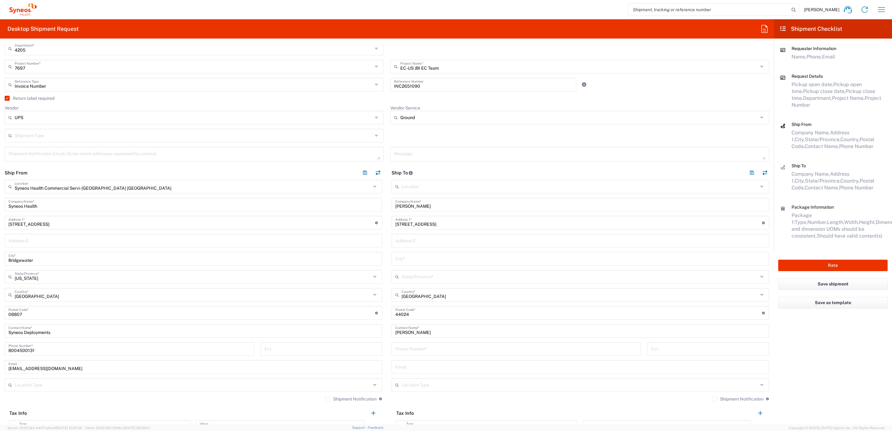
click at [427, 343] on input "tel" at bounding box center [516, 348] width 242 height 11
paste input "[PHONE_NUMBER]"
type input "[PHONE_NUMBER]"
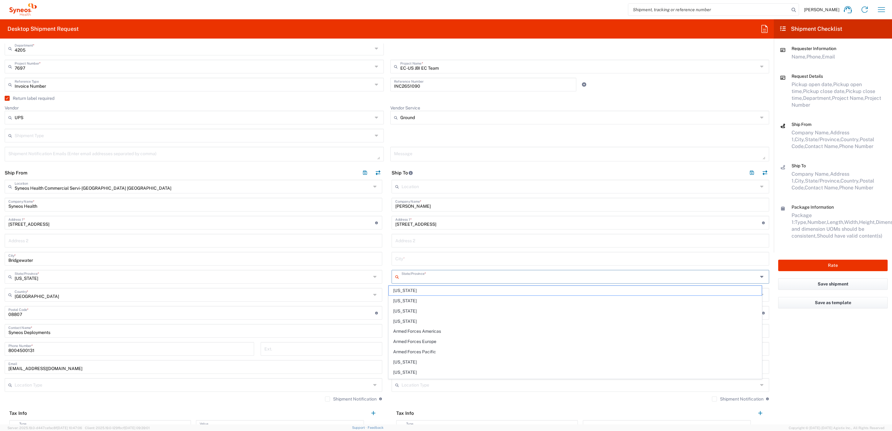
click at [410, 275] on input "text" at bounding box center [579, 276] width 356 height 11
click at [400, 292] on span "[US_STATE]" at bounding box center [575, 291] width 373 height 10
type input "[US_STATE]"
click at [425, 259] on input "text" at bounding box center [580, 258] width 370 height 11
click at [406, 255] on input "text" at bounding box center [580, 258] width 370 height 11
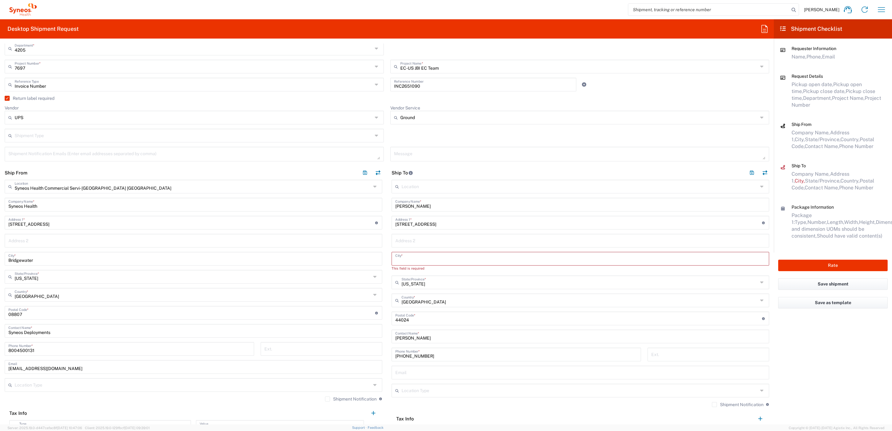
paste input "Chardon"
type input "Chardon"
click at [388, 352] on div "[PHONE_NUMBER] Phone Number *" at bounding box center [516, 351] width 256 height 18
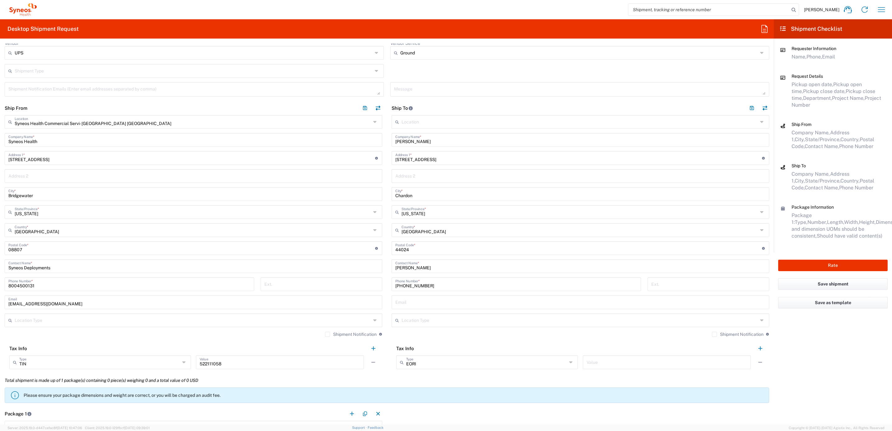
scroll to position [326, 0]
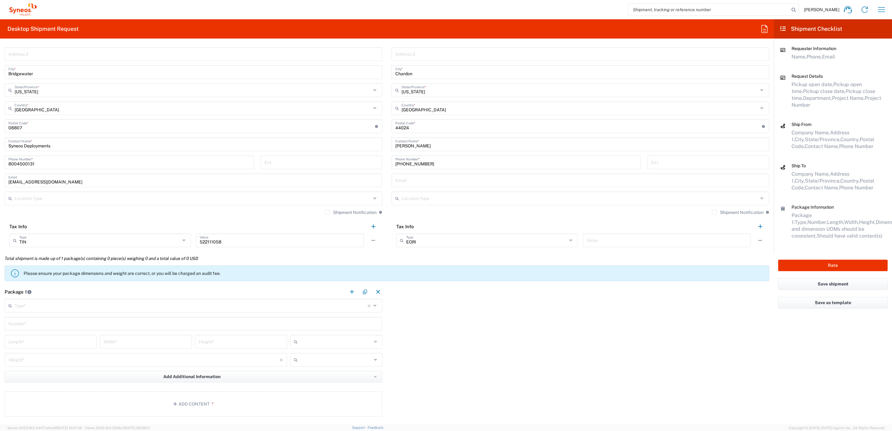
click at [73, 304] on input "text" at bounding box center [191, 305] width 353 height 11
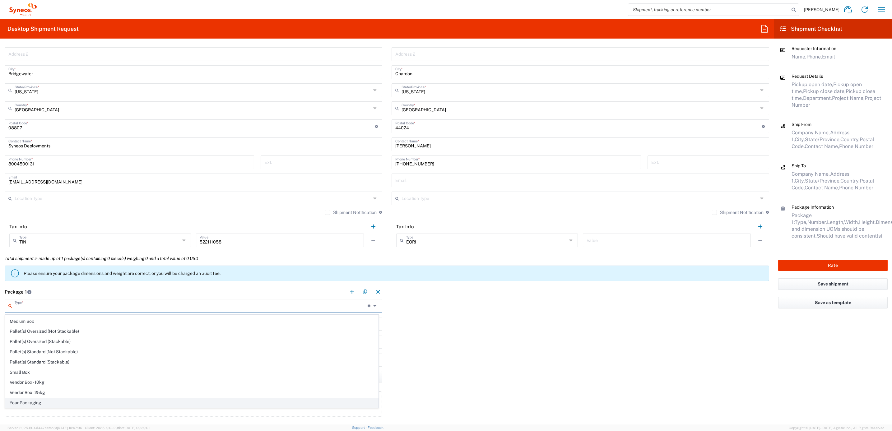
click at [45, 383] on span "Your Packaging" at bounding box center [191, 403] width 373 height 10
type input "Your Packaging"
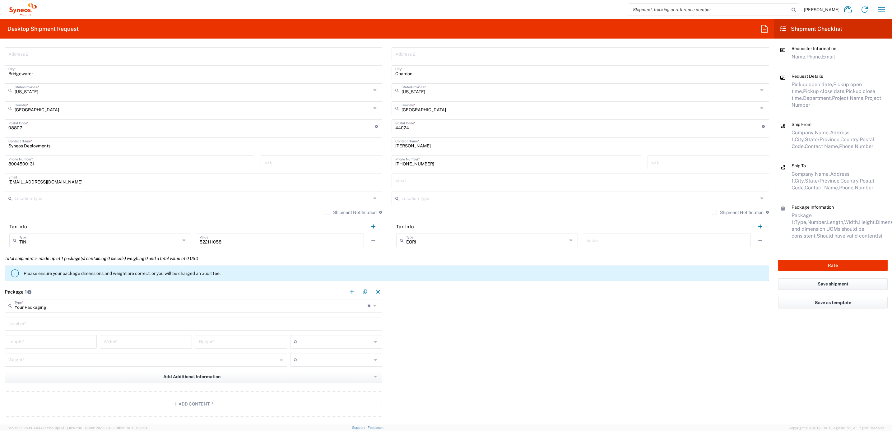
click at [52, 322] on input "text" at bounding box center [193, 323] width 370 height 11
type input "1"
click at [26, 344] on input "number" at bounding box center [50, 341] width 85 height 11
click at [53, 340] on input "number" at bounding box center [50, 341] width 85 height 11
type input "22"
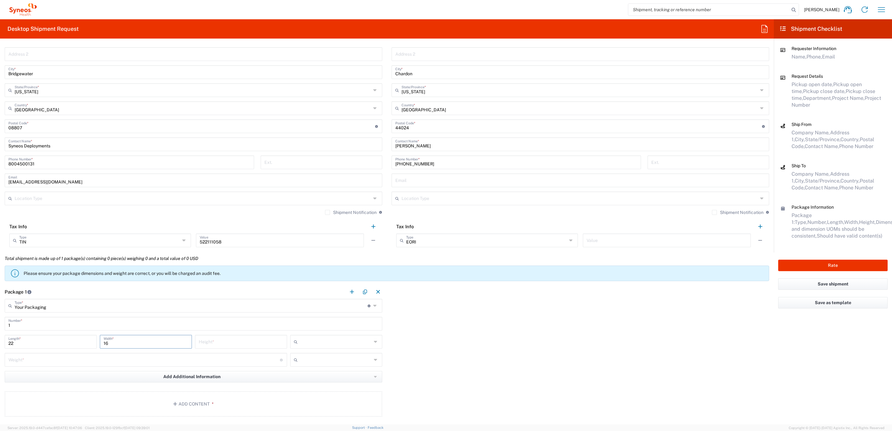
type input "16"
type input "5"
drag, startPoint x: 302, startPoint y: 341, endPoint x: 305, endPoint y: 344, distance: 4.2
click at [303, 342] on input "text" at bounding box center [336, 342] width 72 height 10
click at [305, 378] on span "in" at bounding box center [333, 377] width 90 height 10
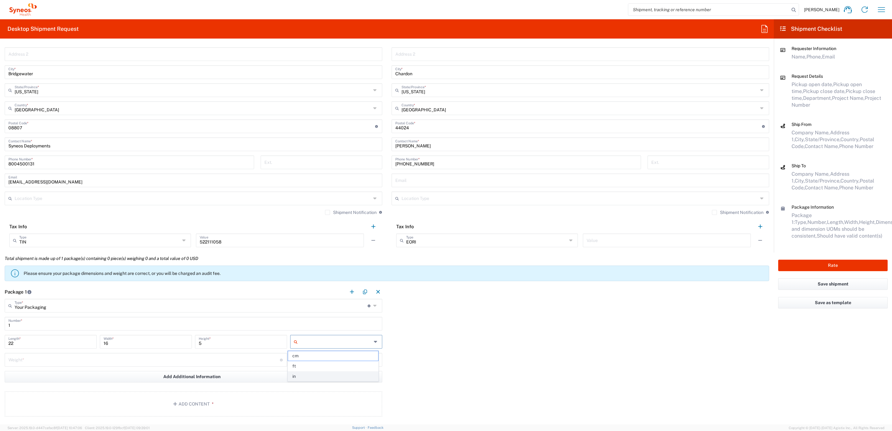
type input "in"
click at [68, 365] on div "Weight * Total weight of package(s) in pounds or kilograms" at bounding box center [146, 360] width 282 height 14
click at [11, 359] on input "5" at bounding box center [143, 359] width 271 height 11
type input "10"
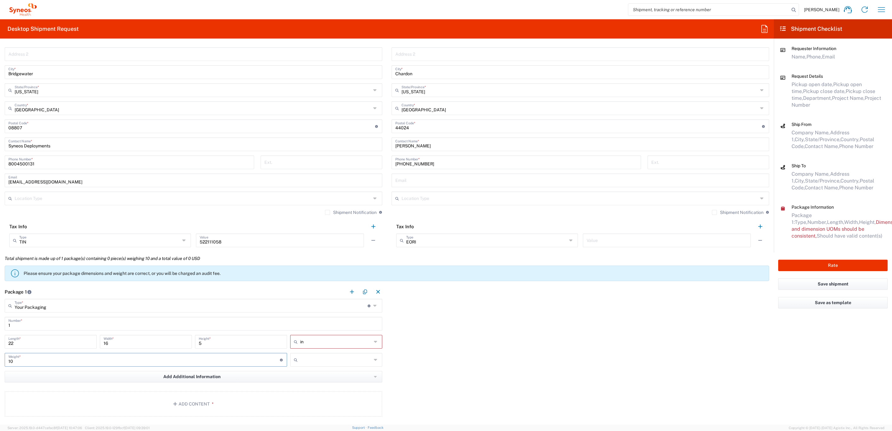
click at [318, 361] on input "text" at bounding box center [336, 360] width 72 height 10
click at [315, 383] on span "lbs" at bounding box center [333, 384] width 90 height 10
type input "lbs"
click at [211, 383] on button "Add Content *" at bounding box center [193, 403] width 377 height 25
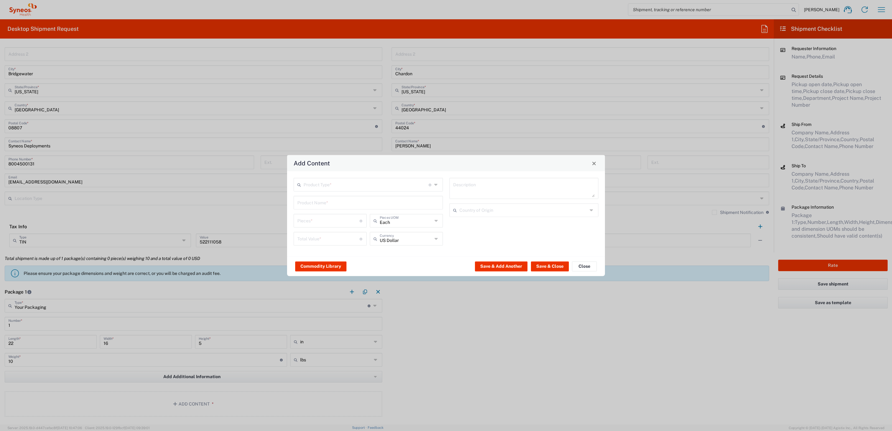
click at [353, 185] on input "text" at bounding box center [365, 184] width 125 height 11
click at [340, 209] on span "General Commodity" at bounding box center [368, 208] width 148 height 10
type input "General Commodity"
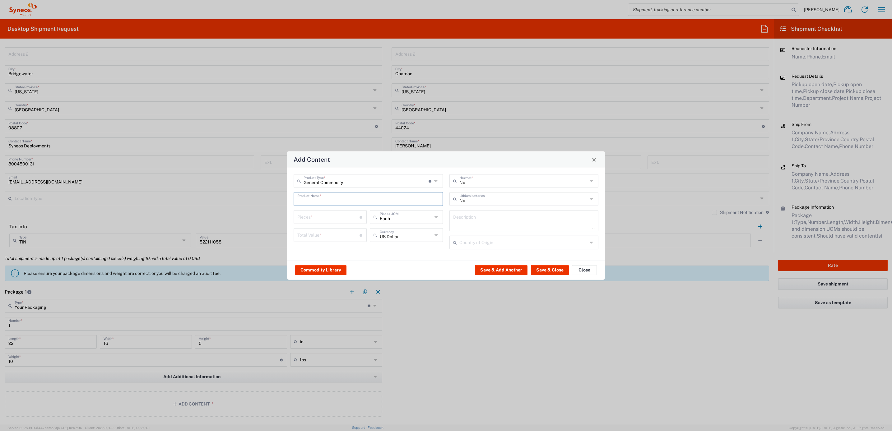
click at [332, 200] on input "text" at bounding box center [368, 198] width 142 height 11
click at [327, 212] on div "Apple MacBook Air M2 Laptop - 16GB RAM" at bounding box center [368, 213] width 148 height 11
type input "Apple MacBook Air M2 Laptop - 16GB RAM"
type input "1"
type textarea "M2 - 8-core CPU - 8-core GPU - 16 GB RAM - 512 GB SSD"
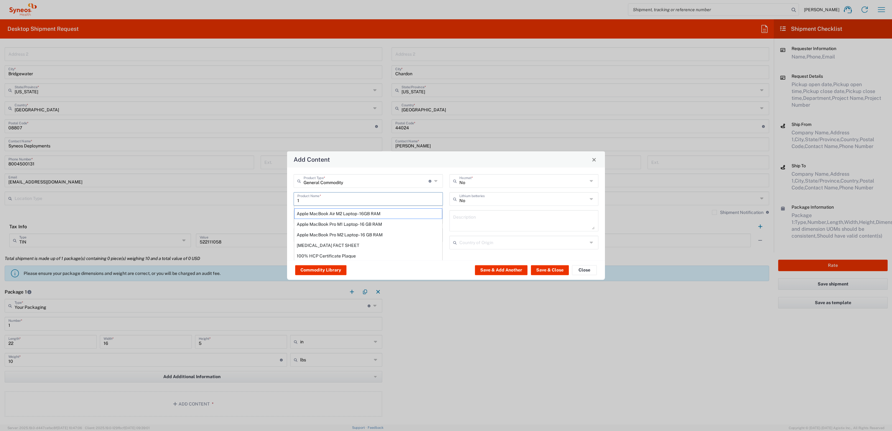
type input "[GEOGRAPHIC_DATA]"
type input "Yes"
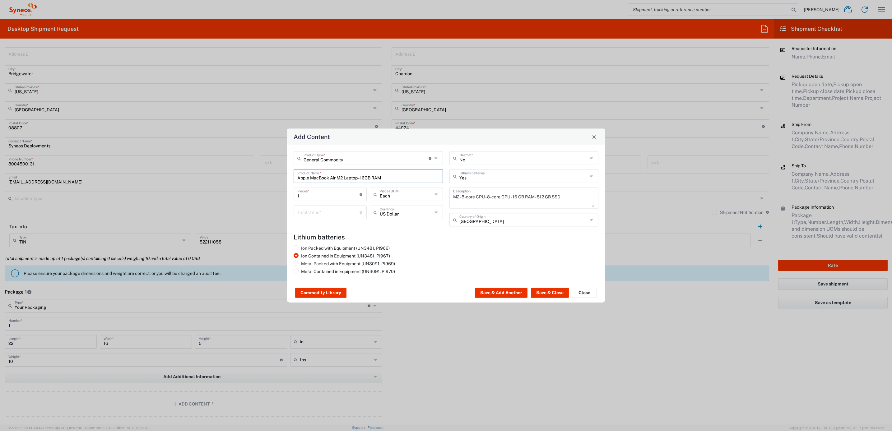
drag, startPoint x: 390, startPoint y: 175, endPoint x: 297, endPoint y: 187, distance: 94.0
click at [297, 187] on div "General Commodity Product Type * Document: Paper document generated internally …" at bounding box center [368, 191] width 156 height 80
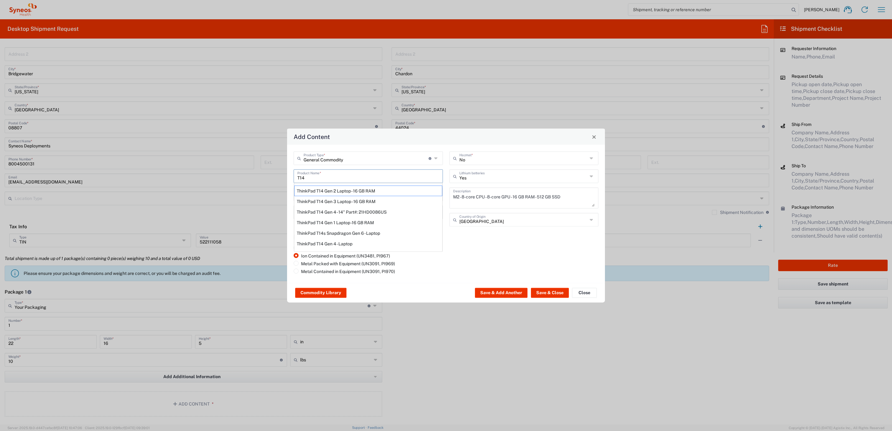
click at [358, 221] on div "ThinkPad T14 Gen 1 Laptop -16 GB RAM" at bounding box center [368, 222] width 148 height 11
type input "ThinkPad T14 Gen 1 Laptop -16 GB RAM"
type textarea "Intel Core i5-10210U- 14"- 512 GB SSD"
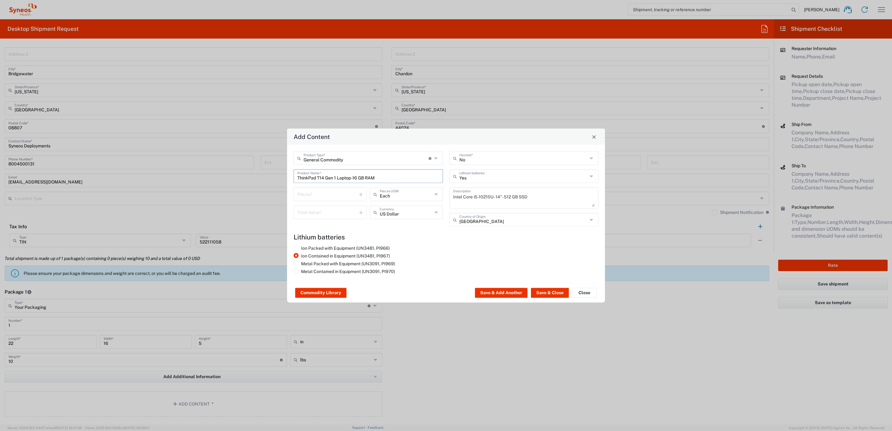
click at [311, 214] on input "number" at bounding box center [328, 211] width 62 height 11
click at [324, 195] on input "number" at bounding box center [328, 193] width 62 height 11
type input "1"
click at [318, 215] on input "number" at bounding box center [328, 211] width 62 height 11
type input "1000"
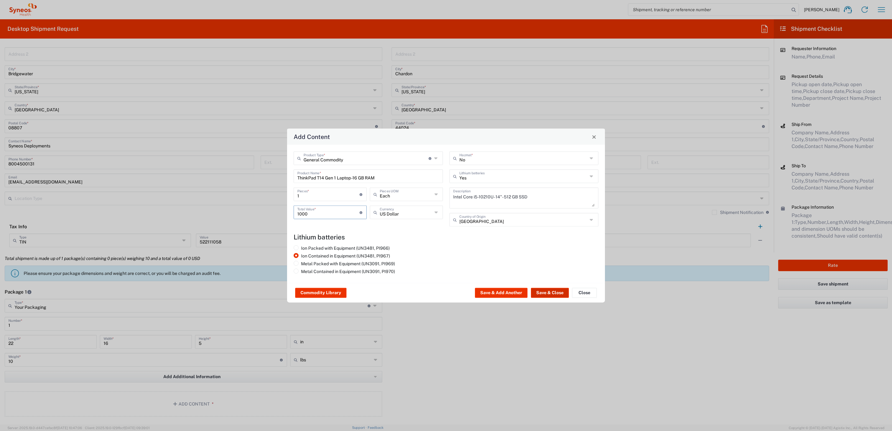
click at [542, 289] on button "Save & Close" at bounding box center [550, 293] width 38 height 10
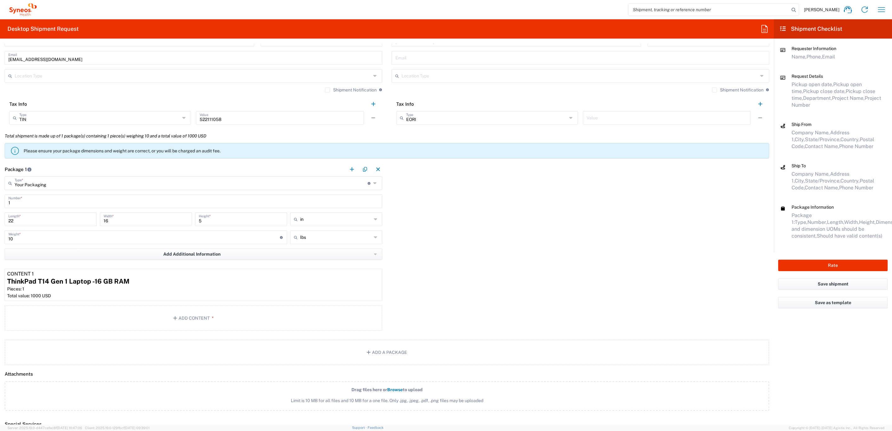
scroll to position [560, 0]
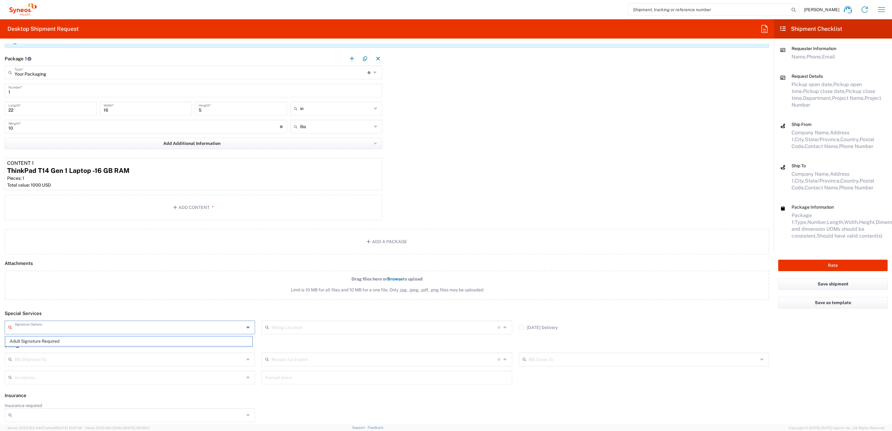
click at [39, 326] on input "text" at bounding box center [129, 326] width 229 height 11
click at [46, 340] on span "Adult Signature Required" at bounding box center [128, 341] width 247 height 10
type input "Adult Signature Required"
click at [792, 262] on button "Rate" at bounding box center [832, 266] width 109 height 12
type input "4205"
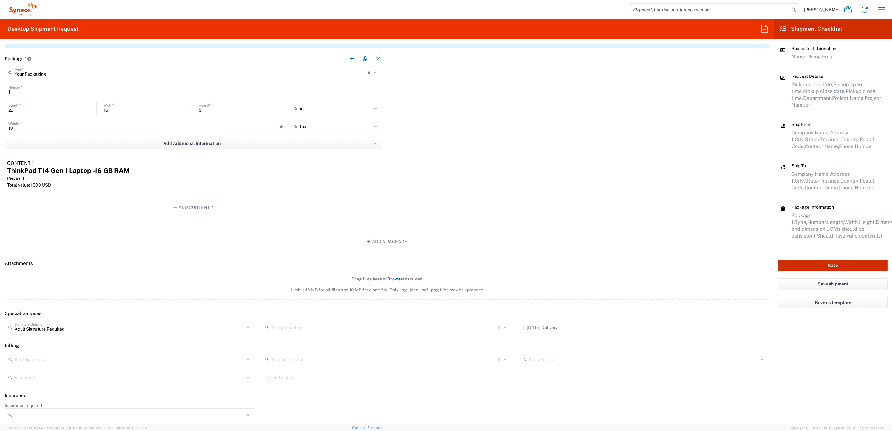
type input "7697"
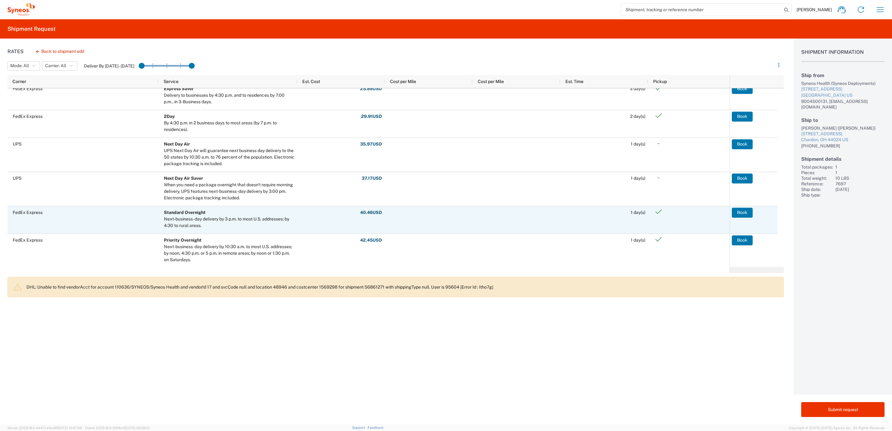
scroll to position [93, 0]
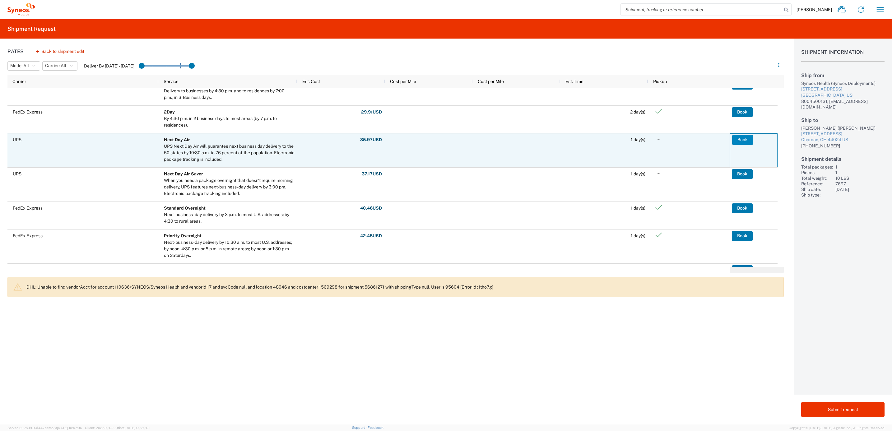
click at [739, 140] on button "Book" at bounding box center [742, 140] width 21 height 10
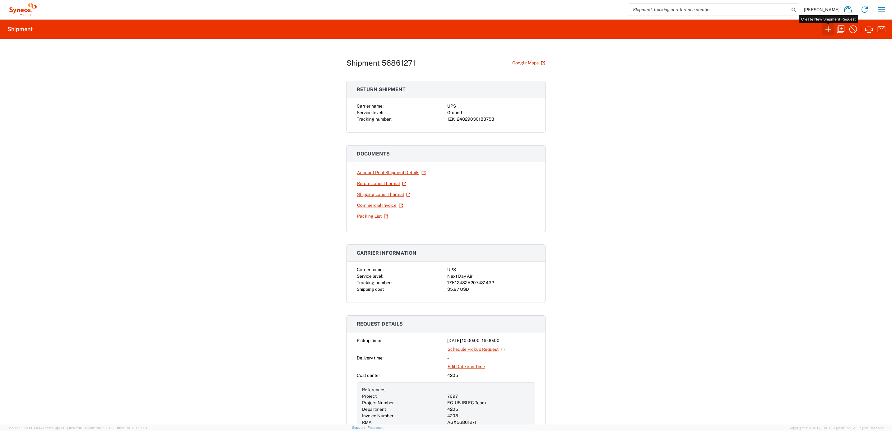
click at [792, 29] on icon "button" at bounding box center [828, 29] width 10 height 10
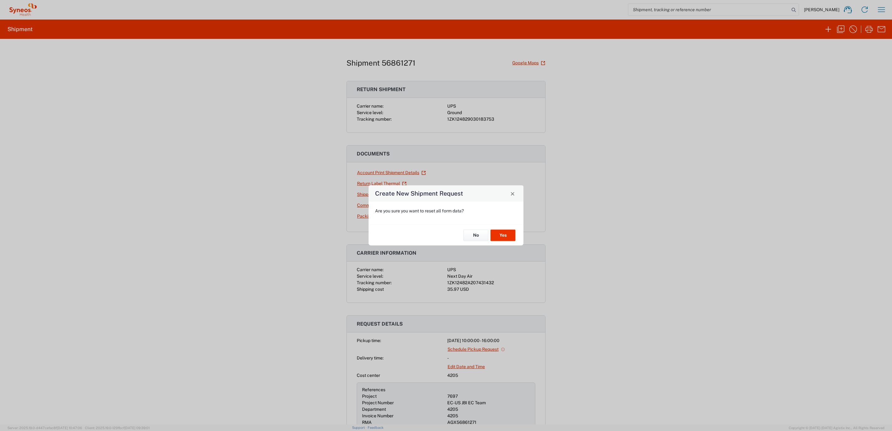
click at [524, 235] on div "Create New Shipment Request Are you sure you want to reset all form data? No Yes" at bounding box center [446, 215] width 892 height 431
click at [502, 241] on button "Yes" at bounding box center [502, 235] width 25 height 12
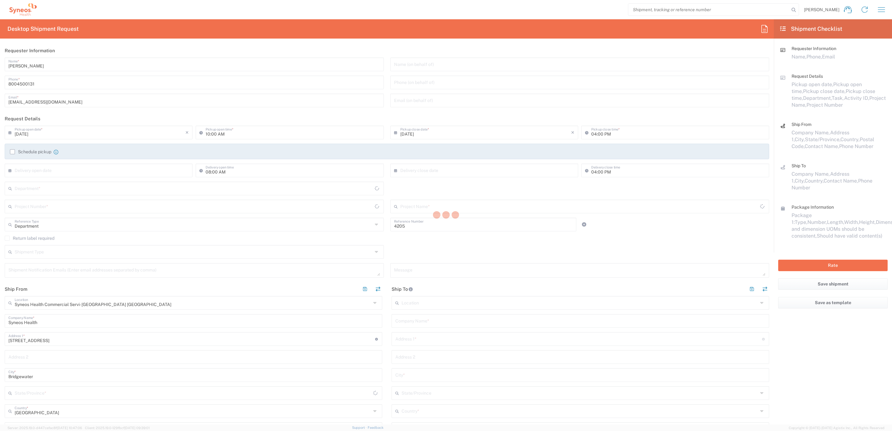
type input "[US_STATE]"
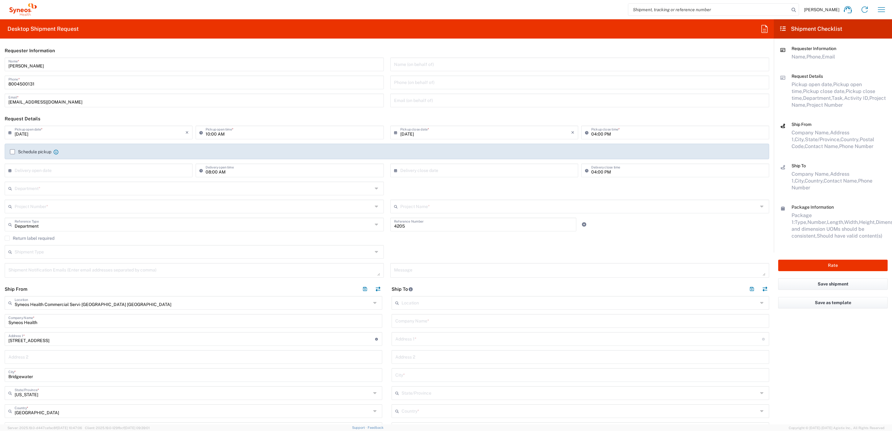
click at [31, 64] on input "[PERSON_NAME]" at bounding box center [194, 63] width 372 height 11
type input "Syneos Deployments"
click at [59, 40] on div "Desktop Shipment Request Requester Information Syneos Deployments Name * [PHONE…" at bounding box center [387, 221] width 774 height 405
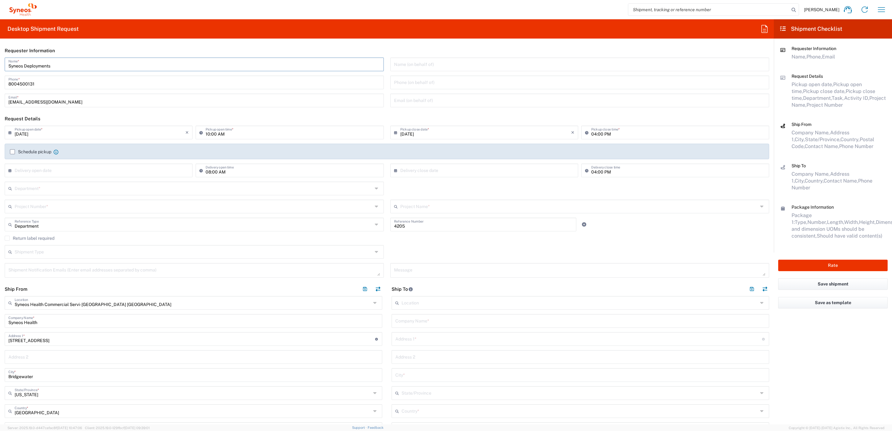
drag, startPoint x: 63, startPoint y: 67, endPoint x: 5, endPoint y: 67, distance: 58.5
click at [5, 67] on div "Syneos Deployments Name *" at bounding box center [194, 65] width 379 height 14
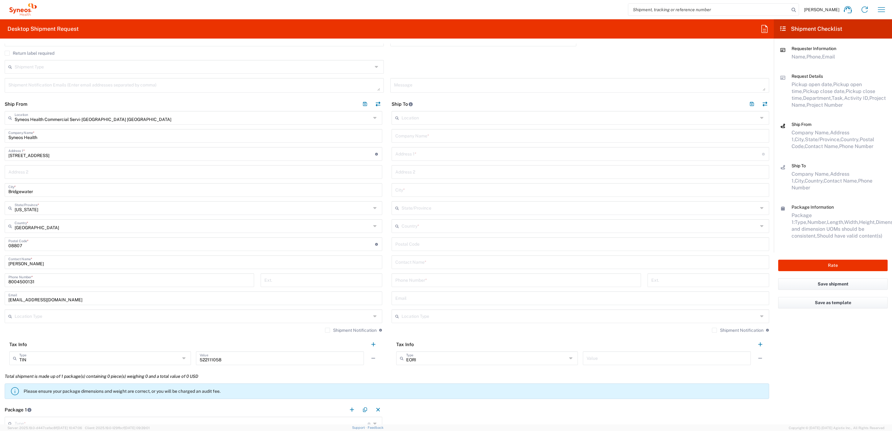
scroll to position [187, 0]
drag, startPoint x: 46, startPoint y: 261, endPoint x: 100, endPoint y: 263, distance: 54.5
click at [0, 258] on html "[PERSON_NAME] Home Shipment estimator Shipment tracking Desktop shipment reques…" at bounding box center [446, 215] width 892 height 431
paste input "Syneos Deployments"
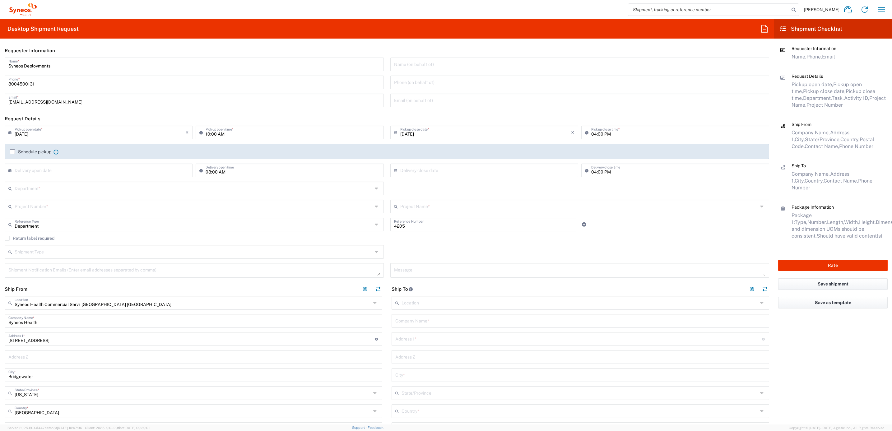
type input "Syneos Deployments"
click at [55, 186] on input "text" at bounding box center [194, 187] width 358 height 11
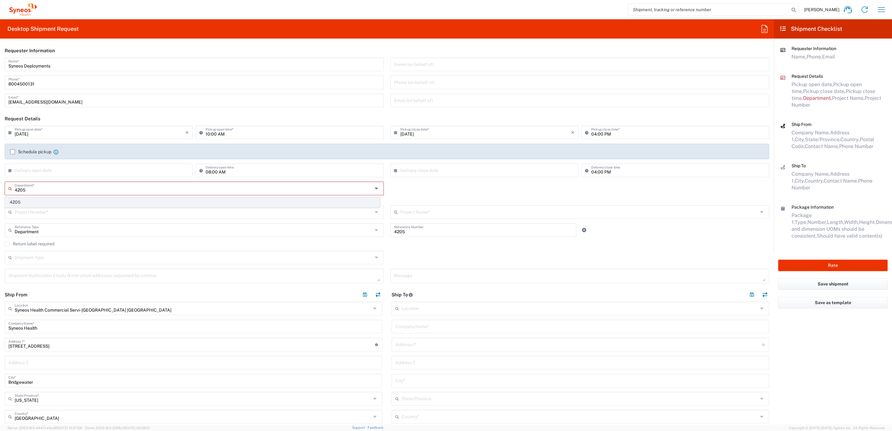
type input "4205"
click at [49, 197] on span "4205" at bounding box center [192, 202] width 374 height 10
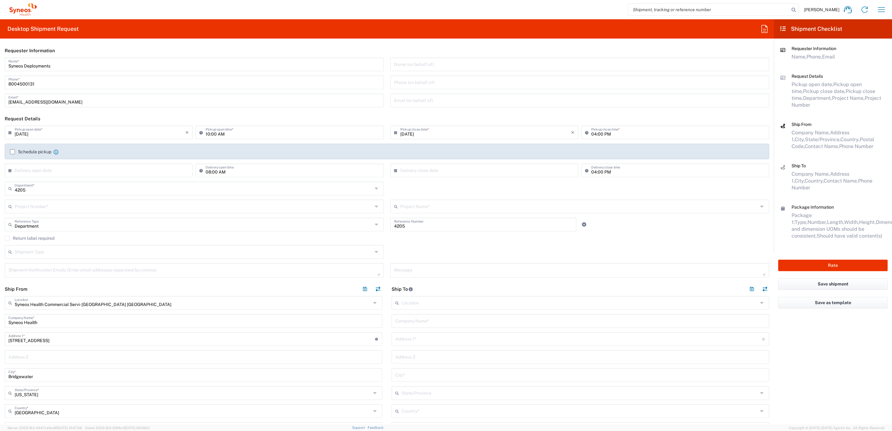
click at [60, 209] on input "text" at bounding box center [194, 206] width 358 height 11
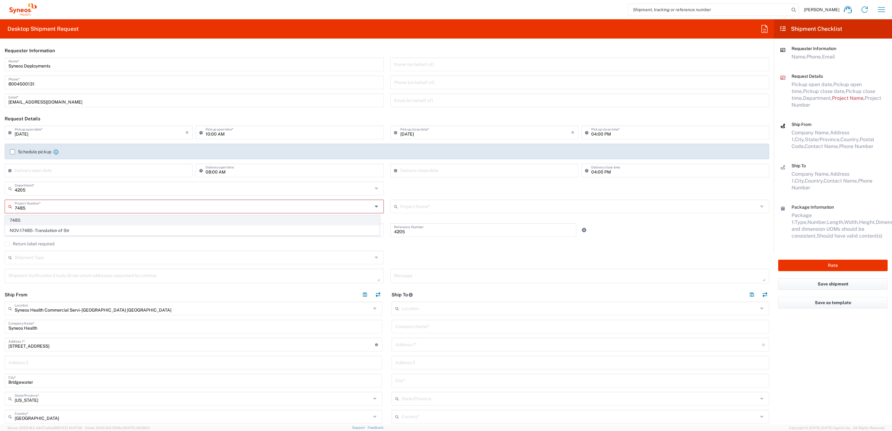
type input "7485"
click at [54, 219] on span "7485" at bounding box center [192, 220] width 374 height 10
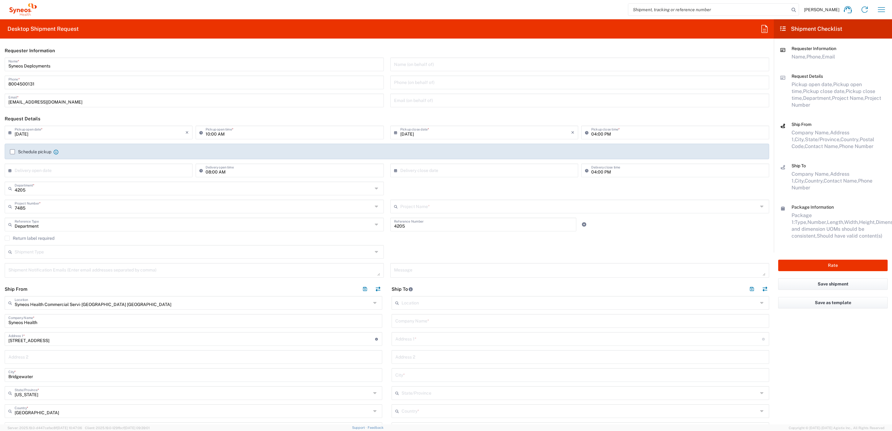
type input "EC-US-Novo Nordisk Tele Tm"
click at [48, 222] on input "text" at bounding box center [194, 224] width 358 height 11
click at [51, 235] on span "Invoice Number" at bounding box center [192, 238] width 374 height 10
type input "Invoice Number"
click at [405, 229] on input "4205" at bounding box center [483, 224] width 179 height 11
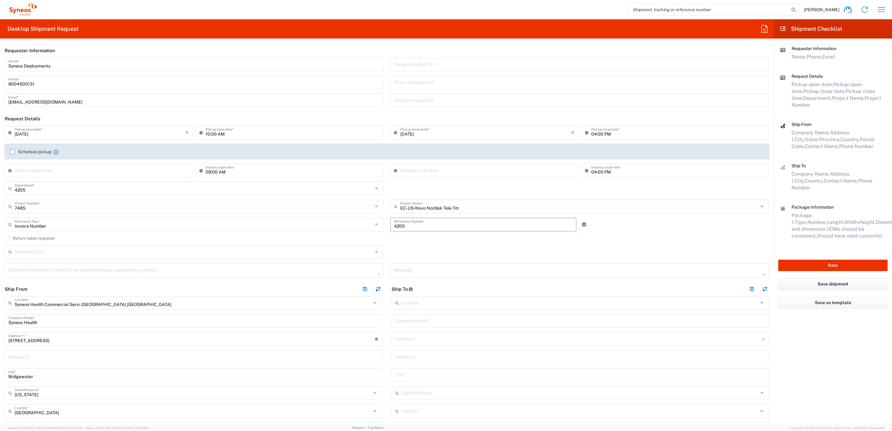
click at [405, 229] on input "4205" at bounding box center [483, 224] width 179 height 11
click at [423, 225] on input "4205" at bounding box center [483, 224] width 179 height 11
paste input "INC2652824"
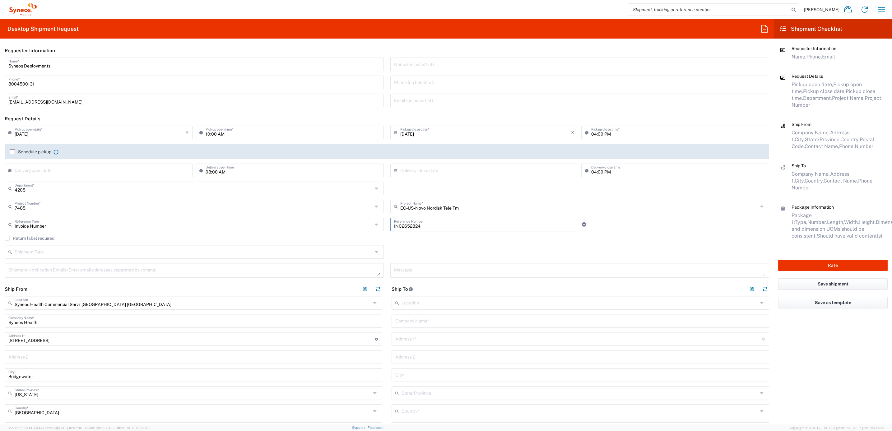
type input "INC2652824"
click at [42, 241] on label "Return label required" at bounding box center [30, 238] width 50 height 5
click at [7, 238] on input "Return label required" at bounding box center [7, 238] width 0 height 0
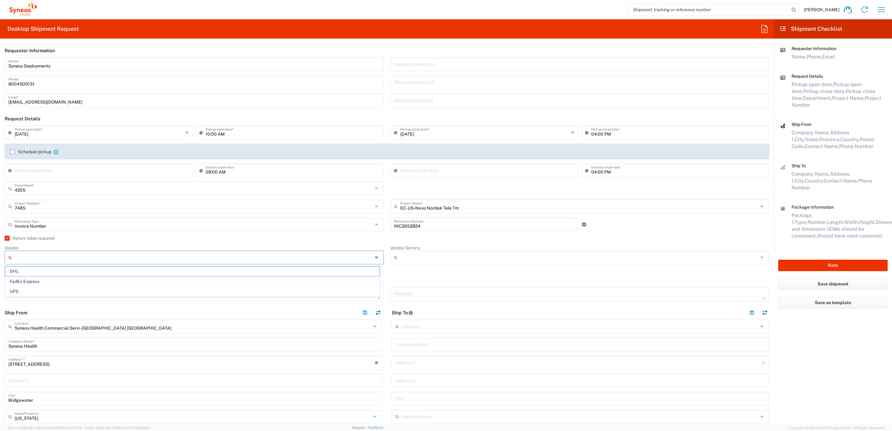
click at [53, 258] on input "Vendor" at bounding box center [194, 257] width 358 height 10
click at [48, 292] on span "UPS" at bounding box center [192, 292] width 374 height 10
type input "UPS"
click at [401, 254] on input "Vendor Service" at bounding box center [579, 257] width 358 height 10
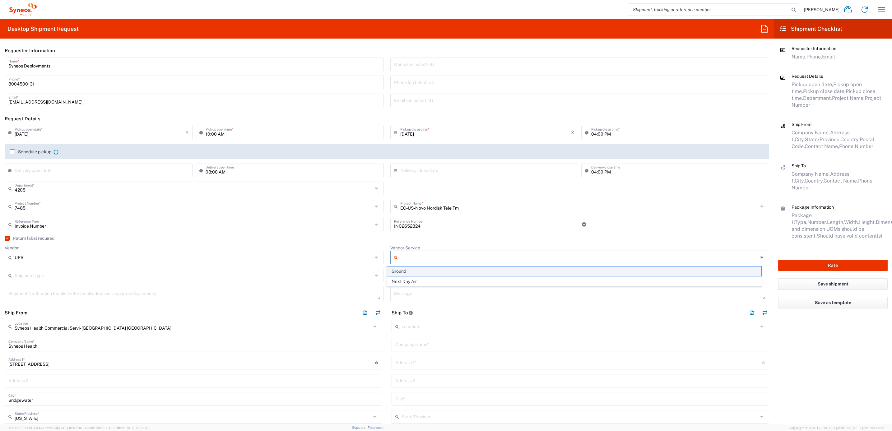
click at [406, 272] on span "Ground" at bounding box center [574, 271] width 374 height 10
type input "Ground"
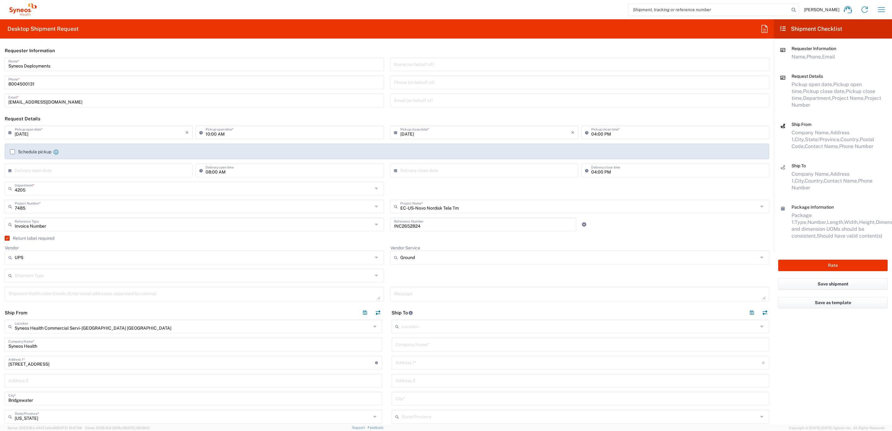
click at [382, 239] on agx-checkbox-control "Return label required" at bounding box center [387, 238] width 764 height 5
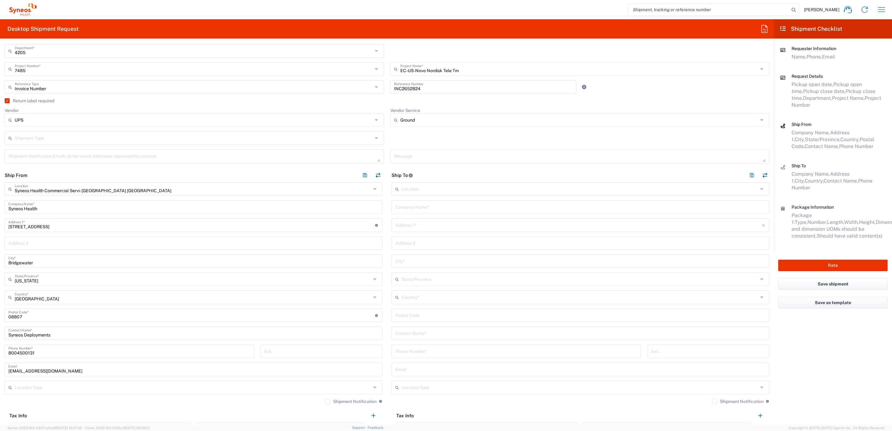
scroll to position [140, 0]
click at [423, 203] on input "text" at bounding box center [580, 204] width 370 height 11
paste input "[PERSON_NAME]"
type input "[PERSON_NAME]"
click at [415, 336] on div "Contact Name *" at bounding box center [579, 331] width 377 height 14
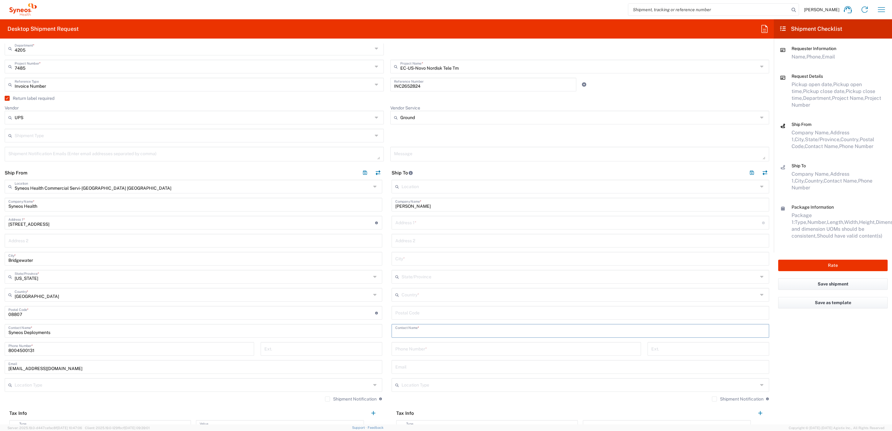
paste input "[PERSON_NAME]"
type input "[PERSON_NAME]"
click at [432, 223] on input "text" at bounding box center [578, 222] width 367 height 11
paste input "[STREET_ADDRESS]"
type input "[STREET_ADDRESS]"
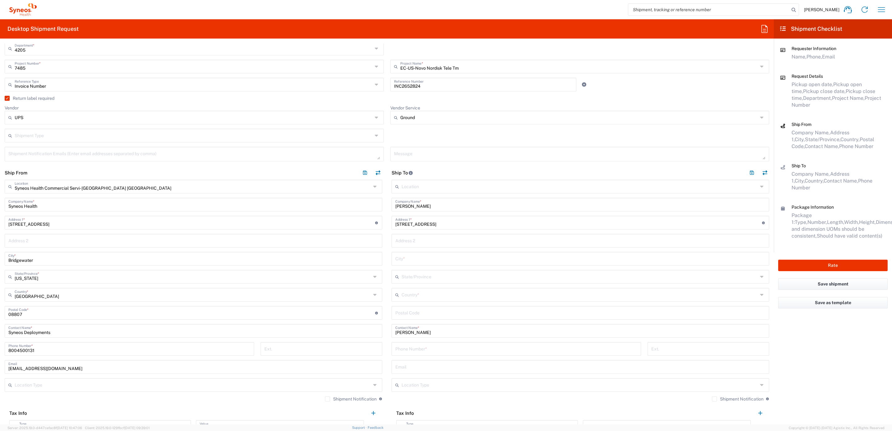
drag, startPoint x: 432, startPoint y: 246, endPoint x: 434, endPoint y: 241, distance: 5.1
click at [432, 246] on input "text" at bounding box center [580, 240] width 370 height 11
paste input "Apt 533"
type input "Apt 533"
click at [425, 313] on input "undefined" at bounding box center [580, 312] width 370 height 11
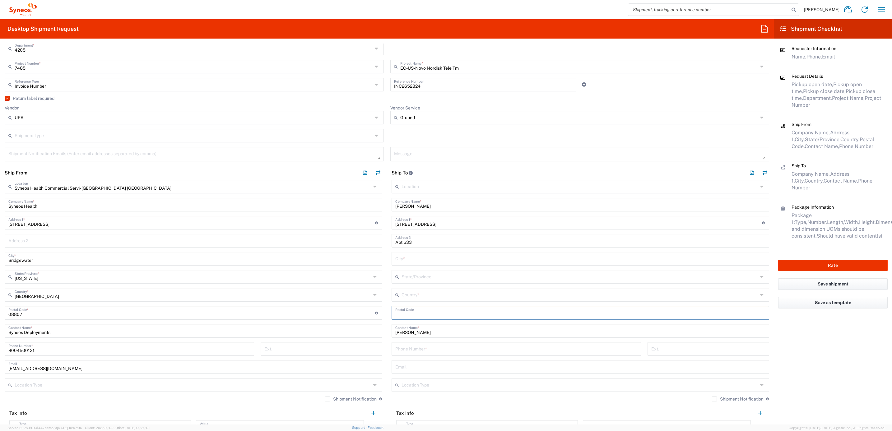
paste input "23224"
type input "23224"
drag, startPoint x: 405, startPoint y: 294, endPoint x: 416, endPoint y: 297, distance: 11.5
click at [405, 295] on input "text" at bounding box center [579, 294] width 356 height 11
click at [397, 326] on span "[GEOGRAPHIC_DATA]" at bounding box center [575, 329] width 373 height 10
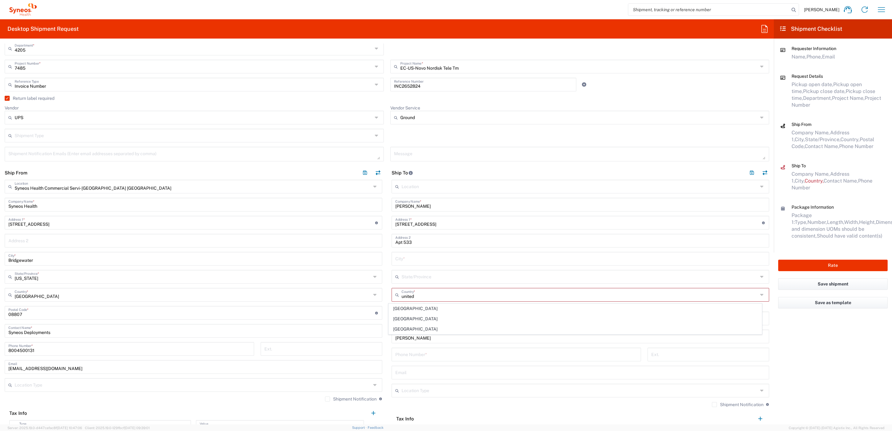
type input "[GEOGRAPHIC_DATA]"
click at [406, 274] on input "text" at bounding box center [579, 276] width 356 height 11
click at [397, 289] on span "[US_STATE]" at bounding box center [575, 291] width 373 height 10
type input "[US_STATE]"
click at [406, 259] on input "text" at bounding box center [580, 258] width 370 height 11
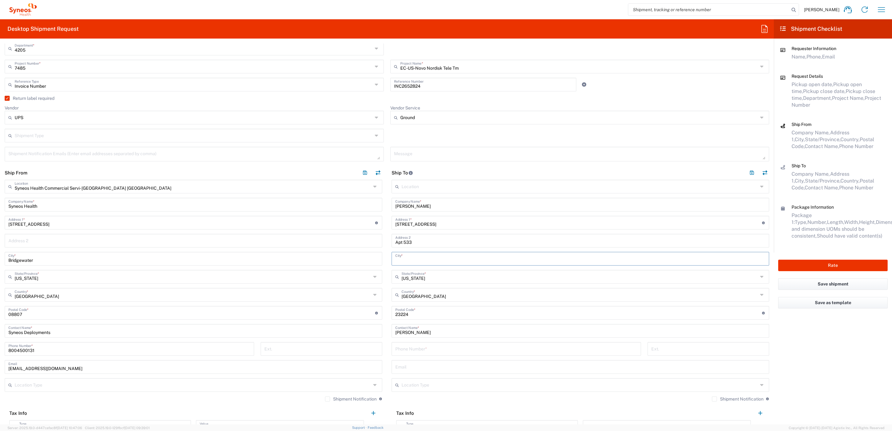
paste input "[GEOGRAPHIC_DATA]"
type input "[GEOGRAPHIC_DATA]"
click at [408, 348] on input "tel" at bounding box center [516, 348] width 242 height 11
paste input "[PHONE_NUMBER]"
type input "[PHONE_NUMBER]"
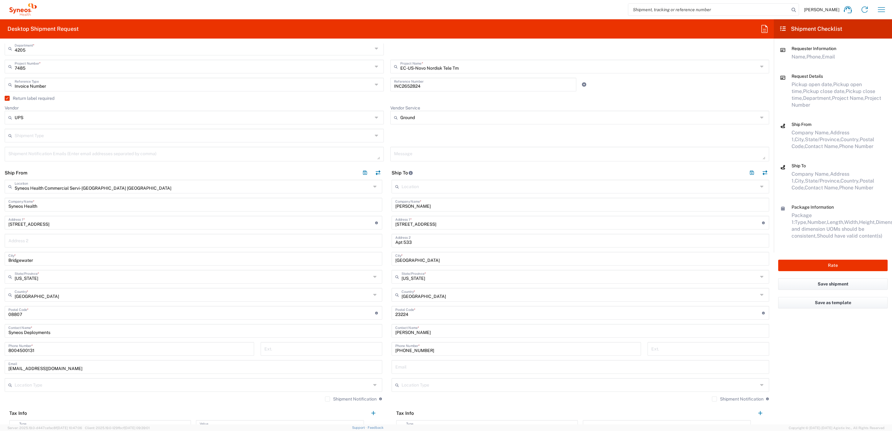
click at [380, 337] on main "Syneos Health Commercial Servi- [GEOGRAPHIC_DATA] [GEOGRAPHIC_DATA] Location Sy…" at bounding box center [193, 309] width 387 height 258
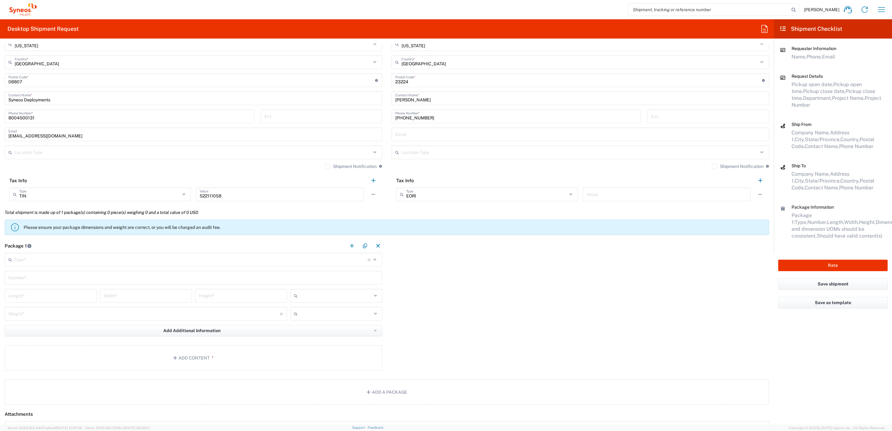
scroll to position [373, 0]
click at [45, 262] on input "text" at bounding box center [191, 258] width 353 height 11
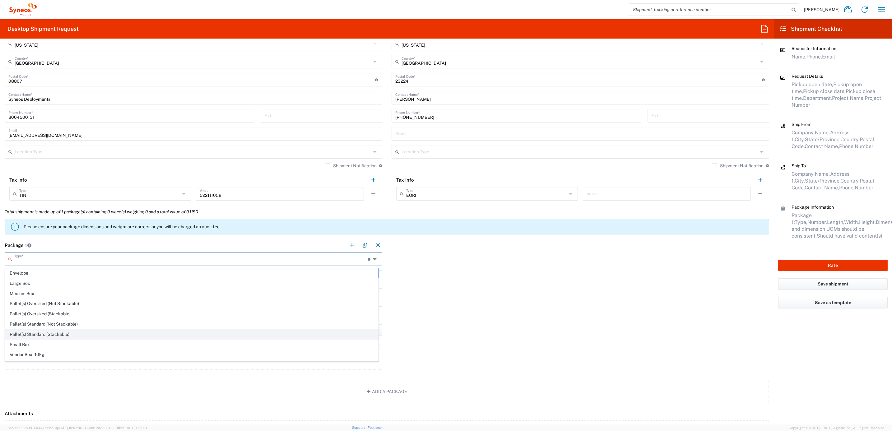
scroll to position [22, 0]
click at [45, 353] on span "Your Packaging" at bounding box center [191, 356] width 373 height 10
type input "Your Packaging"
click at [46, 276] on input "text" at bounding box center [193, 276] width 370 height 11
type input "1"
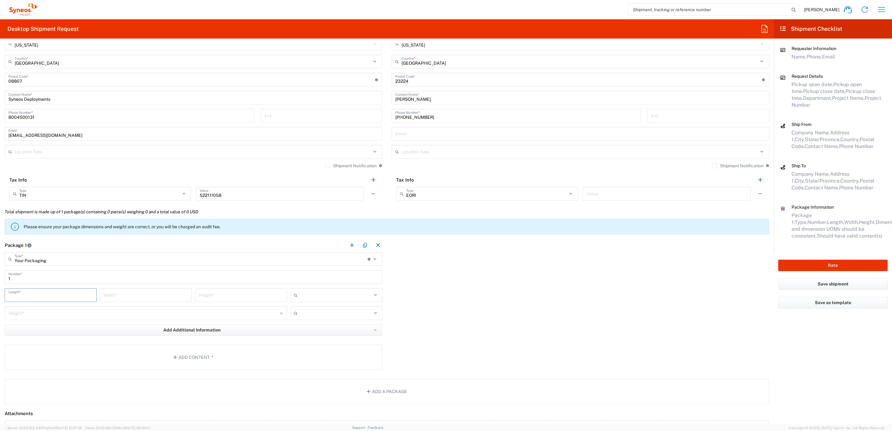
click at [42, 296] on input "number" at bounding box center [50, 294] width 85 height 11
type input "22"
type input "16"
type input "5"
click at [367, 289] on div at bounding box center [336, 295] width 92 height 14
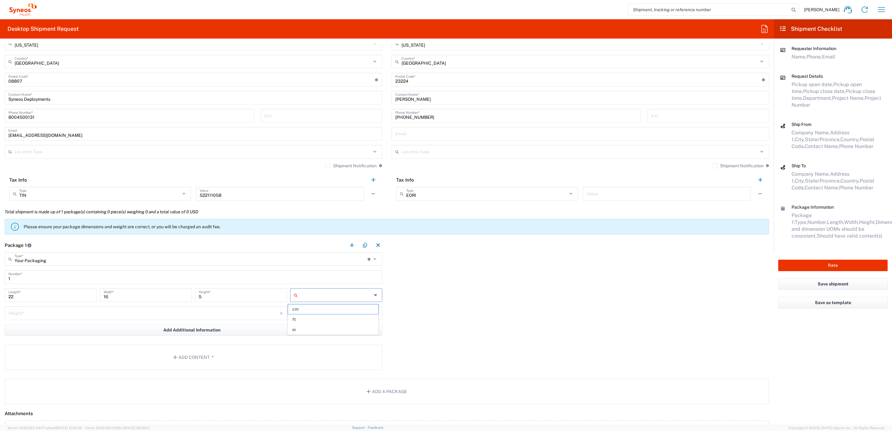
click at [369, 292] on div at bounding box center [336, 295] width 92 height 14
click at [320, 328] on span "in" at bounding box center [333, 330] width 90 height 10
type input "in"
click at [161, 313] on input "number" at bounding box center [143, 312] width 271 height 11
type input "10"
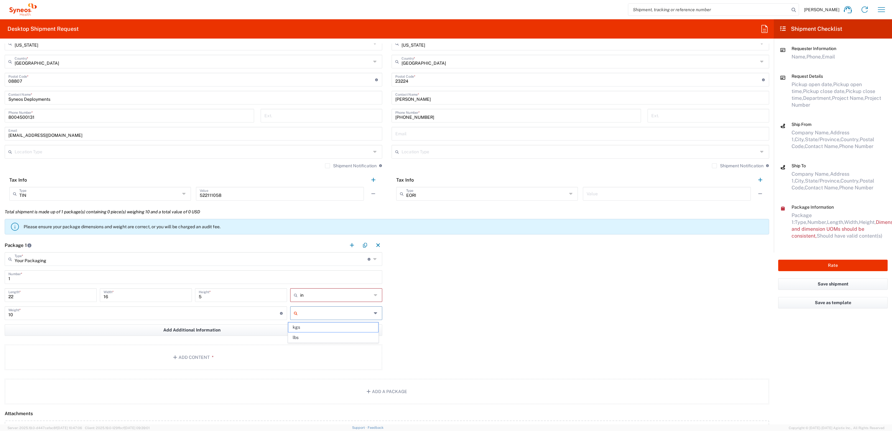
click at [313, 313] on input "text" at bounding box center [336, 313] width 72 height 10
click at [305, 335] on span "lbs" at bounding box center [333, 338] width 90 height 10
type input "lbs"
click at [235, 358] on button "Add Content *" at bounding box center [193, 356] width 377 height 25
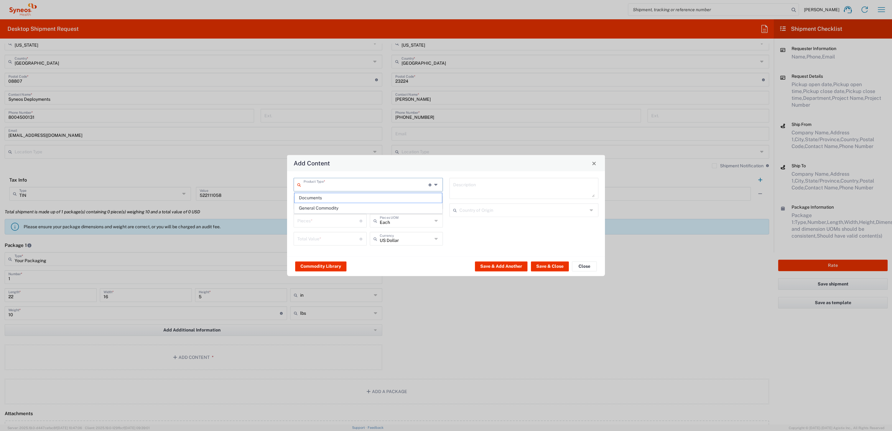
click at [319, 184] on input "text" at bounding box center [365, 184] width 125 height 11
click at [317, 205] on span "General Commodity" at bounding box center [368, 208] width 148 height 10
type input "General Commodity"
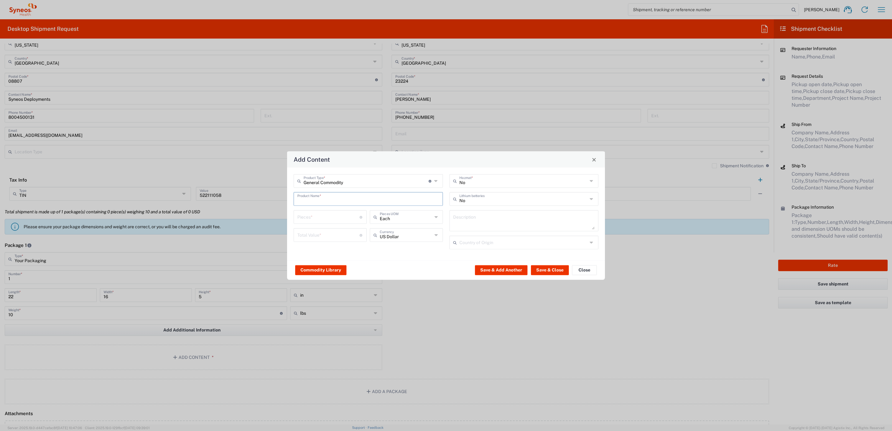
click at [319, 200] on input "text" at bounding box center [368, 198] width 142 height 11
click at [317, 233] on div "ThinkPad T14 Gen 4 - 14" Part#: 21HD0086US" at bounding box center [368, 234] width 148 height 11
type input "ThinkPad T14 Gen 4 - 14" Part#: 21HD0086US"
type input "1"
type textarea "vPro Enterprise; 16 GB RAM; 256 GB SSD;"
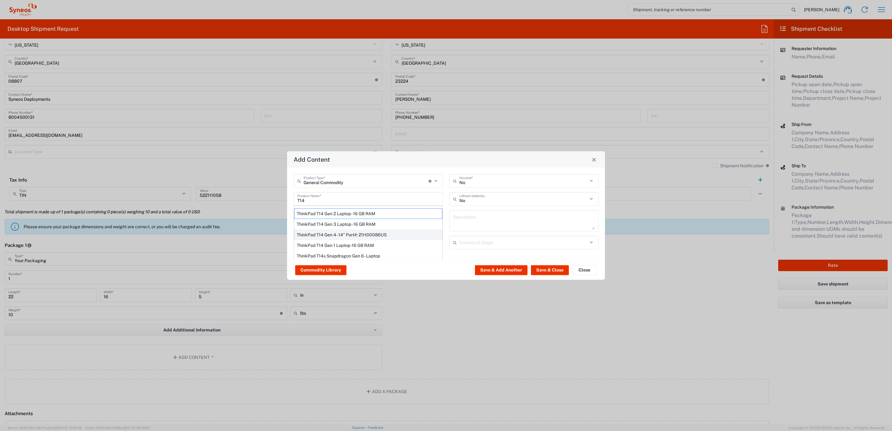
type input "[GEOGRAPHIC_DATA]"
type input "Yes"
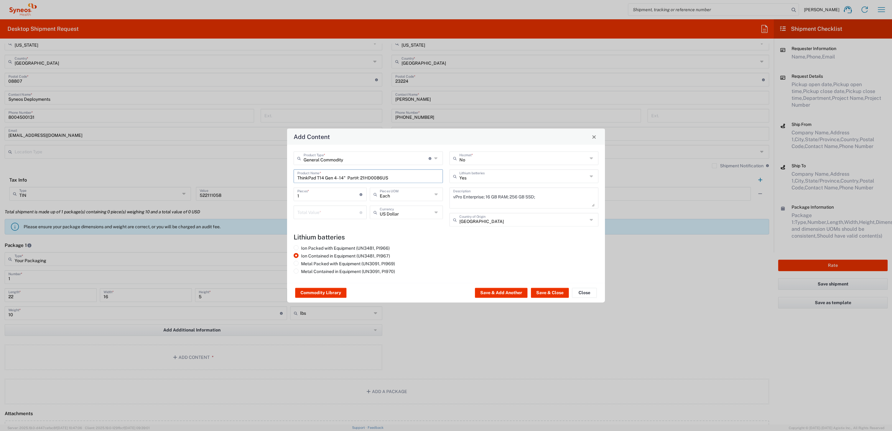
click at [312, 210] on input "number" at bounding box center [328, 211] width 62 height 11
type input "1000"
click at [554, 291] on button "Save & Close" at bounding box center [550, 293] width 38 height 10
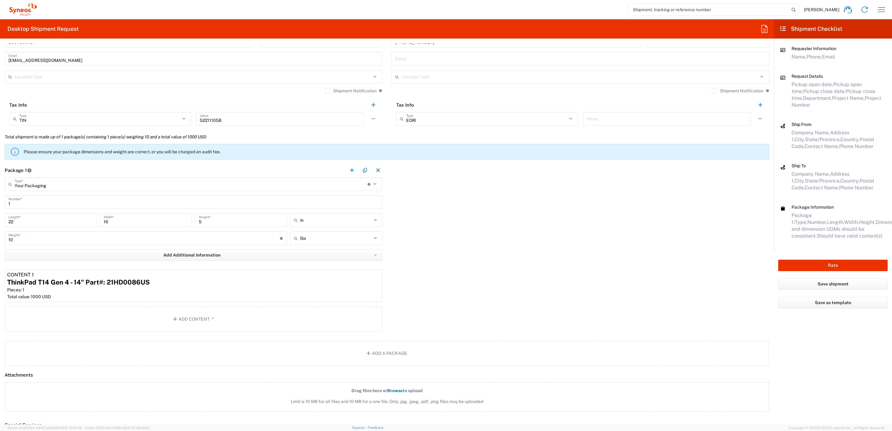
scroll to position [560, 0]
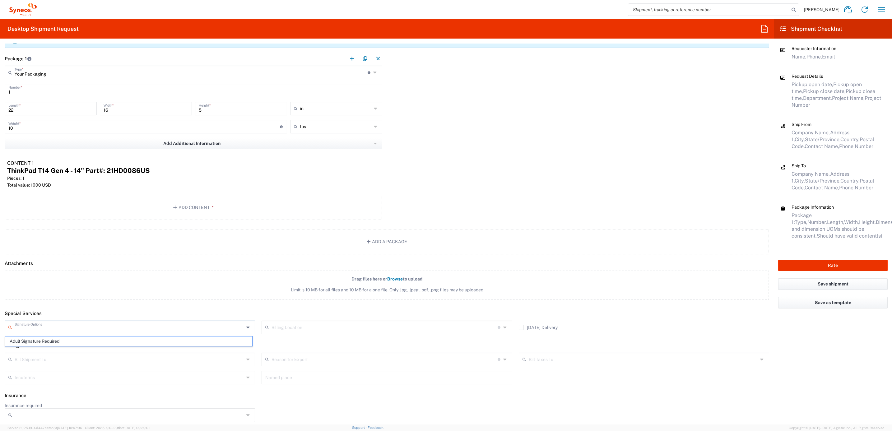
click at [59, 329] on input "text" at bounding box center [129, 326] width 229 height 11
click at [56, 343] on span "Adult Signature Required" at bounding box center [128, 341] width 247 height 10
type input "Adult Signature Required"
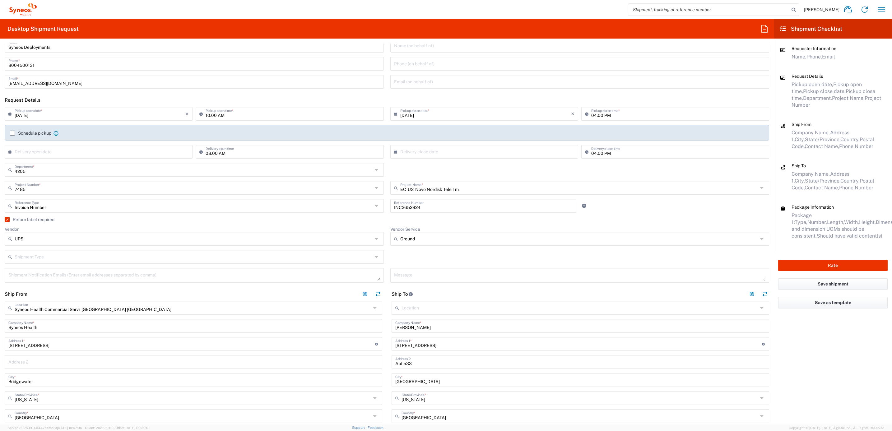
scroll to position [0, 0]
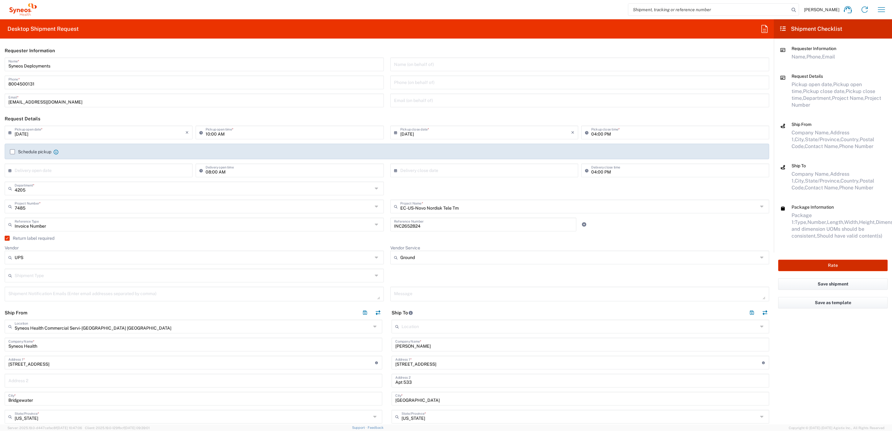
click at [792, 268] on button "Rate" at bounding box center [832, 266] width 109 height 12
type input "4205"
type input "7485"
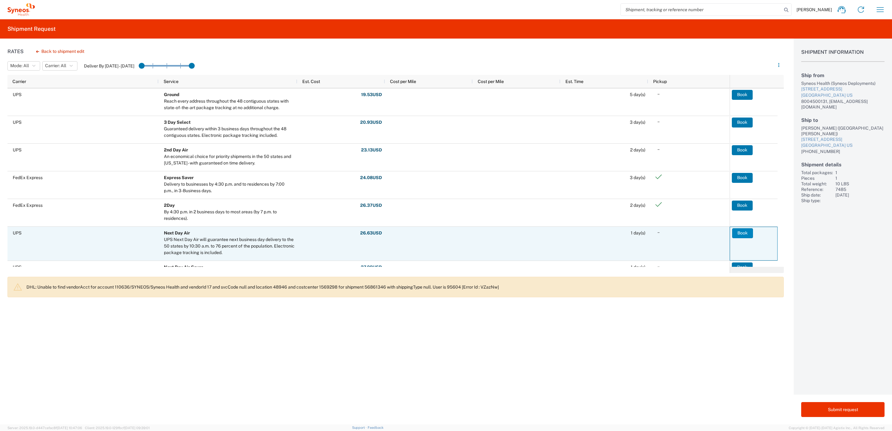
click at [739, 232] on button "Book" at bounding box center [742, 233] width 21 height 10
